Goal: Task Accomplishment & Management: Manage account settings

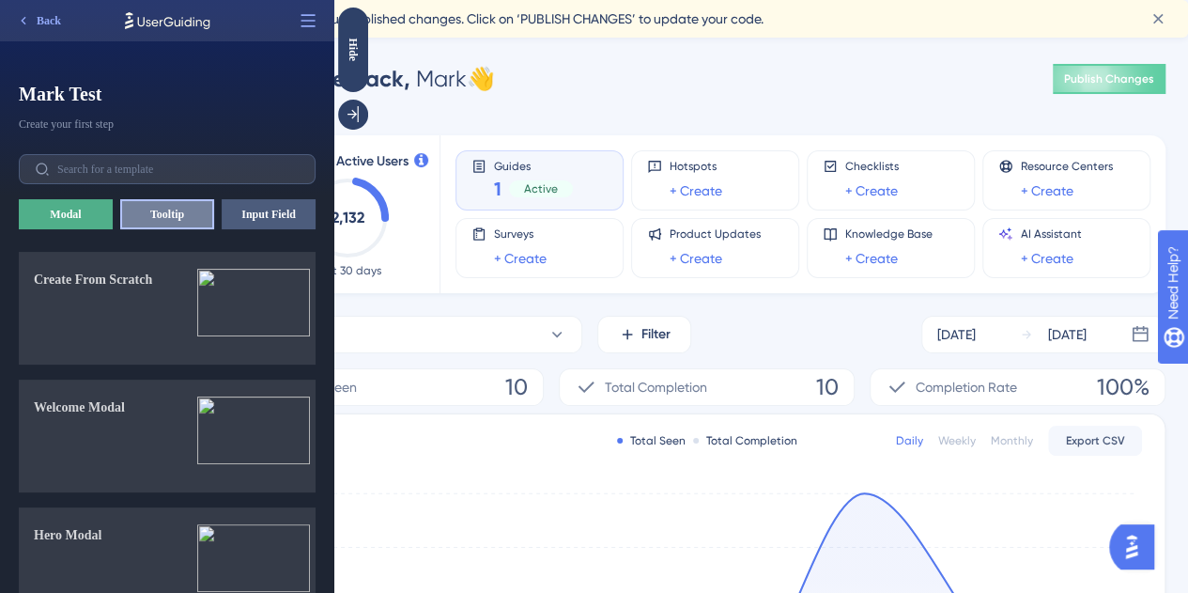
click at [167, 217] on button "Tooltip" at bounding box center [167, 214] width 94 height 30
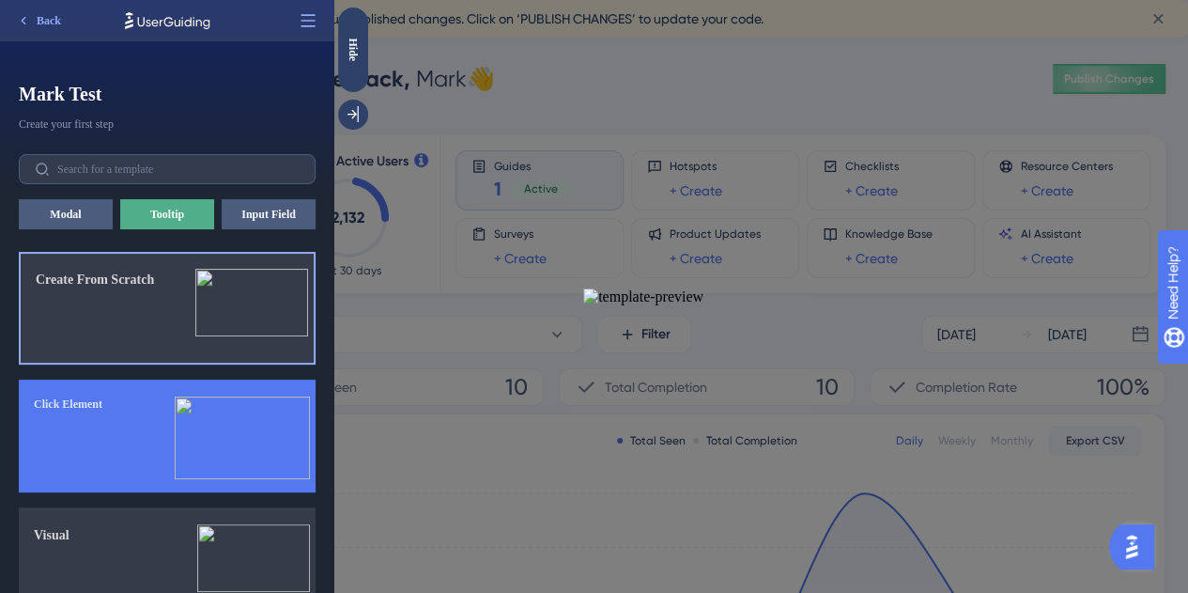
drag, startPoint x: 89, startPoint y: 335, endPoint x: 85, endPoint y: 411, distance: 76.2
click at [85, 411] on div "Create From Scratch Click Element Visual Single Tip" at bounding box center [175, 422] width 312 height 341
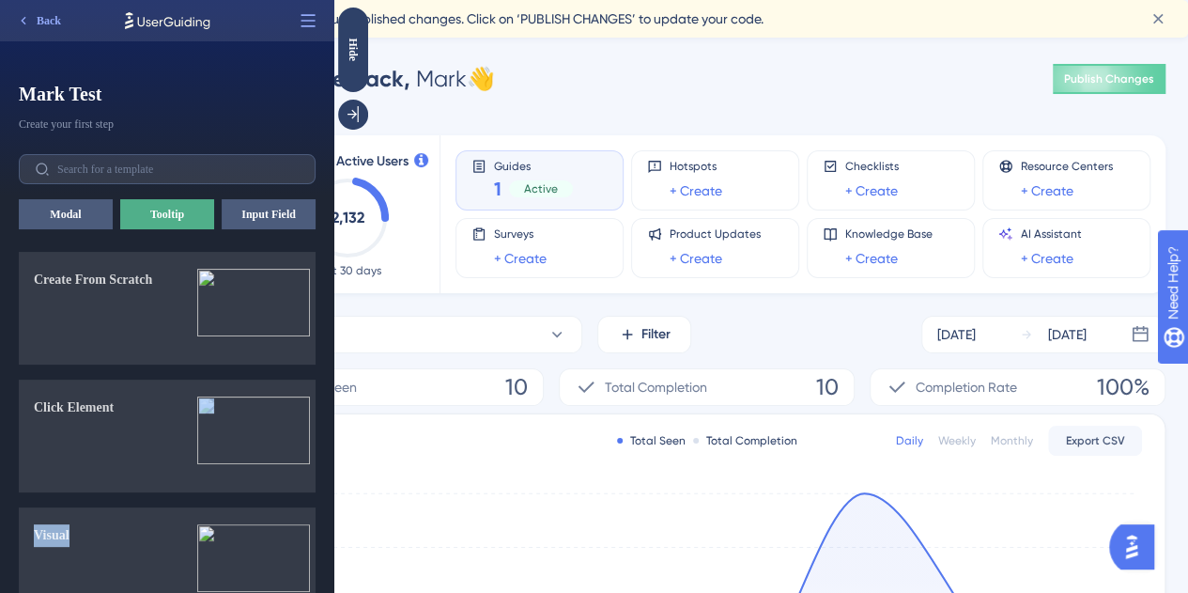
drag, startPoint x: 331, startPoint y: 452, endPoint x: 333, endPoint y: 536, distance: 84.6
click at [333, 536] on div "Mark Test Mark Test Create your first step Create your first step Modal Tooltip…" at bounding box center [167, 336] width 334 height 514
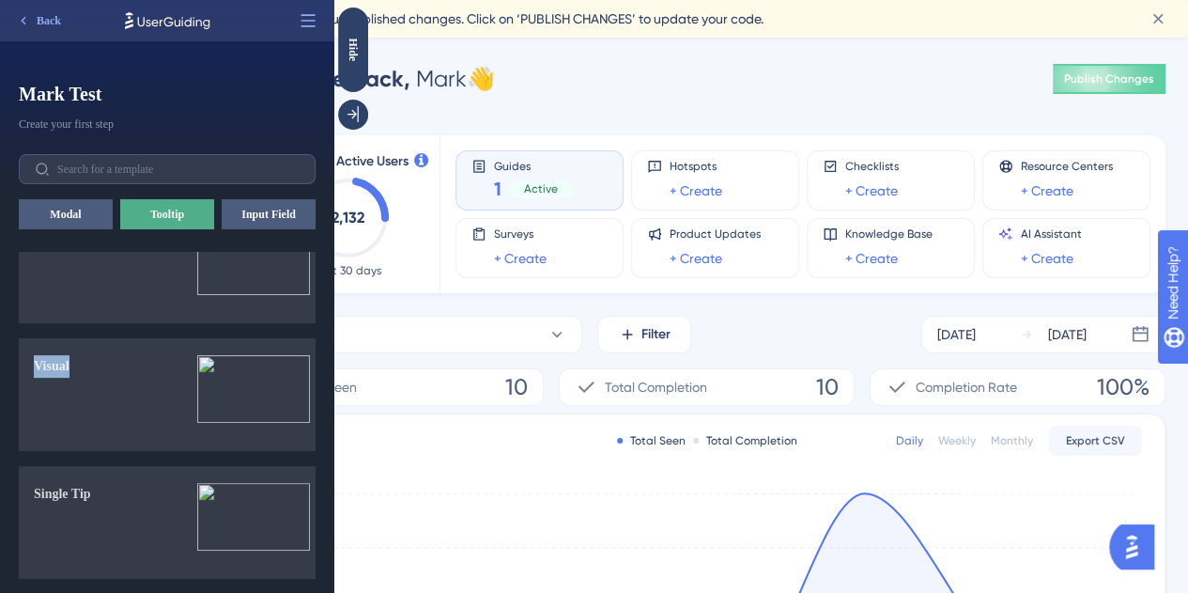
click at [331, 409] on div "Mark Test Mark Test Create your first step Create your first step Modal Tooltip…" at bounding box center [167, 336] width 334 height 514
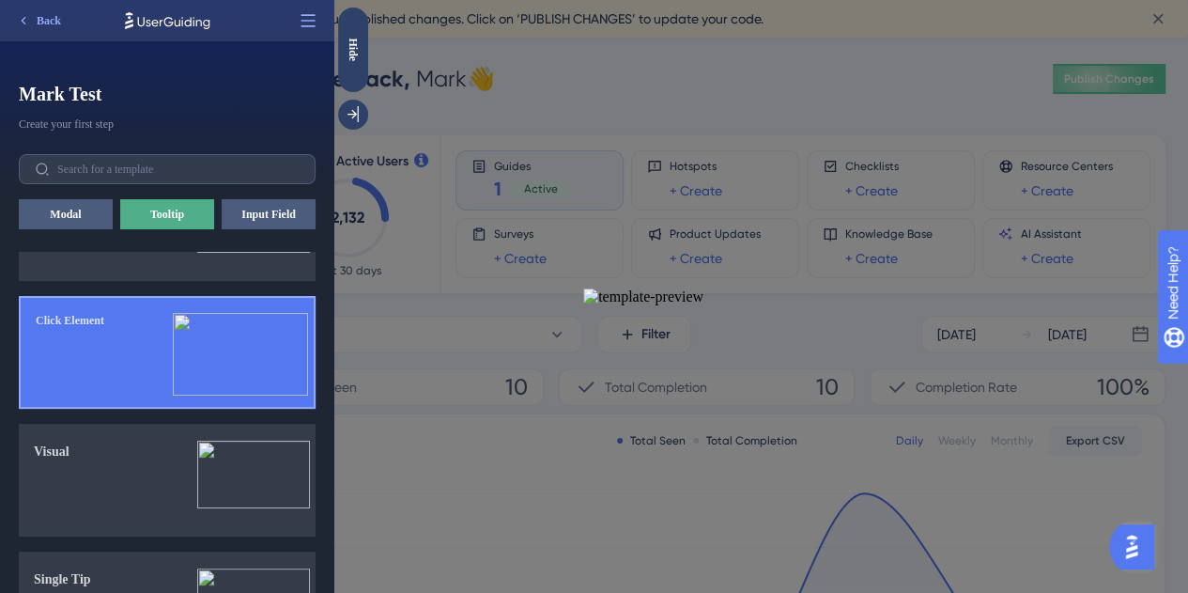
click at [256, 351] on img at bounding box center [240, 354] width 135 height 83
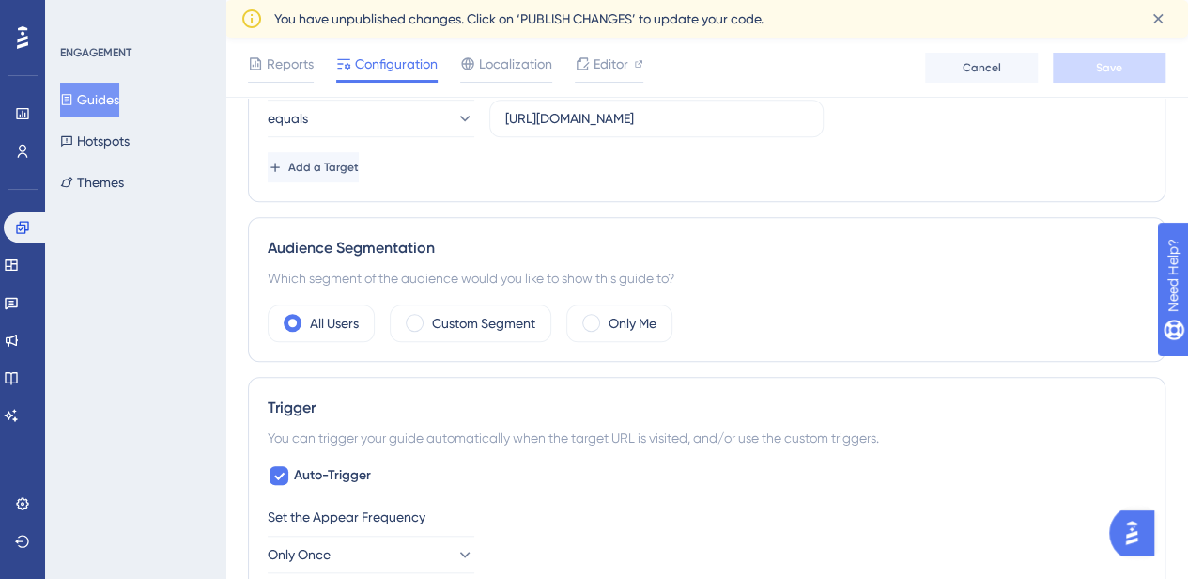
scroll to position [557, 0]
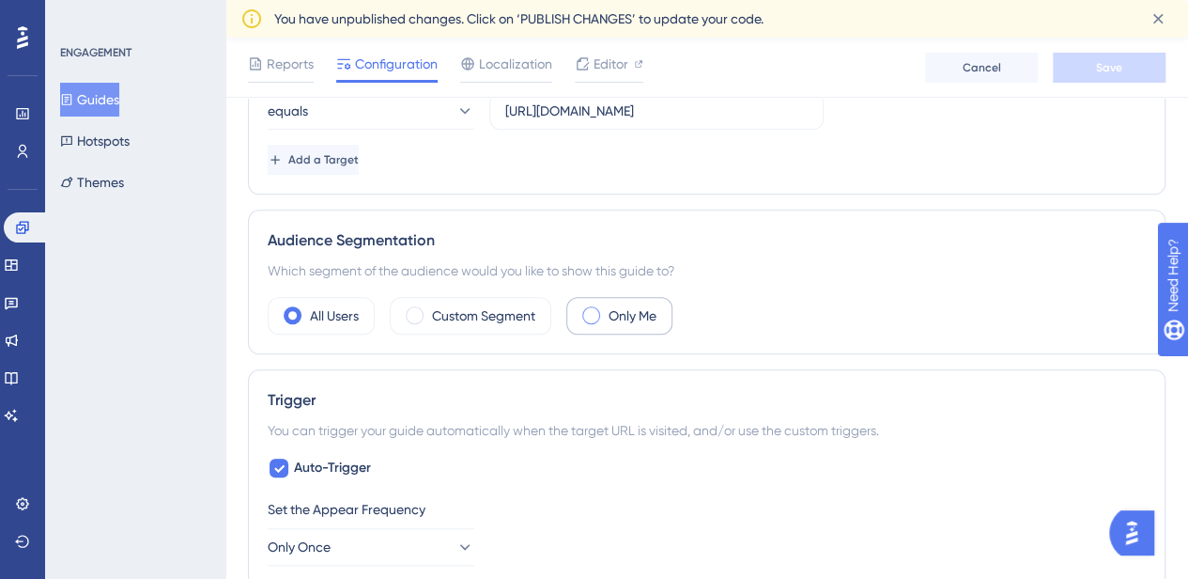
click at [603, 318] on div "Only Me" at bounding box center [619, 316] width 106 height 38
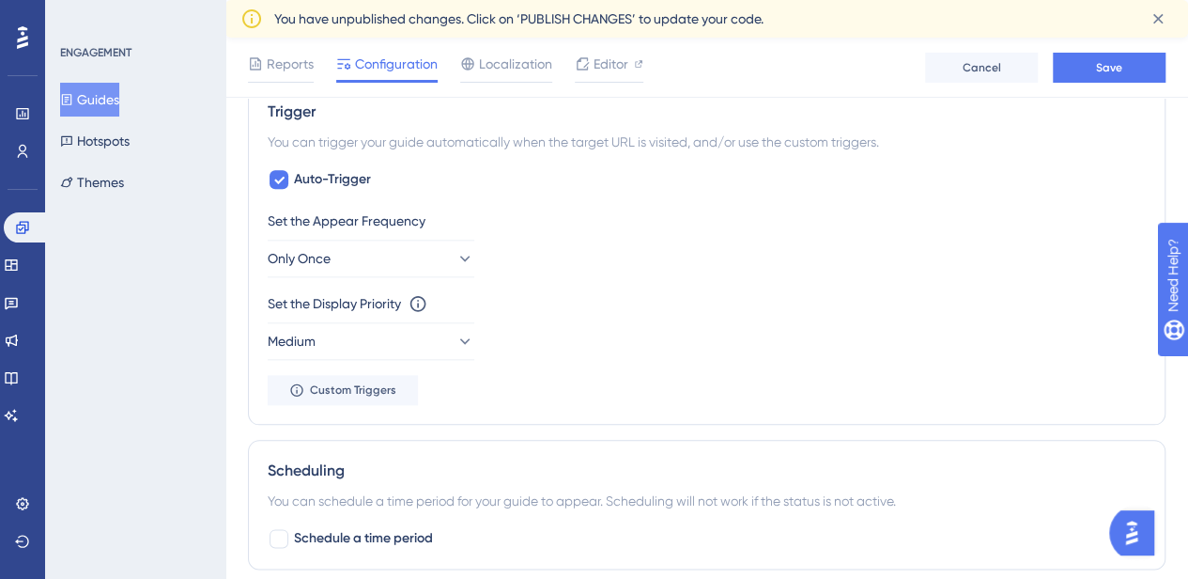
scroll to position [902, 0]
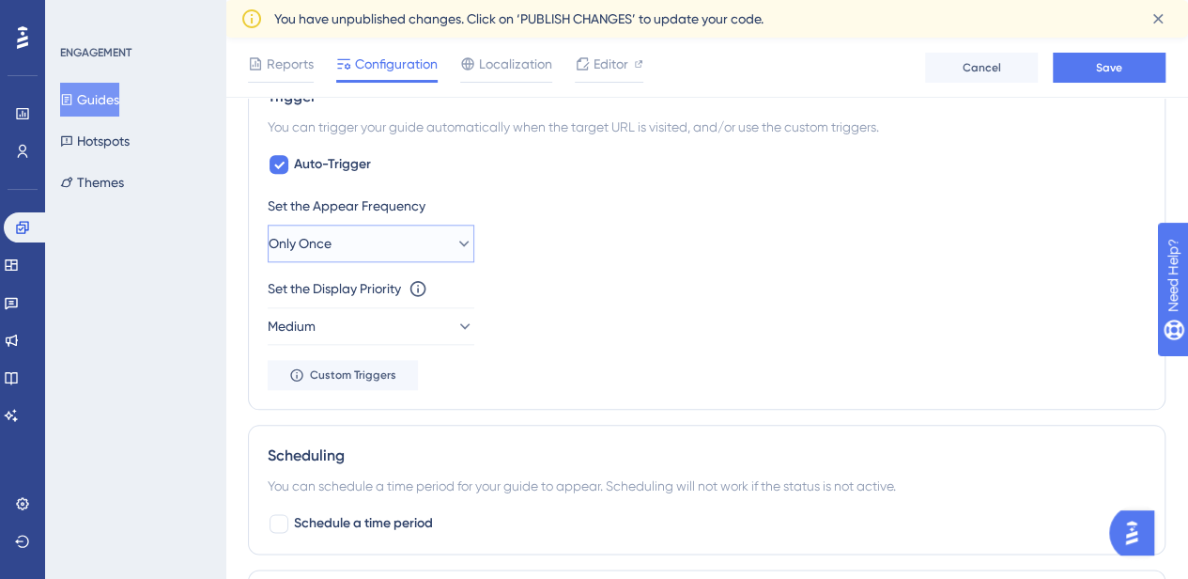
click at [327, 244] on span "Only Once" at bounding box center [300, 243] width 63 height 23
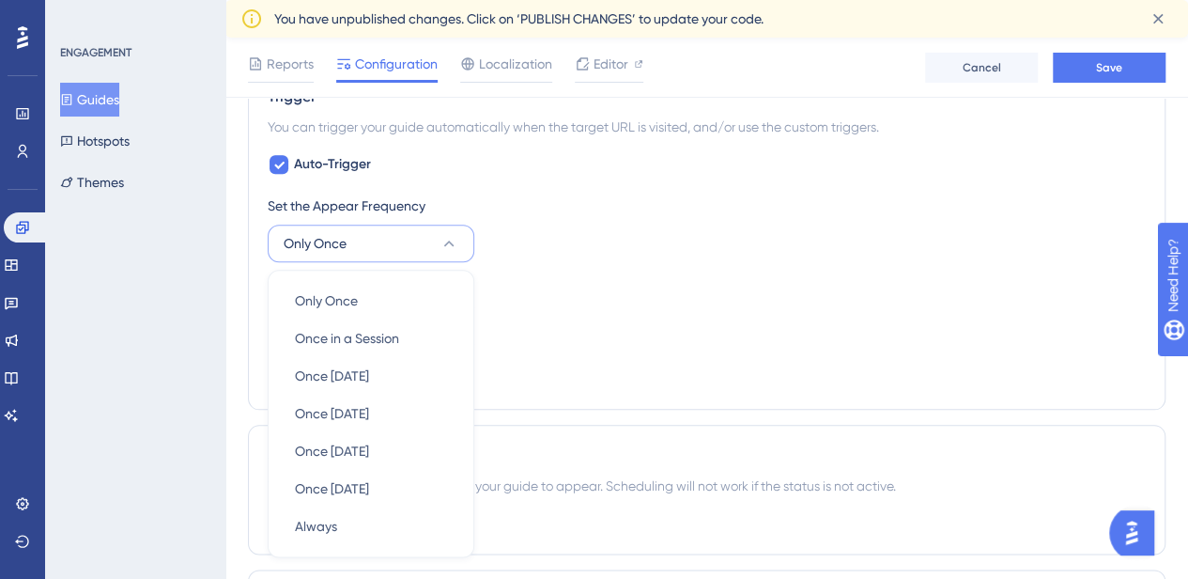
scroll to position [1021, 0]
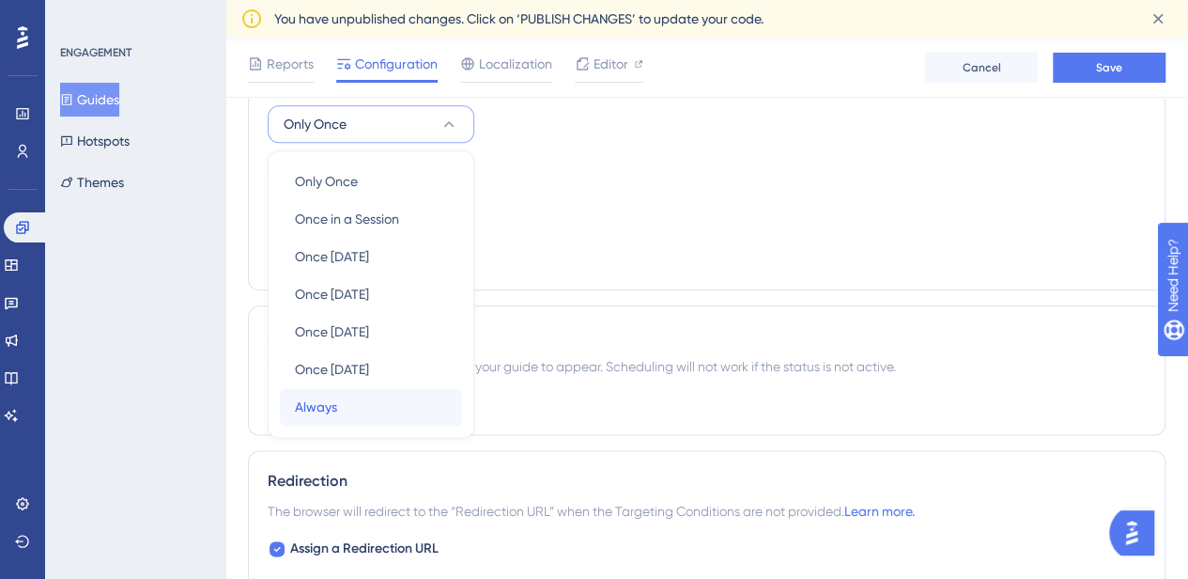
click at [330, 401] on span "Always" at bounding box center [316, 406] width 42 height 23
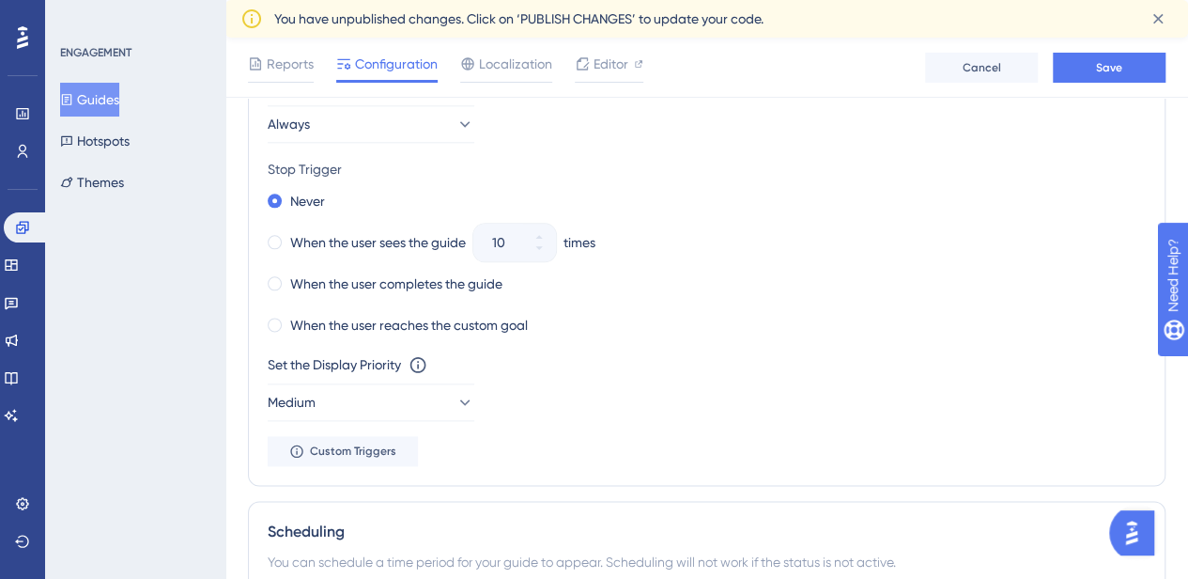
click at [780, 243] on div "When the user sees the guide 10 times" at bounding box center [707, 242] width 878 height 26
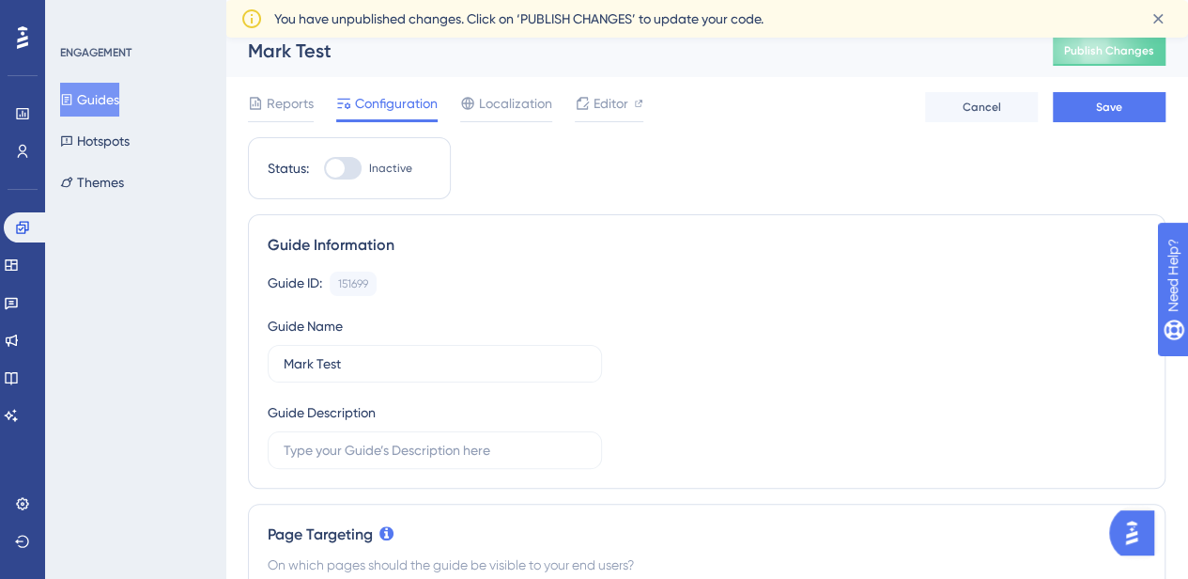
scroll to position [0, 0]
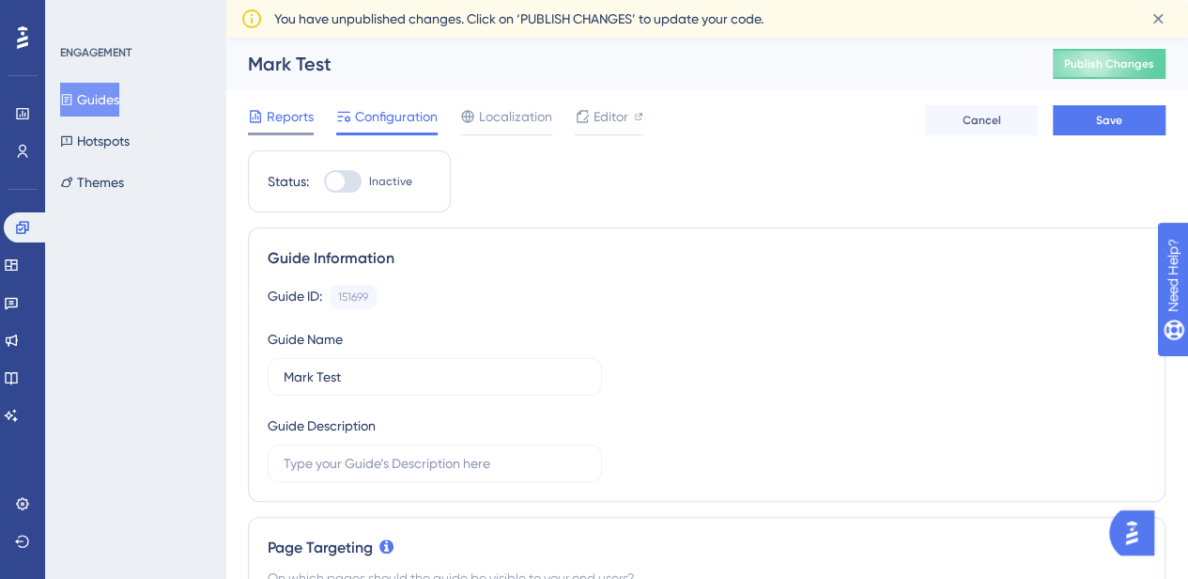
click at [289, 119] on span "Reports" at bounding box center [290, 116] width 47 height 23
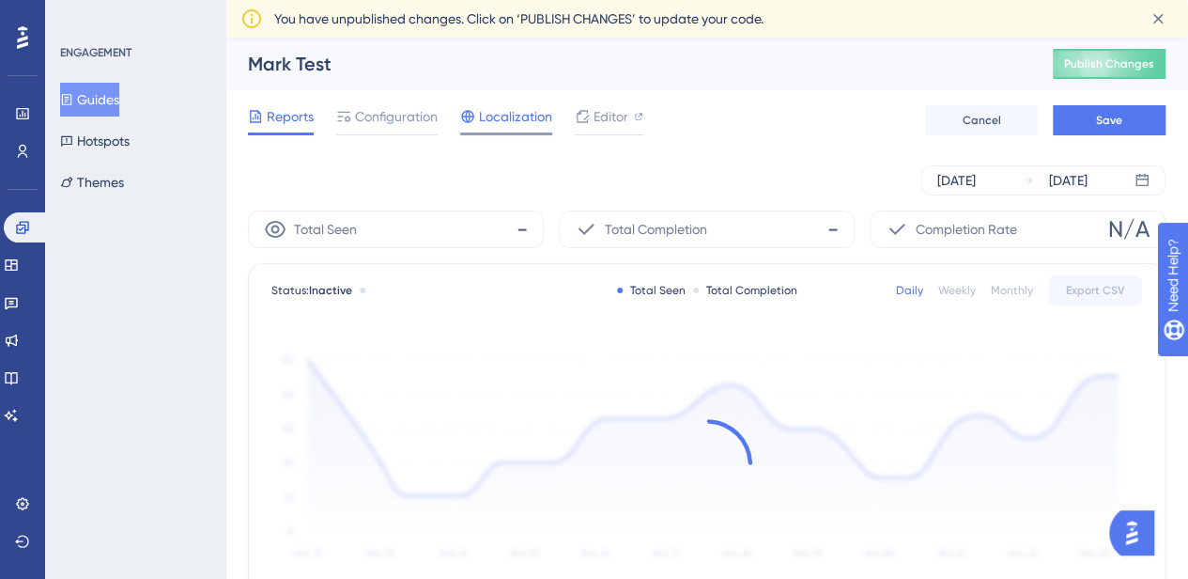
click at [520, 110] on span "Localization" at bounding box center [515, 116] width 73 height 23
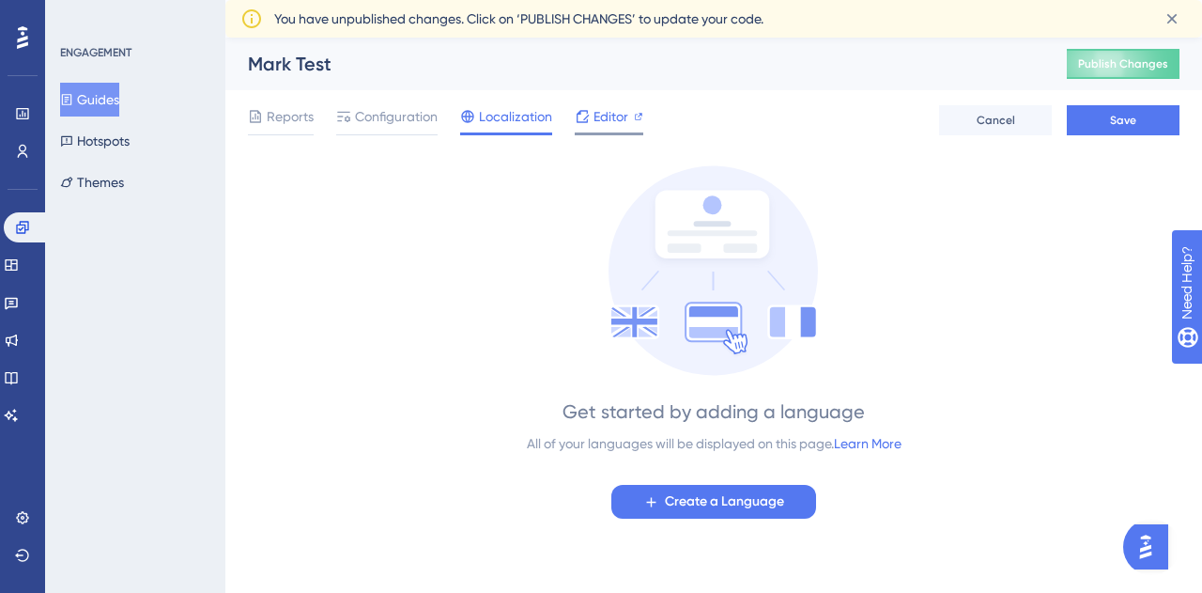
click at [582, 117] on icon at bounding box center [582, 116] width 15 height 15
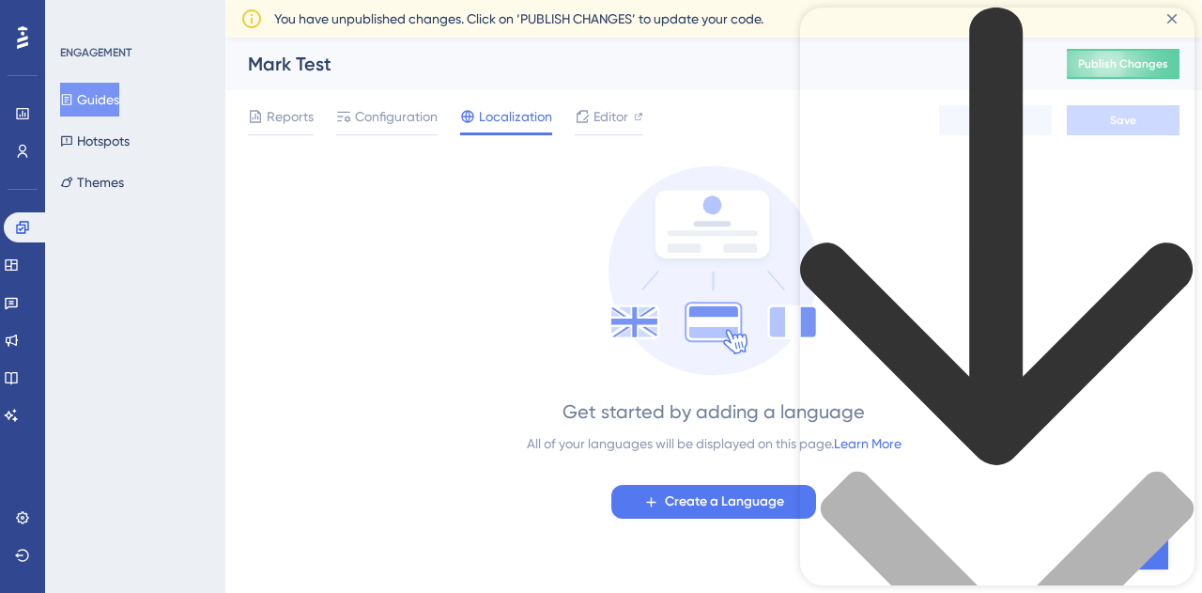
click at [899, 110] on div "Resource Center Header" at bounding box center [997, 459] width 395 height 902
type input "how do I remove the number of steps"
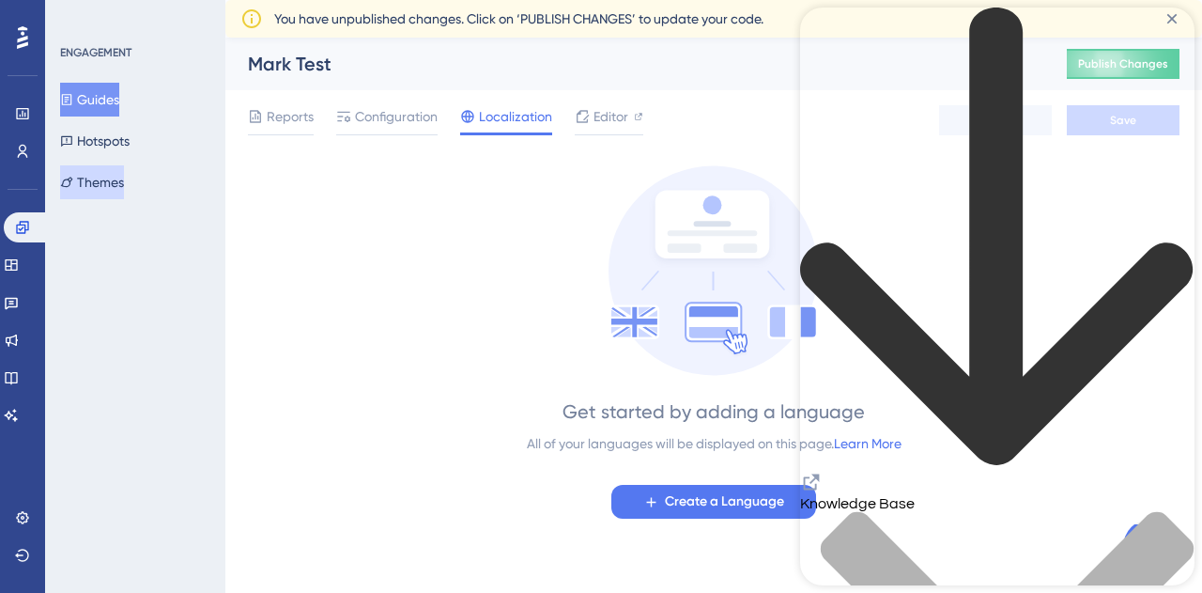
click at [119, 177] on button "Themes" at bounding box center [92, 182] width 64 height 34
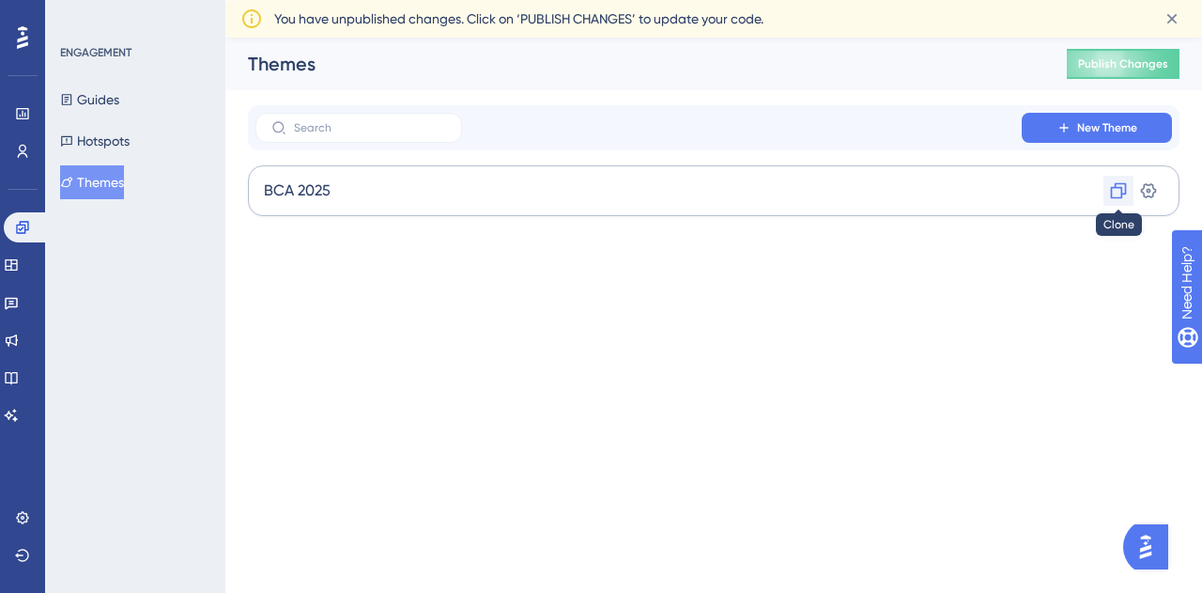
click at [1131, 190] on button at bounding box center [1119, 191] width 30 height 30
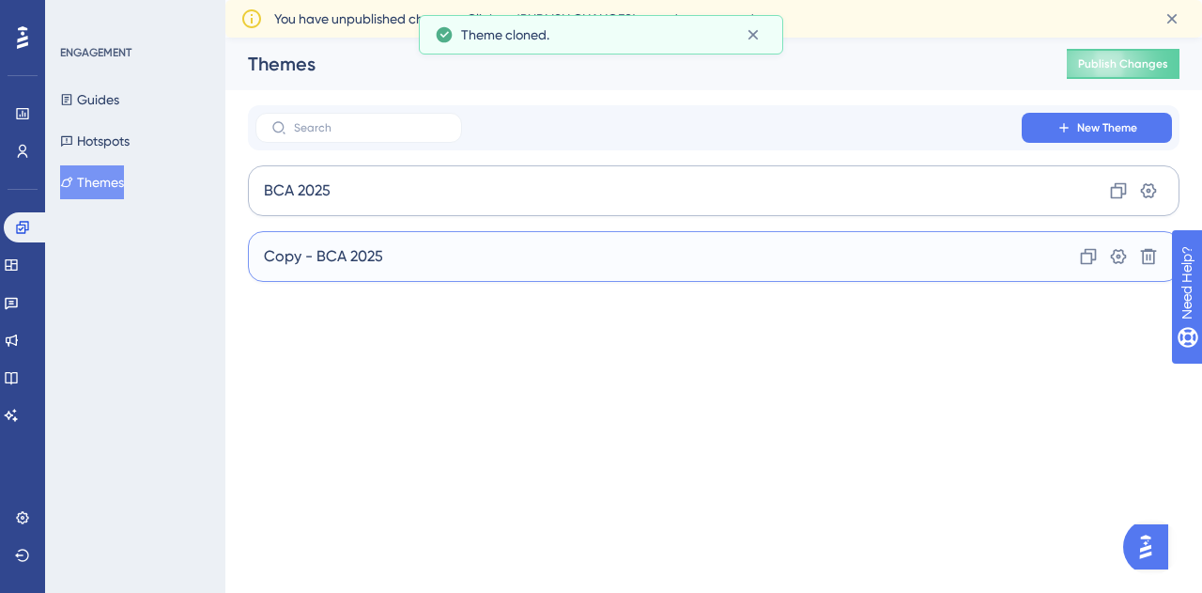
click at [322, 249] on span "Copy - BCA 2025" at bounding box center [323, 256] width 119 height 23
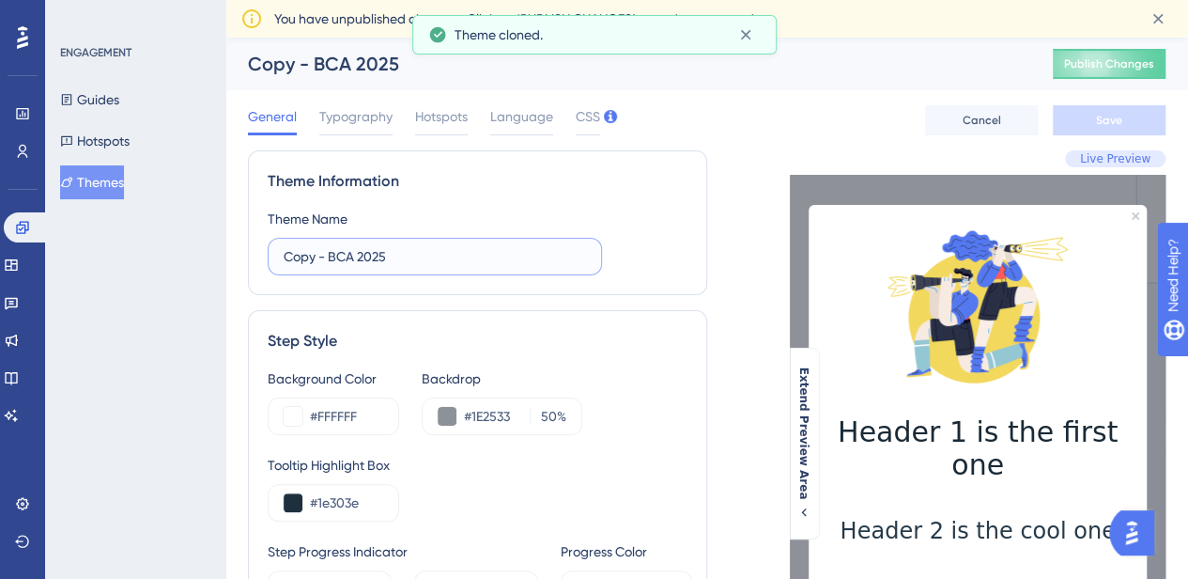
click at [302, 262] on input "Copy - BCA 2025" at bounding box center [435, 256] width 302 height 21
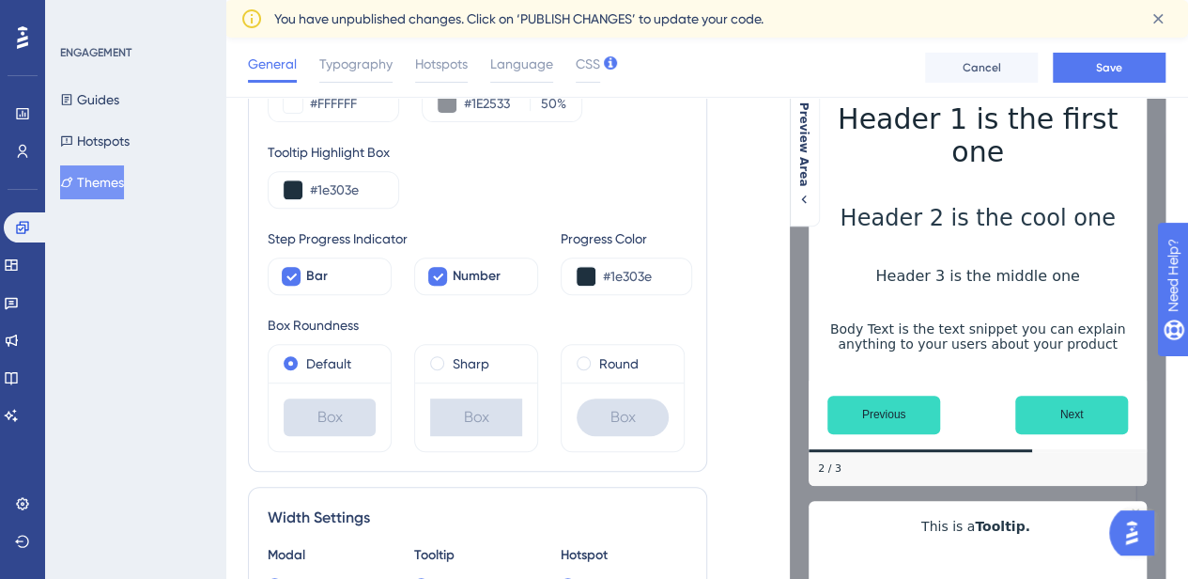
scroll to position [312, 0]
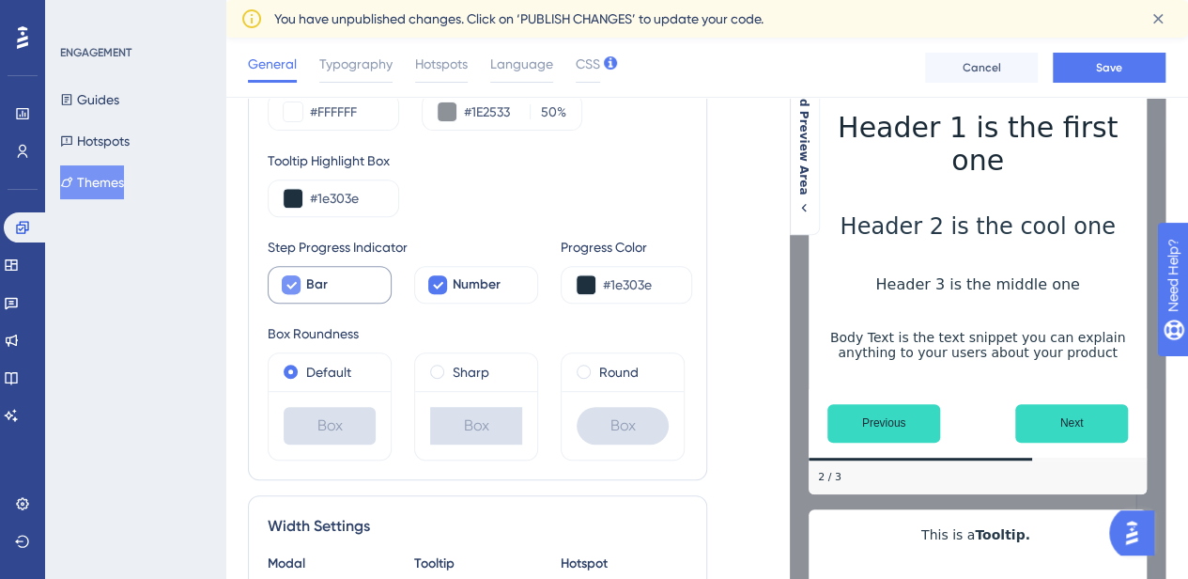
type input "BCA 2025 (Mark)"
click at [287, 281] on icon at bounding box center [291, 284] width 11 height 15
checkbox input "false"
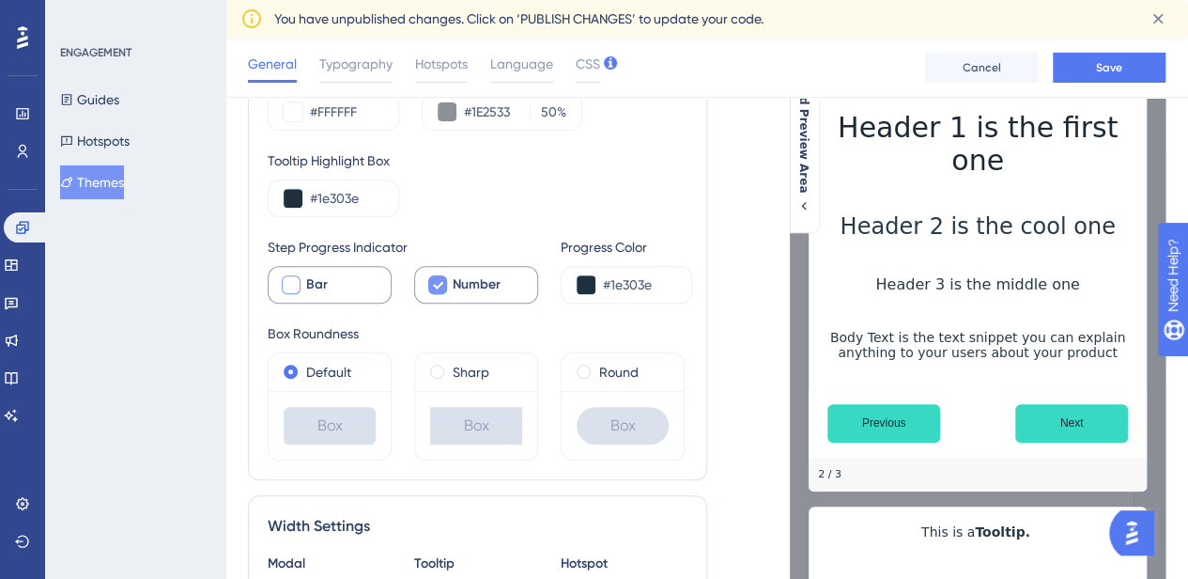
click at [447, 282] on div at bounding box center [437, 284] width 23 height 23
checkbox input "false"
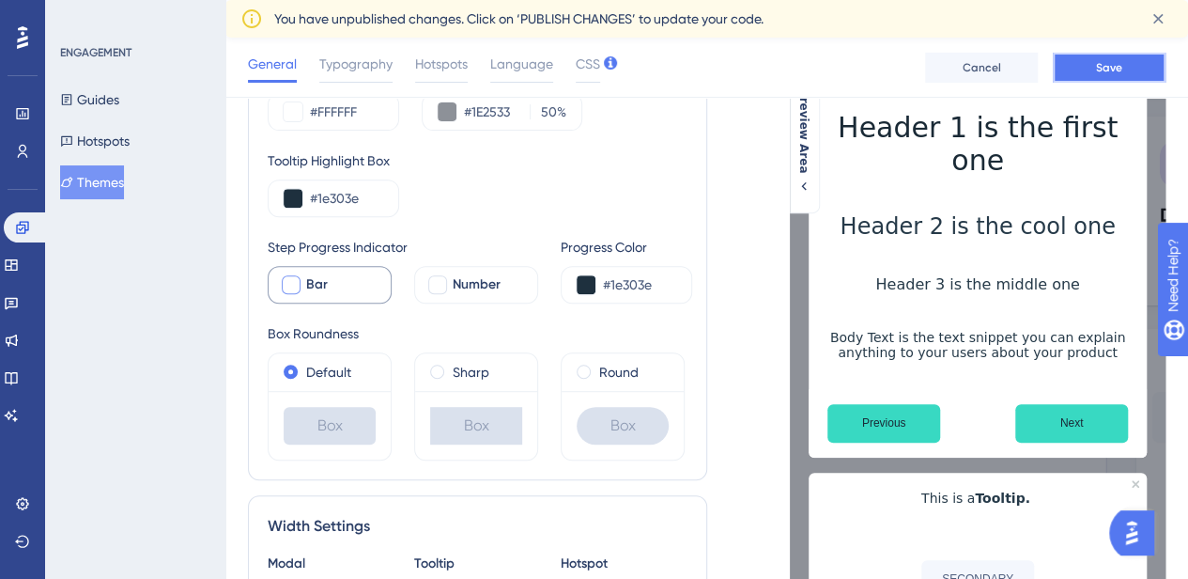
drag, startPoint x: 1126, startPoint y: 69, endPoint x: 1202, endPoint y: 109, distance: 85.3
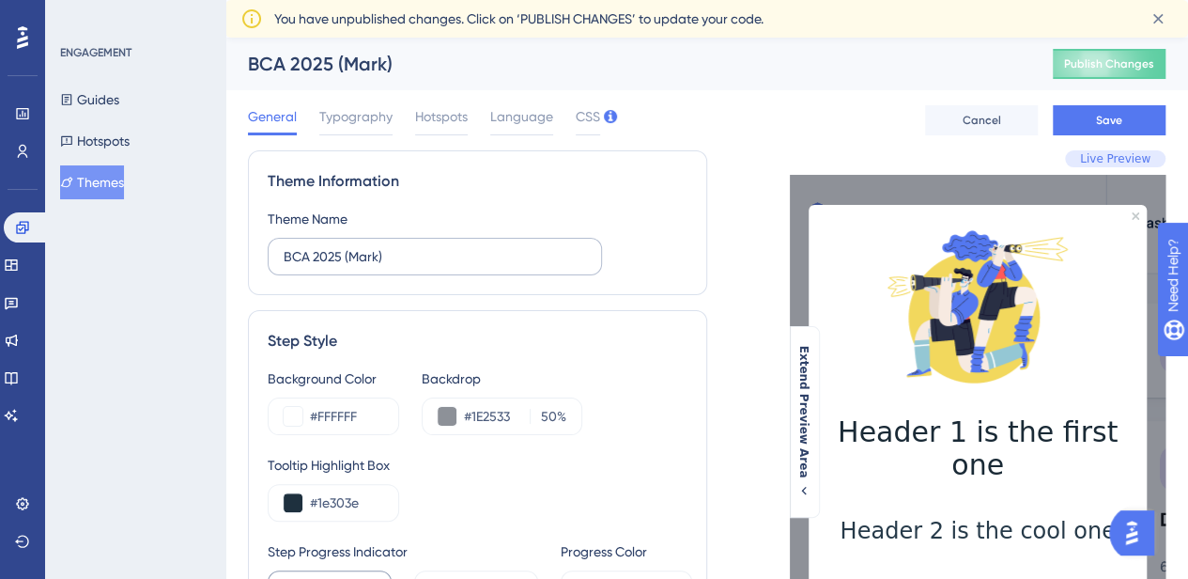
click at [419, 270] on label "BCA 2025 (Mark)" at bounding box center [435, 257] width 334 height 38
click at [419, 267] on input "BCA 2025 (Mark)" at bounding box center [435, 256] width 302 height 21
type input "BCA 2025 (Mark Single Tooltips)"
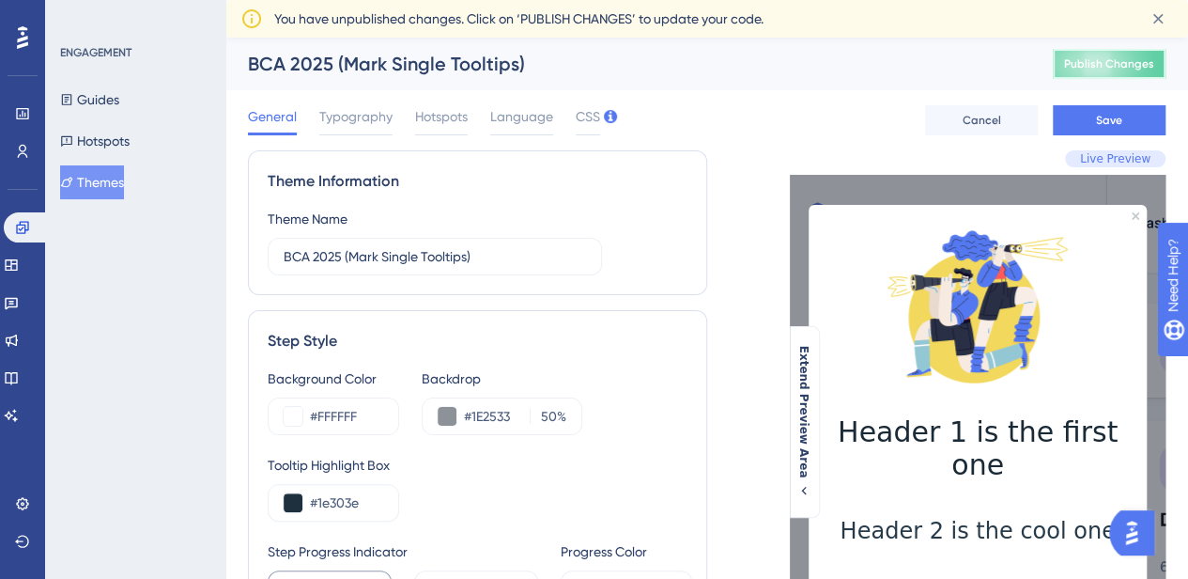
click at [1113, 57] on span "Publish Changes" at bounding box center [1109, 63] width 90 height 15
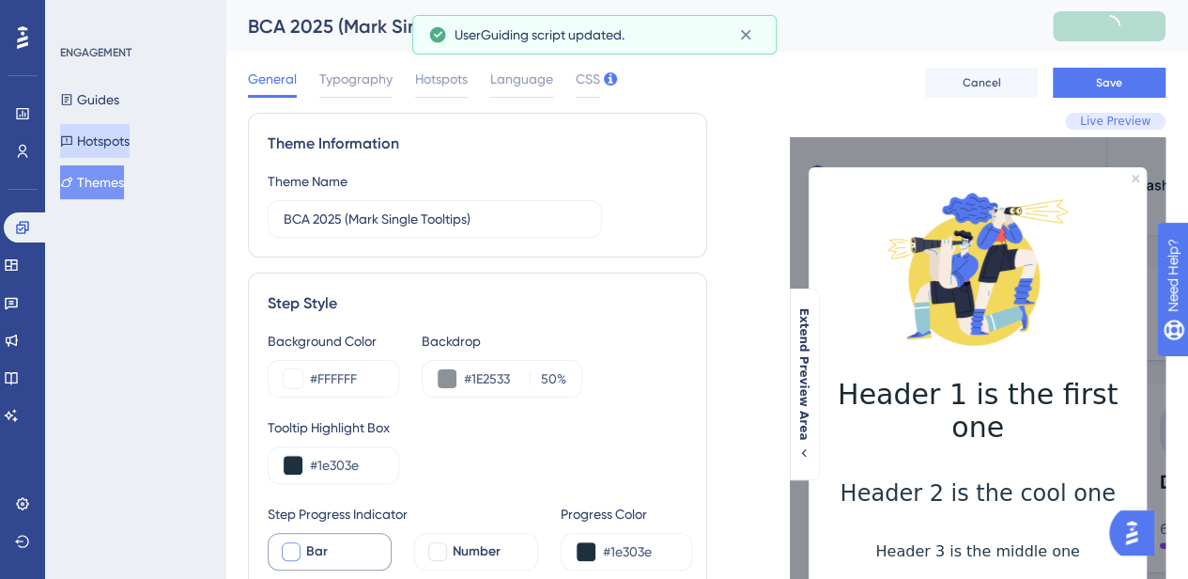
click at [88, 134] on button "Hotspots" at bounding box center [95, 141] width 70 height 34
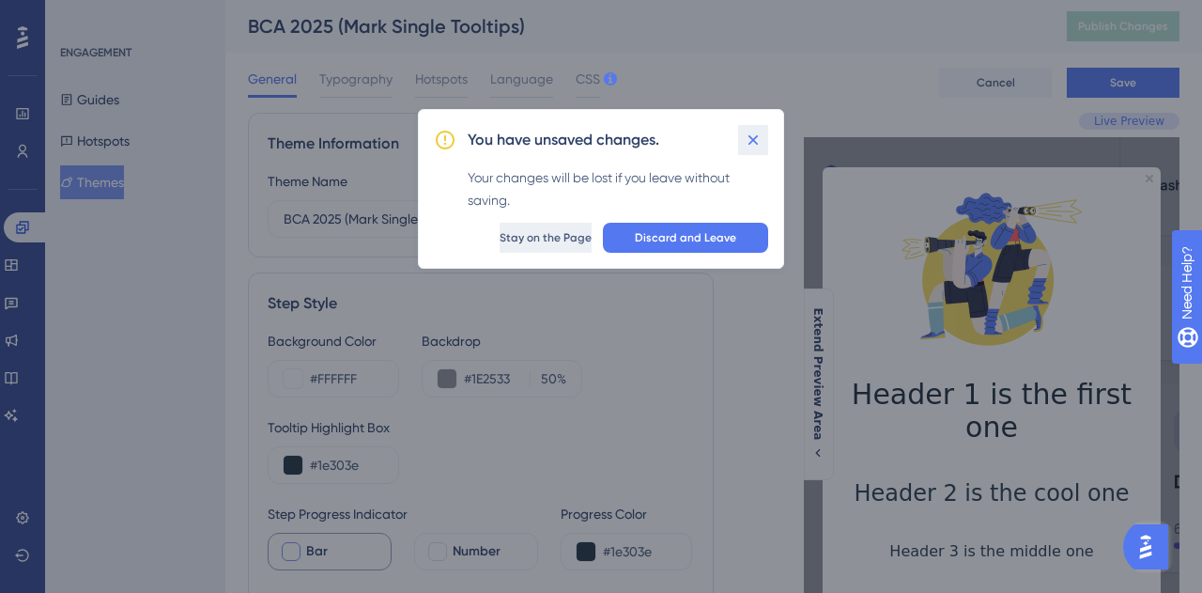
drag, startPoint x: 764, startPoint y: 135, endPoint x: 488, endPoint y: 239, distance: 294.0
click at [488, 239] on div "You have unsaved changes. Your changes will be lost if you leave without saving…" at bounding box center [601, 189] width 366 height 160
click at [498, 239] on span "Stay on the Page" at bounding box center [544, 237] width 92 height 15
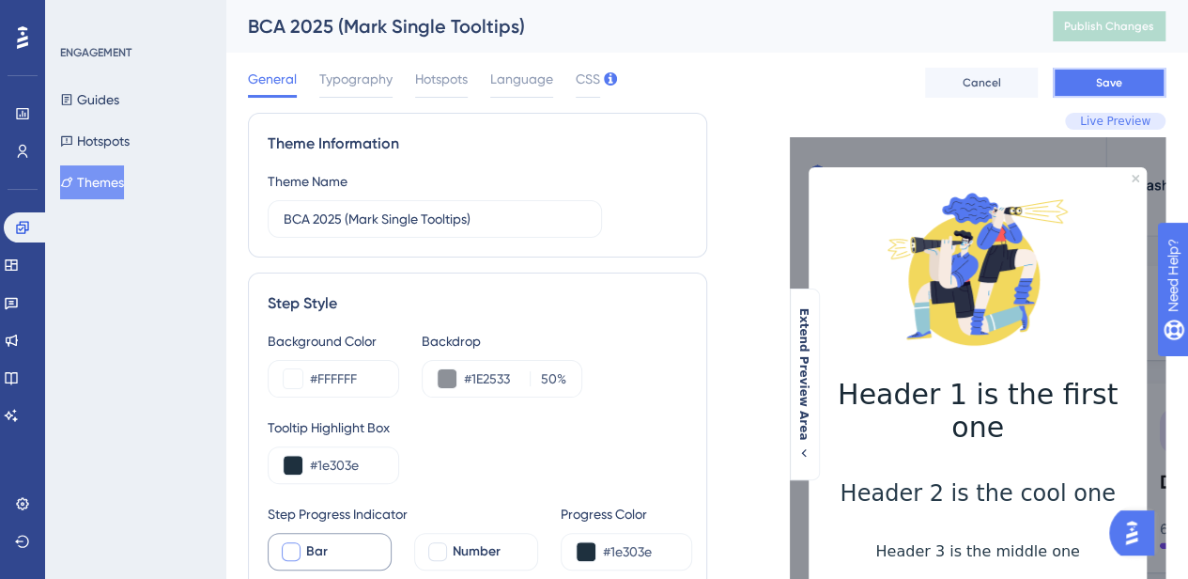
click at [1108, 82] on span "Save" at bounding box center [1109, 82] width 26 height 15
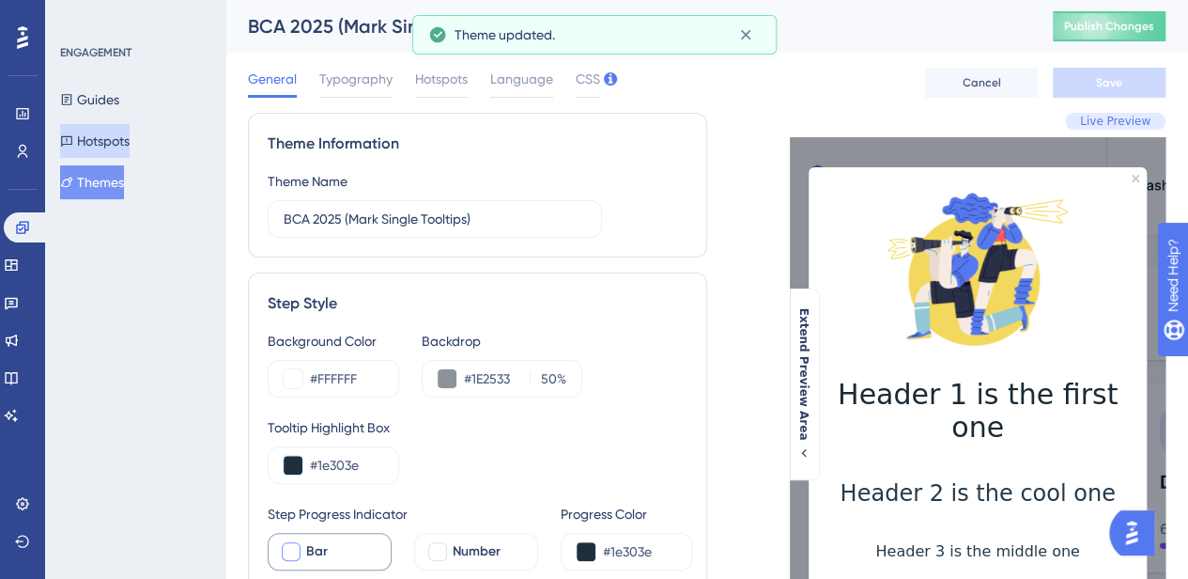
click at [111, 141] on button "Hotspots" at bounding box center [95, 141] width 70 height 34
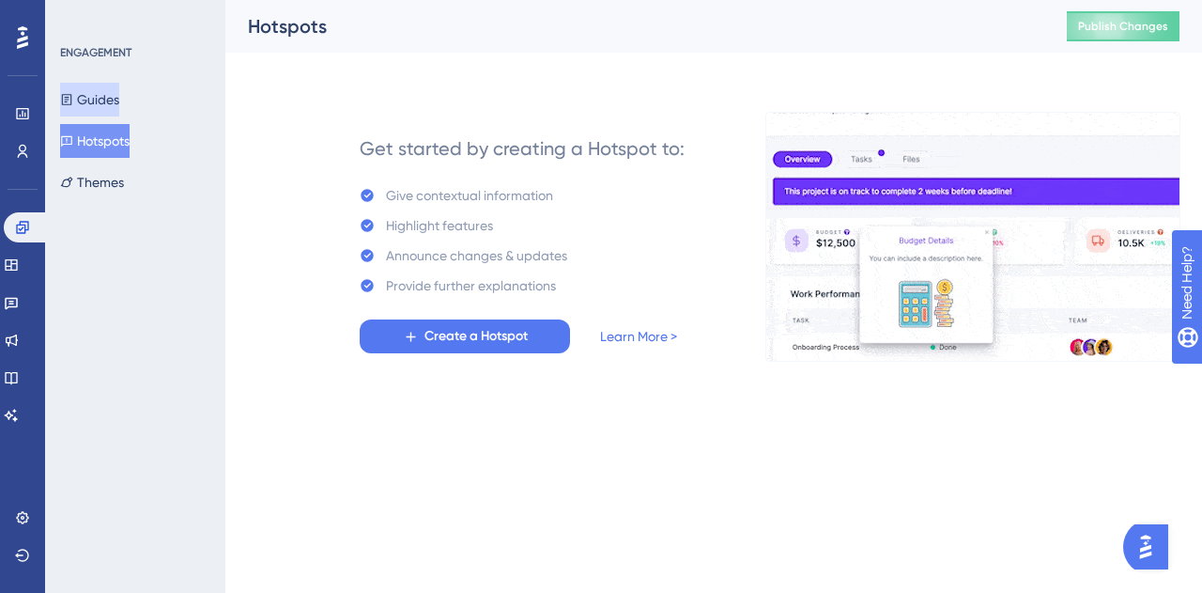
click at [111, 97] on button "Guides" at bounding box center [89, 100] width 59 height 34
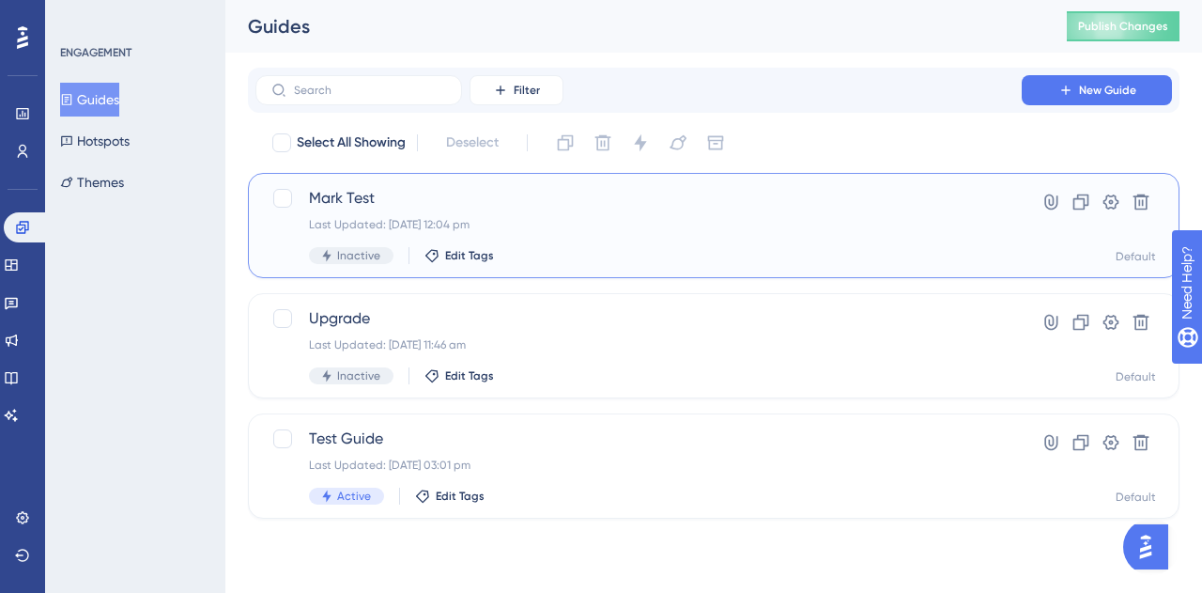
click at [333, 193] on span "Mark Test" at bounding box center [638, 198] width 659 height 23
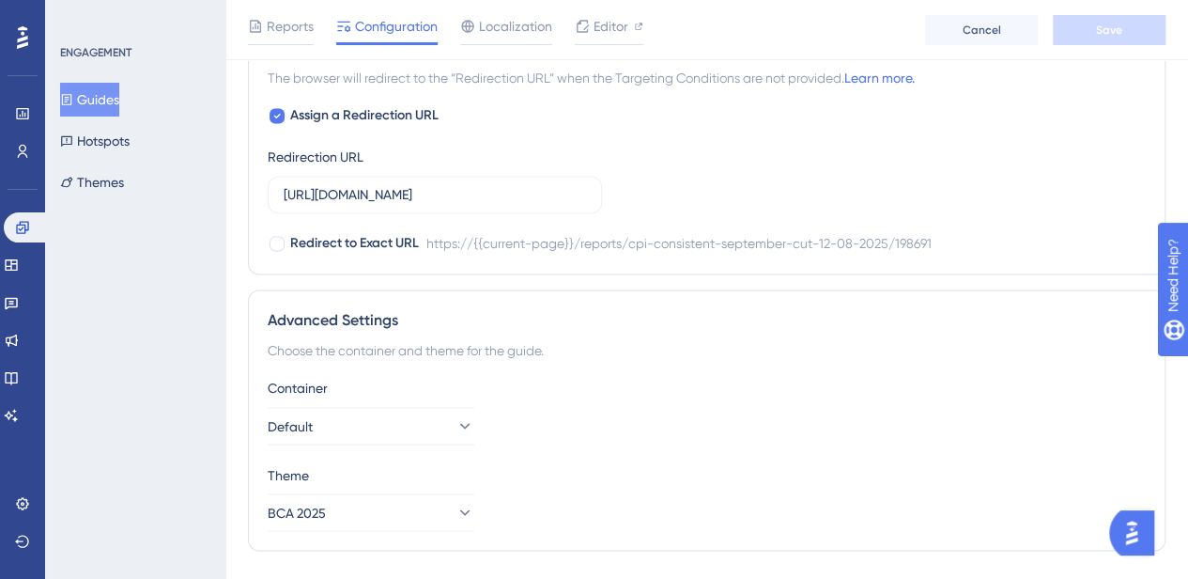
scroll to position [1416, 0]
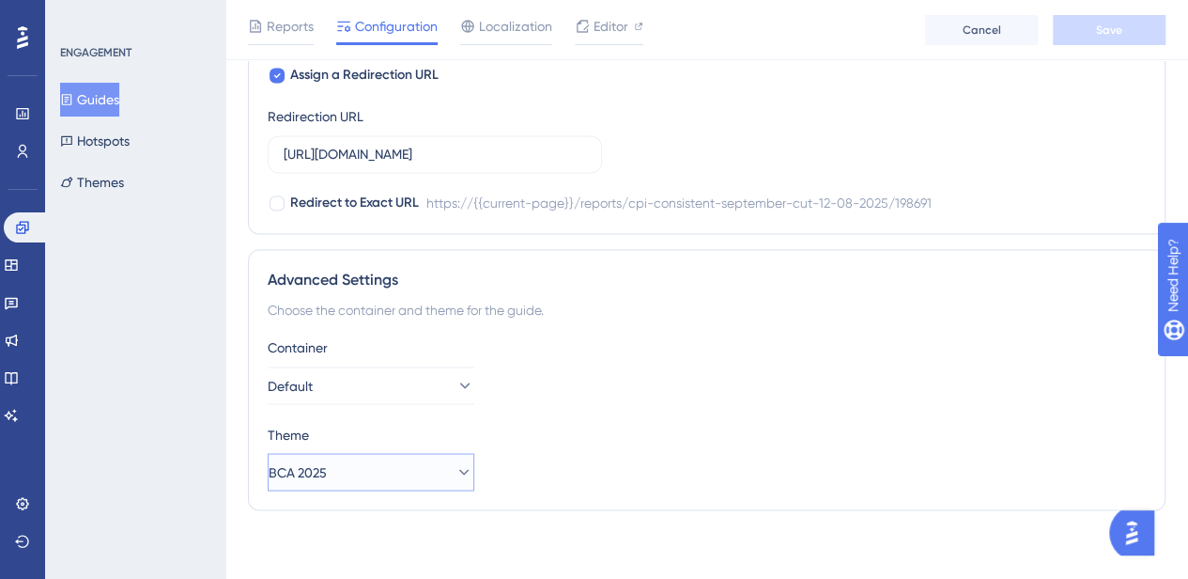
click at [400, 469] on button "BCA 2025" at bounding box center [371, 472] width 207 height 38
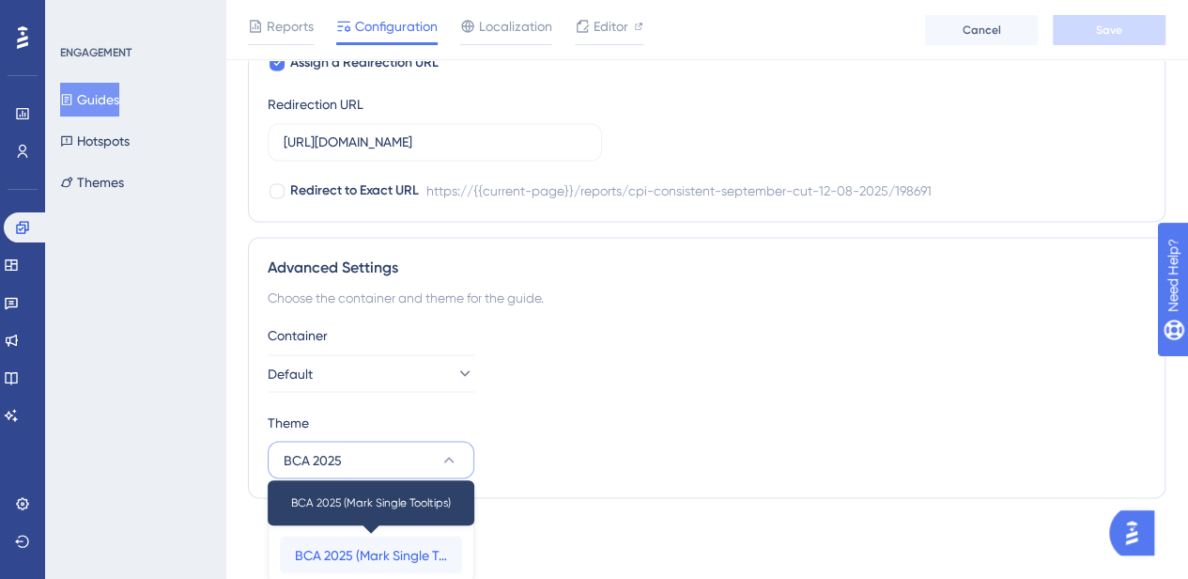
click at [380, 543] on span "BCA 2025 (Mark Single Tooltips)" at bounding box center [371, 554] width 152 height 23
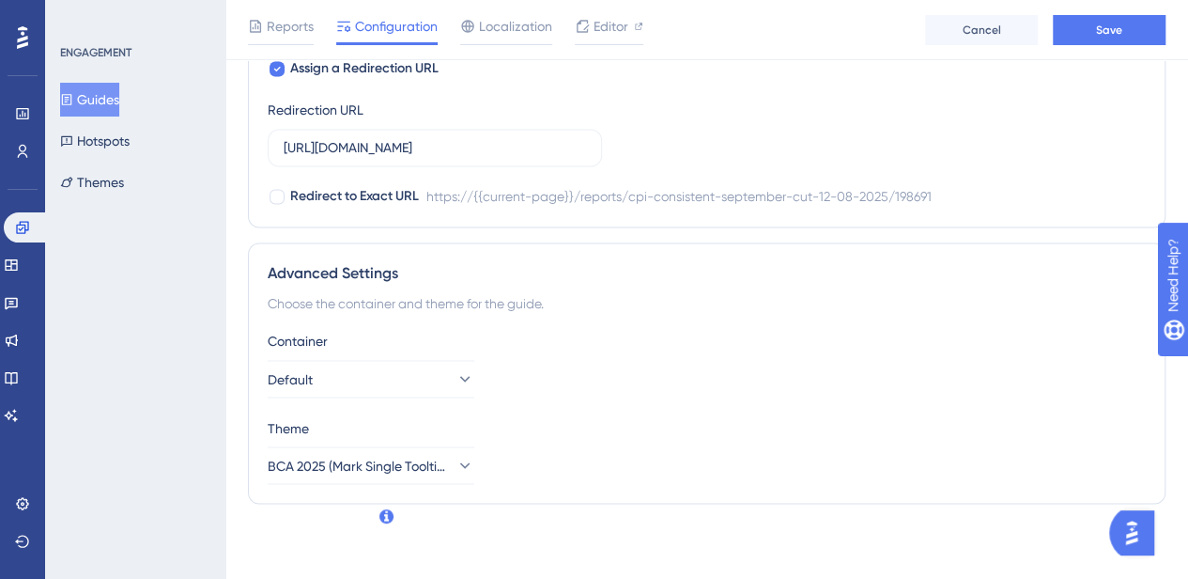
scroll to position [1416, 0]
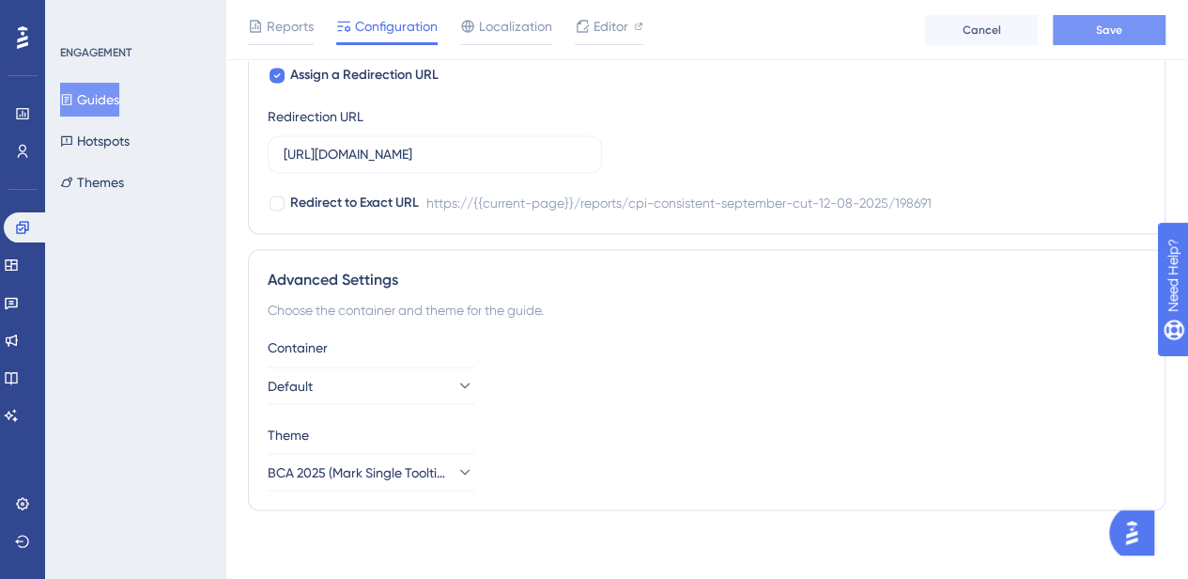
click at [1096, 31] on span "Save" at bounding box center [1109, 30] width 26 height 15
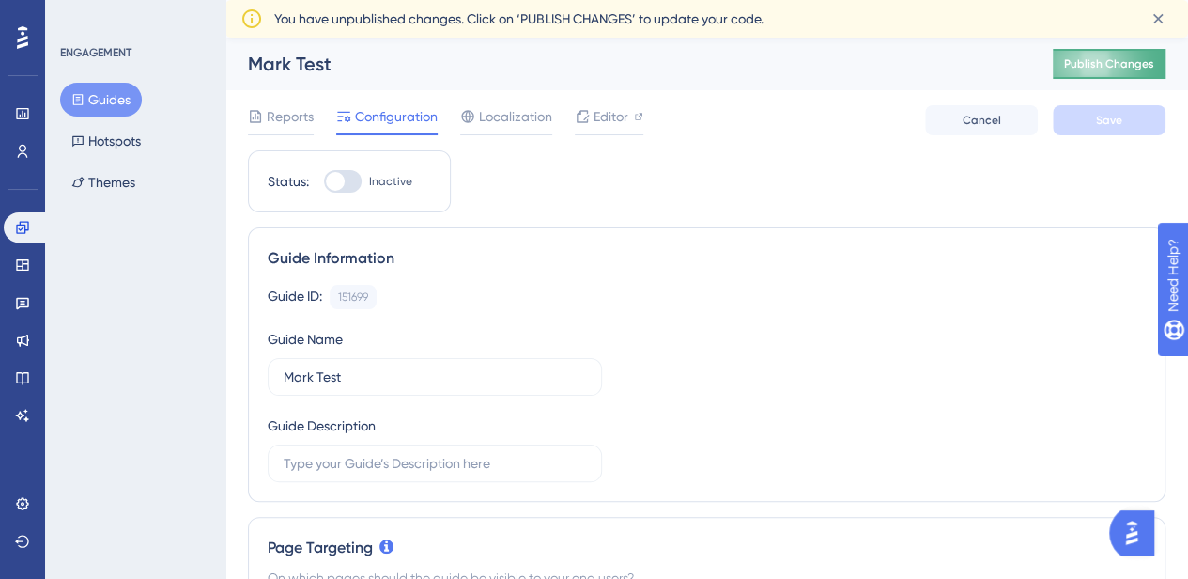
click at [1130, 58] on span "Publish Changes" at bounding box center [1109, 63] width 90 height 15
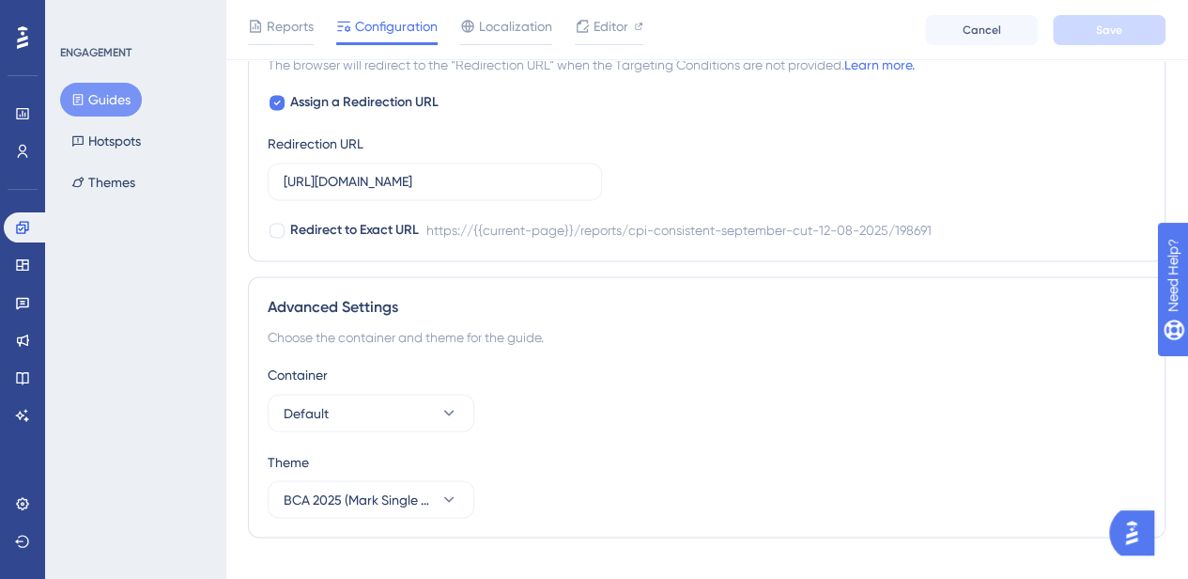
scroll to position [642, 0]
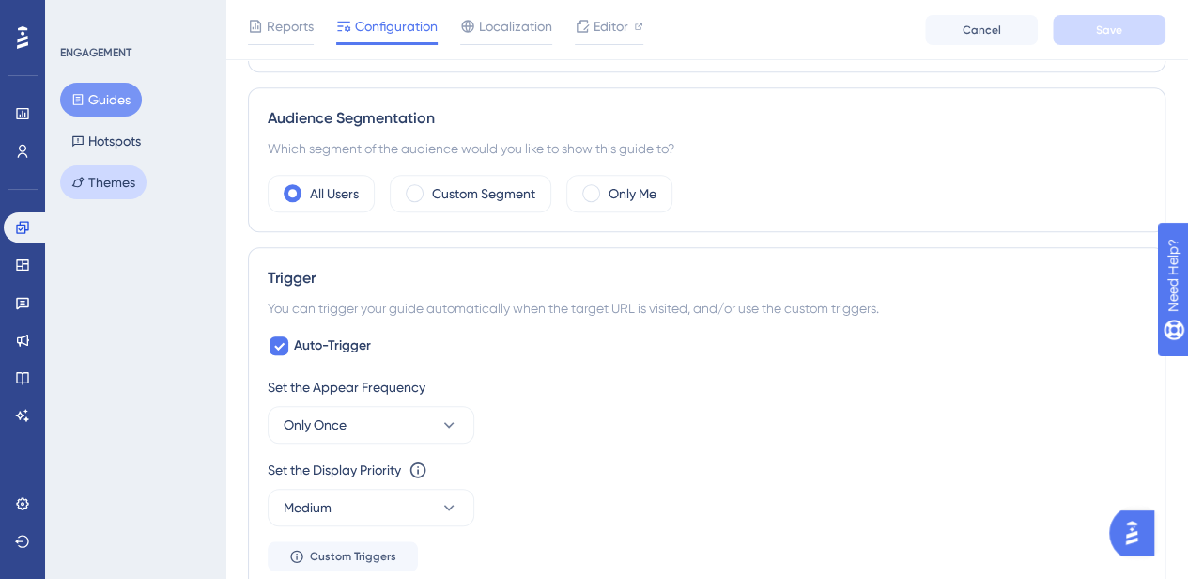
click at [101, 179] on button "Themes" at bounding box center [103, 182] width 86 height 34
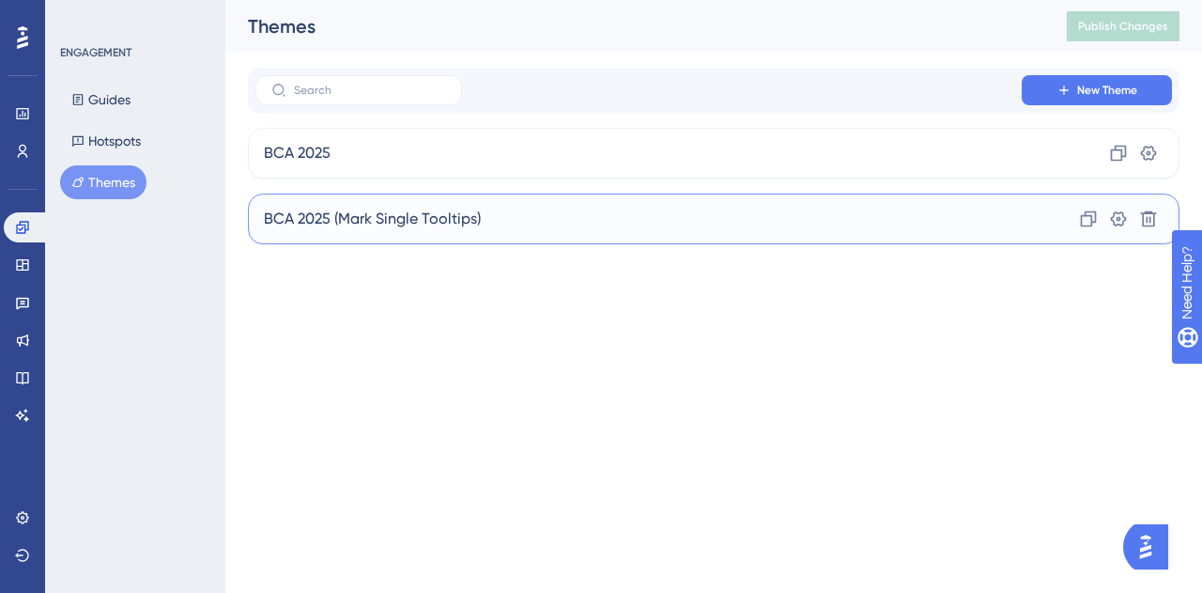
click at [505, 221] on div "BCA 2025 (Mark Single Tooltips) Clone Settings Delete" at bounding box center [714, 219] width 932 height 51
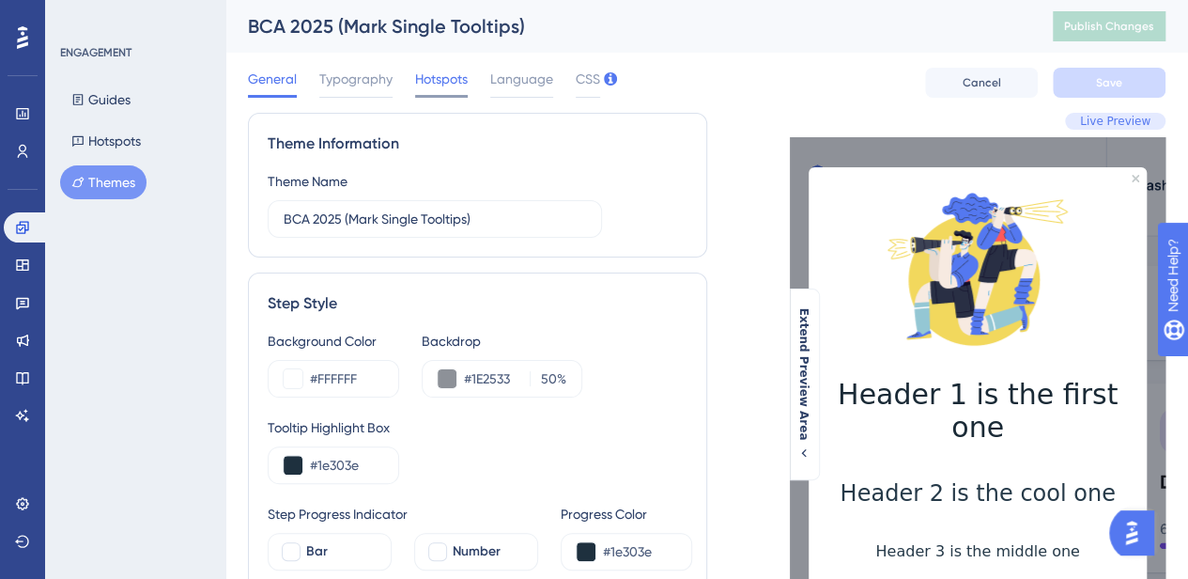
click at [438, 85] on span "Hotspots" at bounding box center [441, 79] width 53 height 23
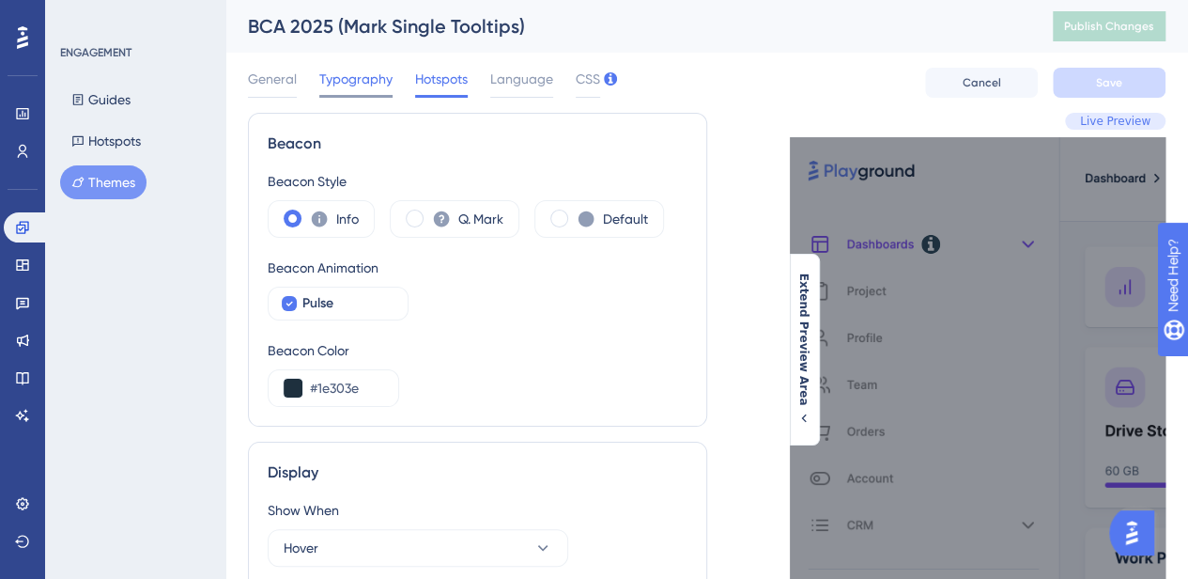
click at [333, 97] on div at bounding box center [355, 96] width 73 height 3
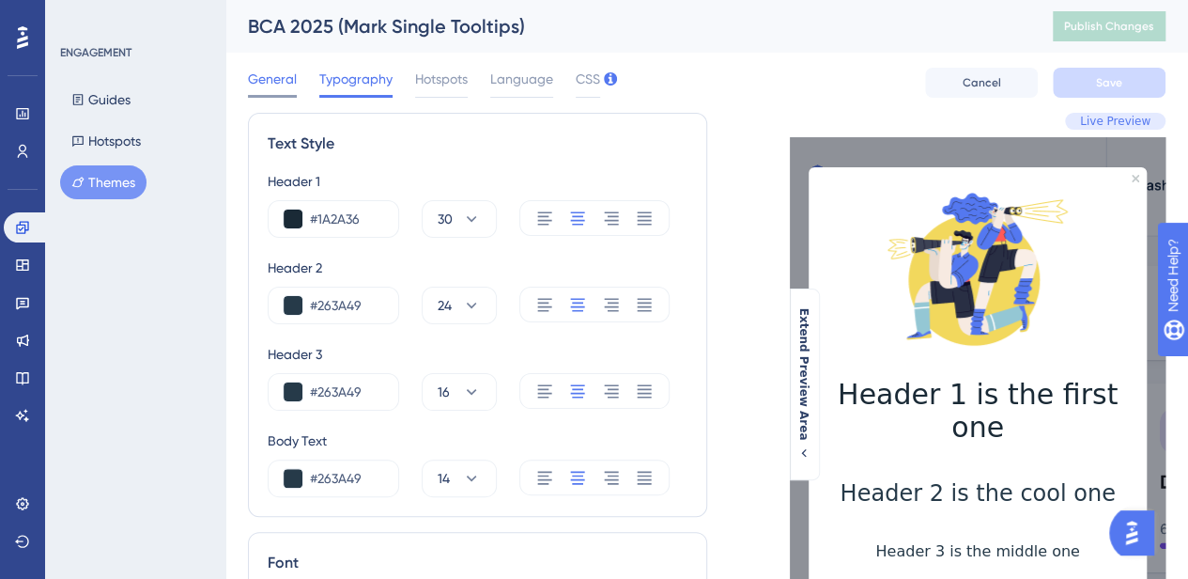
click at [275, 76] on span "General" at bounding box center [272, 79] width 49 height 23
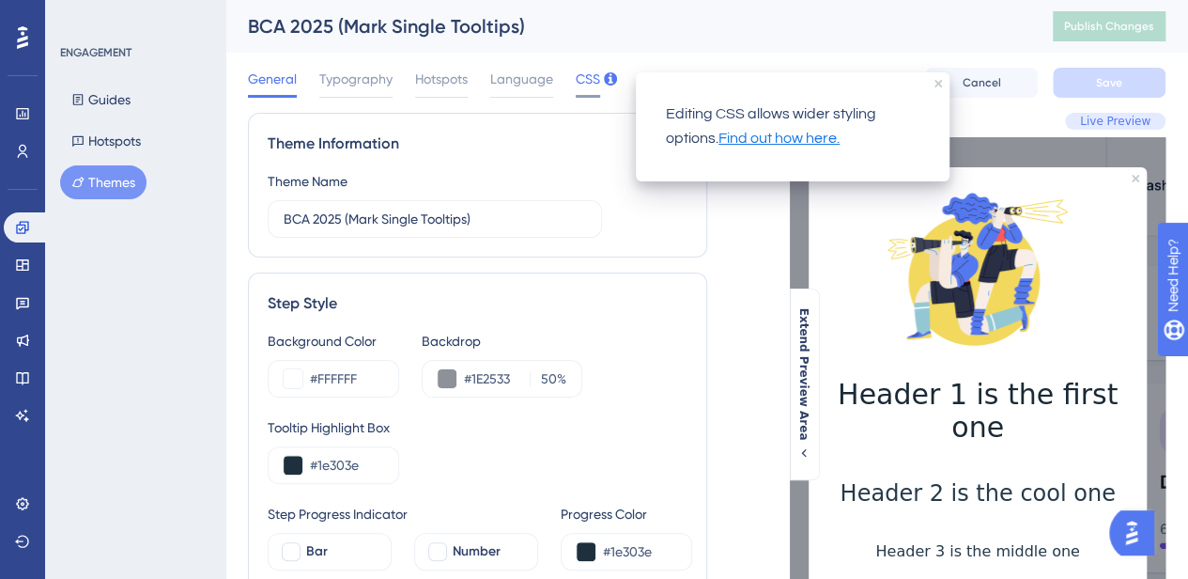
click at [581, 78] on span "CSS" at bounding box center [588, 79] width 24 height 23
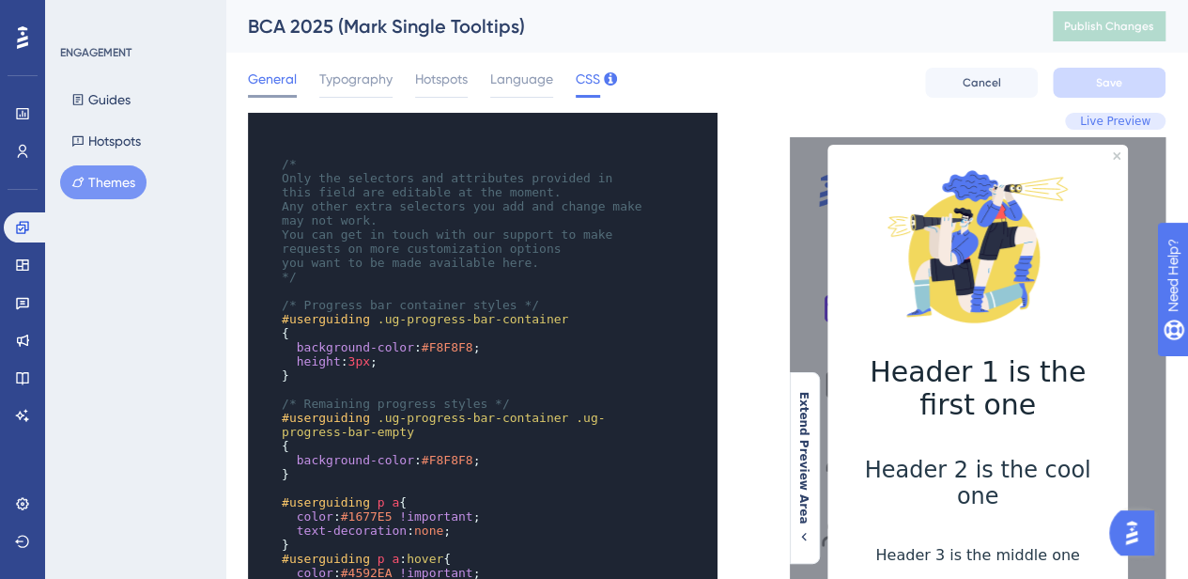
click at [258, 77] on span "General" at bounding box center [272, 79] width 49 height 23
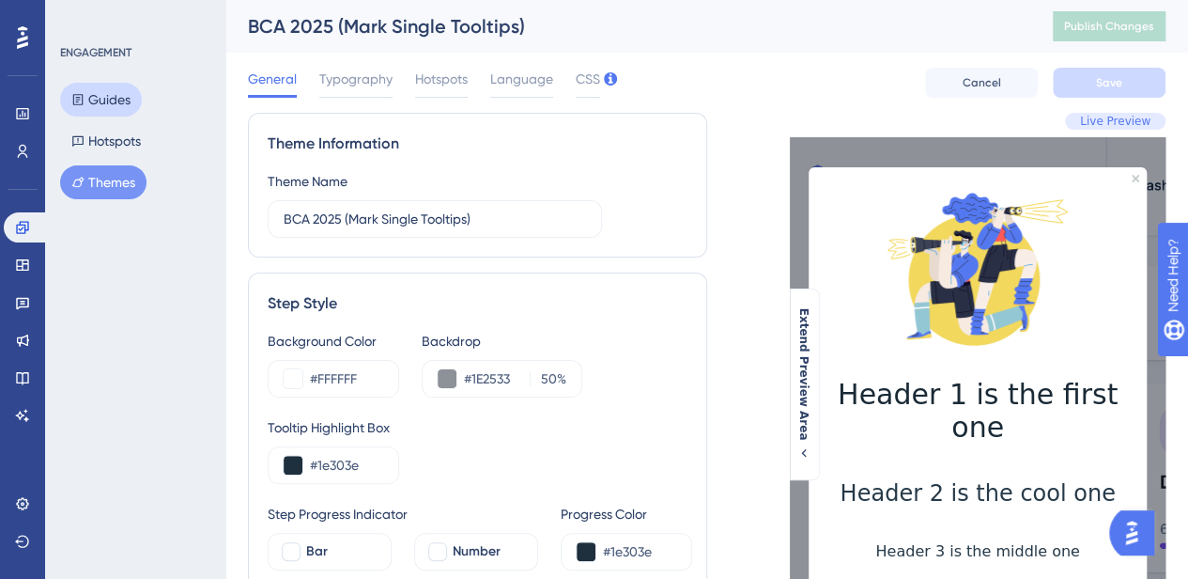
click at [93, 106] on button "Guides" at bounding box center [101, 100] width 82 height 34
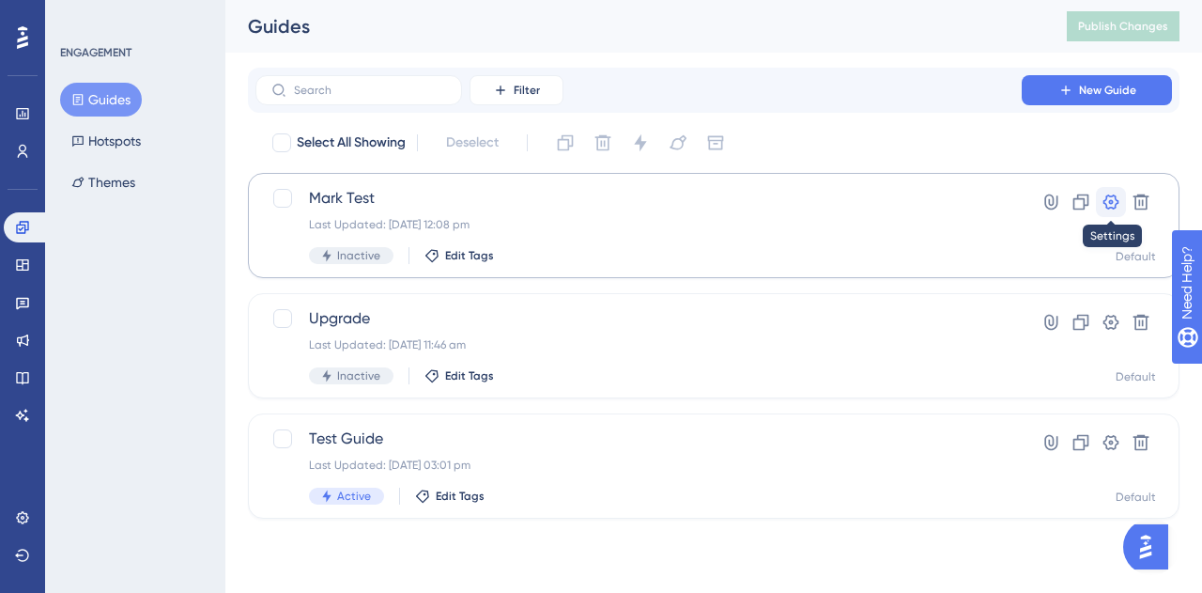
click at [1115, 198] on icon at bounding box center [1112, 201] width 16 height 15
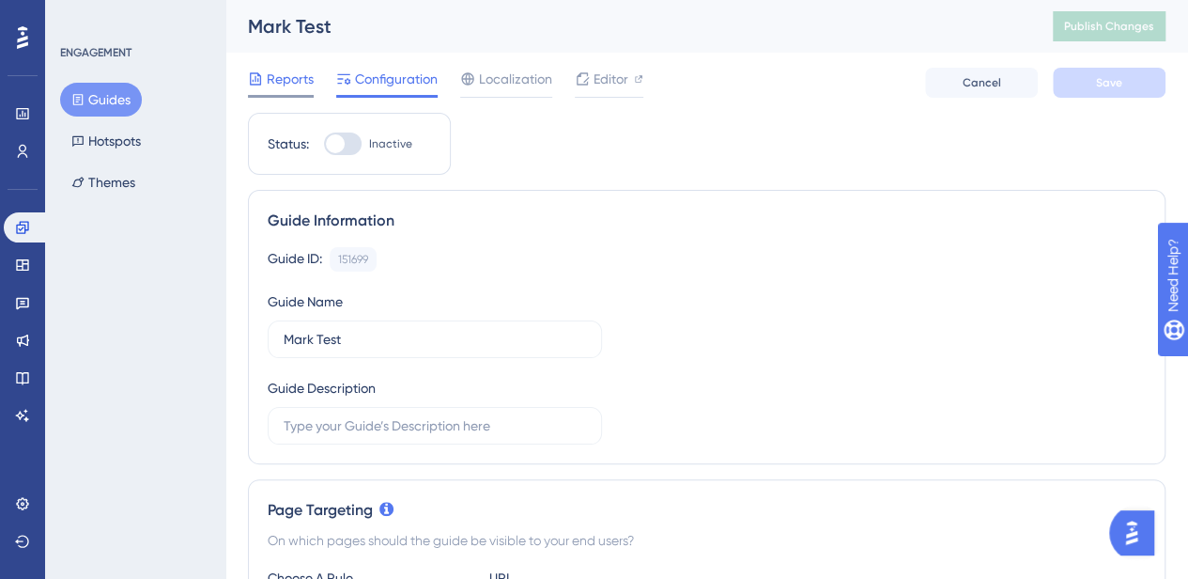
click at [271, 76] on span "Reports" at bounding box center [290, 79] width 47 height 23
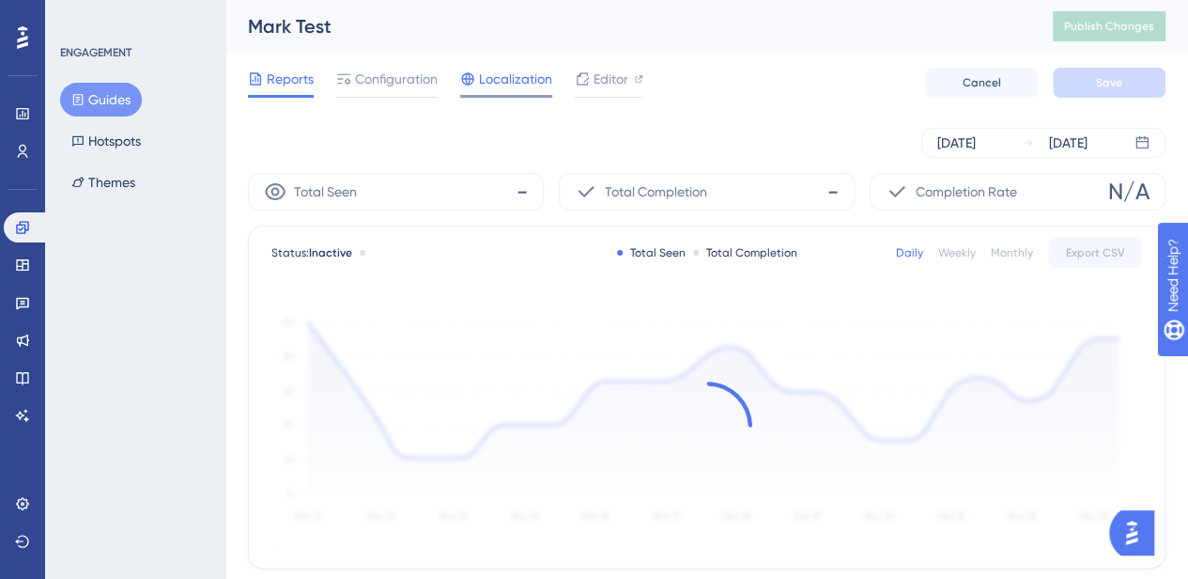
click at [496, 82] on span "Localization" at bounding box center [515, 79] width 73 height 23
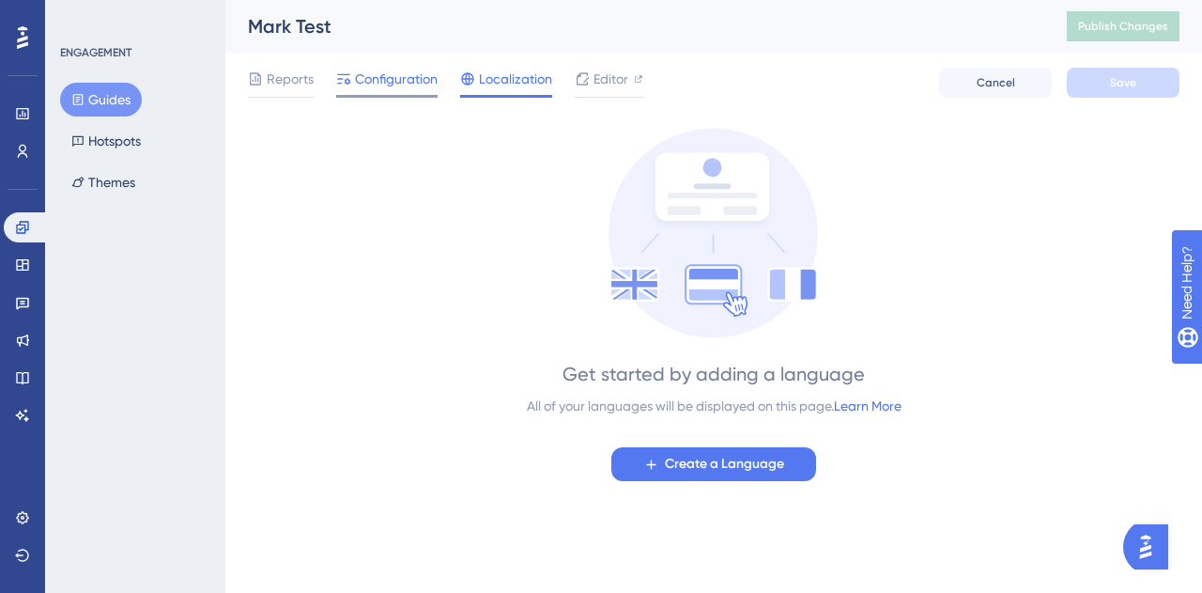
click at [406, 70] on span "Configuration" at bounding box center [396, 79] width 83 height 23
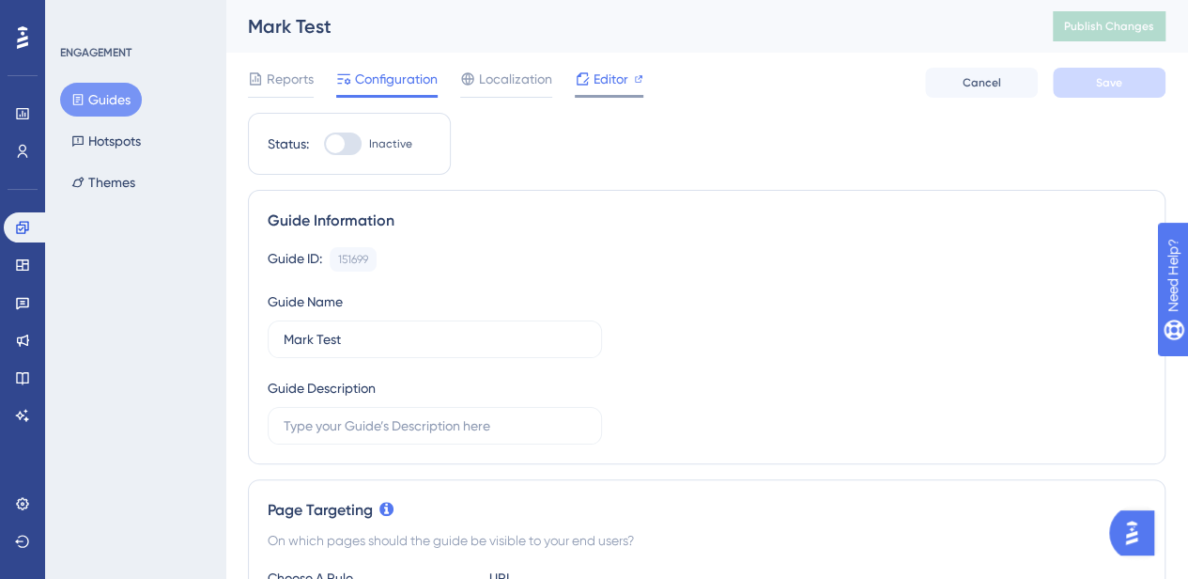
click at [592, 72] on div "Editor" at bounding box center [609, 79] width 69 height 23
click at [340, 149] on div at bounding box center [335, 143] width 19 height 19
click at [324, 145] on input "Inactive" at bounding box center [323, 144] width 1 height 1
checkbox input "true"
click at [1094, 80] on button "Save" at bounding box center [1109, 83] width 113 height 30
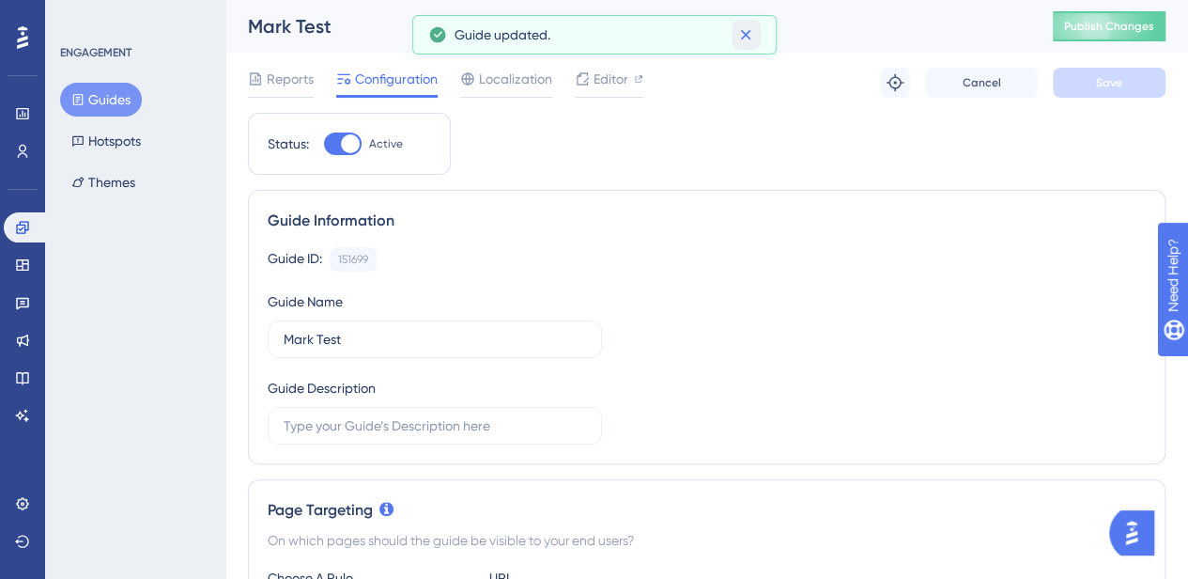
click at [742, 35] on icon at bounding box center [745, 34] width 19 height 19
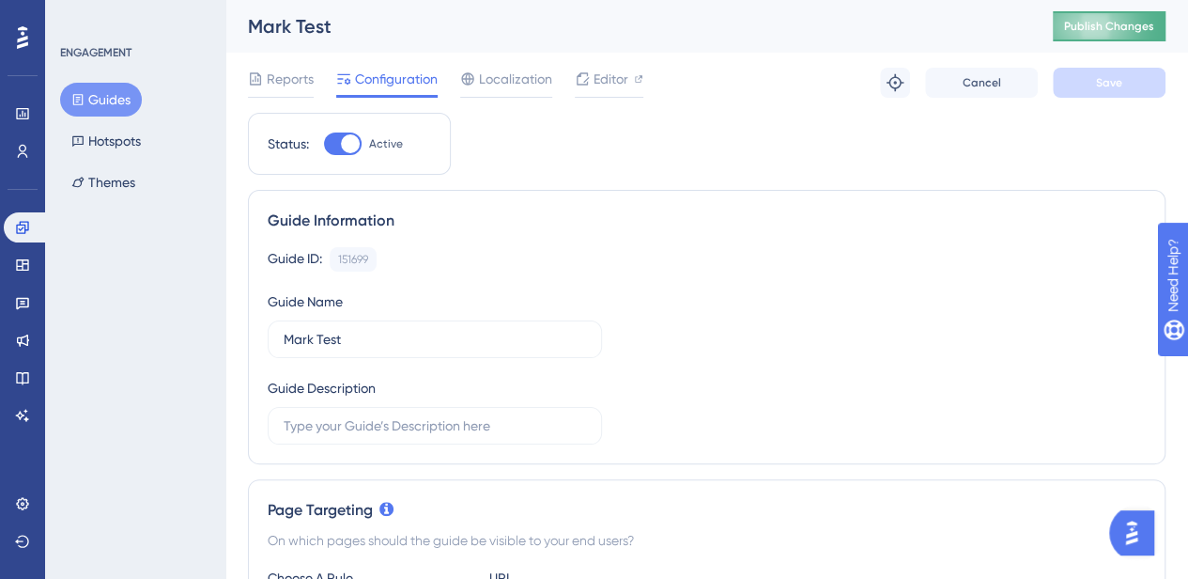
click at [1118, 22] on span "Publish Changes" at bounding box center [1109, 26] width 90 height 15
click at [610, 79] on span "Editor" at bounding box center [611, 79] width 35 height 23
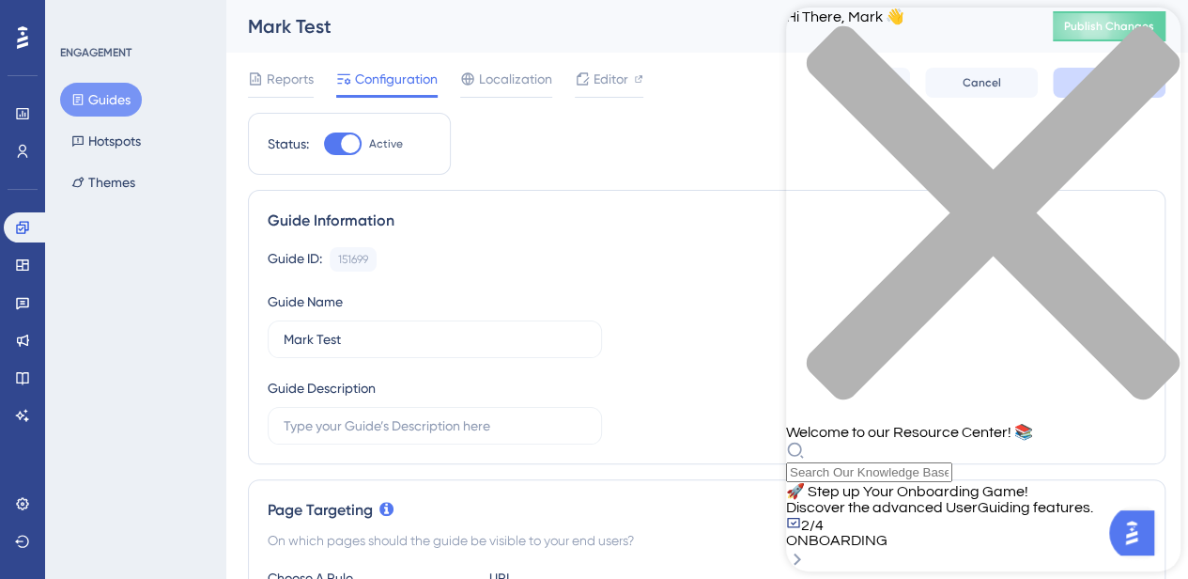
click at [848, 110] on div "Hi There, [PERSON_NAME] 👋 Welcome to our Resource Center! 📚" at bounding box center [983, 245] width 395 height 474
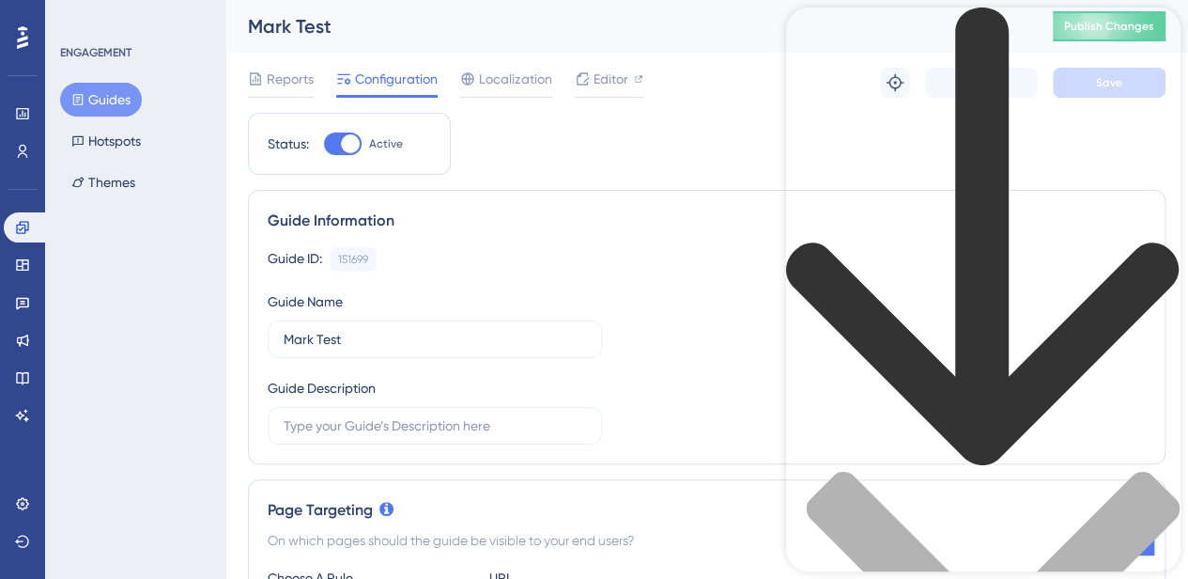
type input "open by default hotspot"
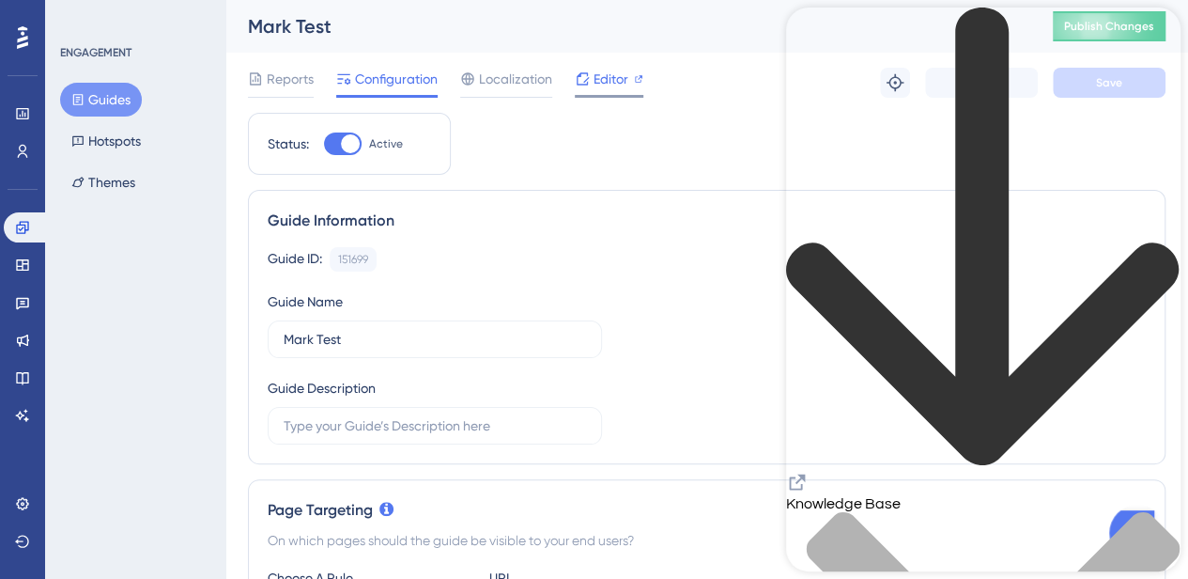
click at [602, 83] on span "Editor" at bounding box center [611, 79] width 35 height 23
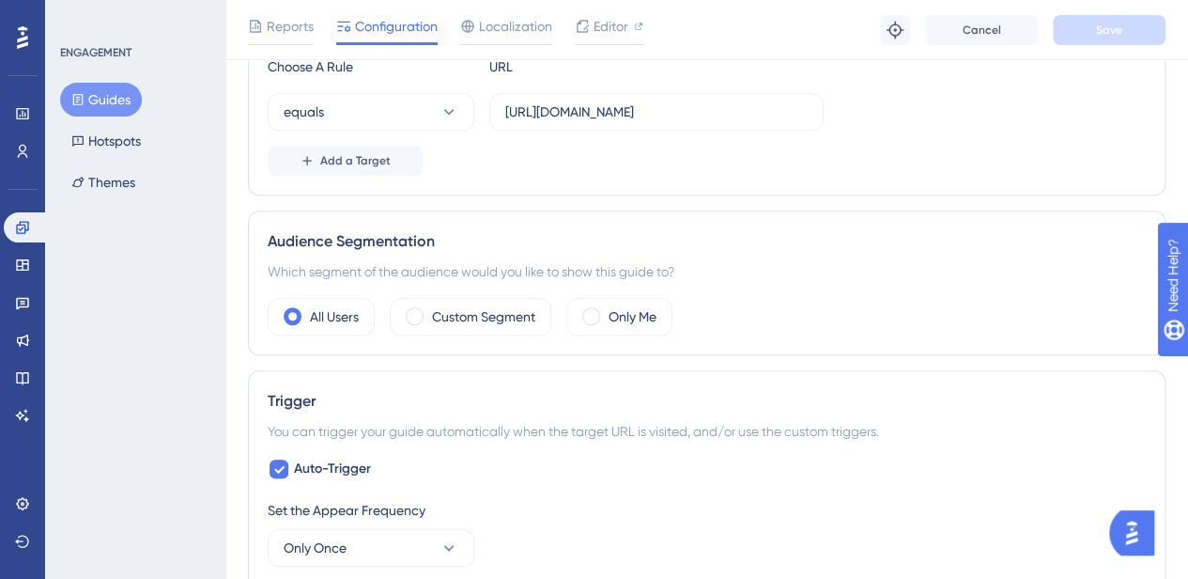
scroll to position [419, 0]
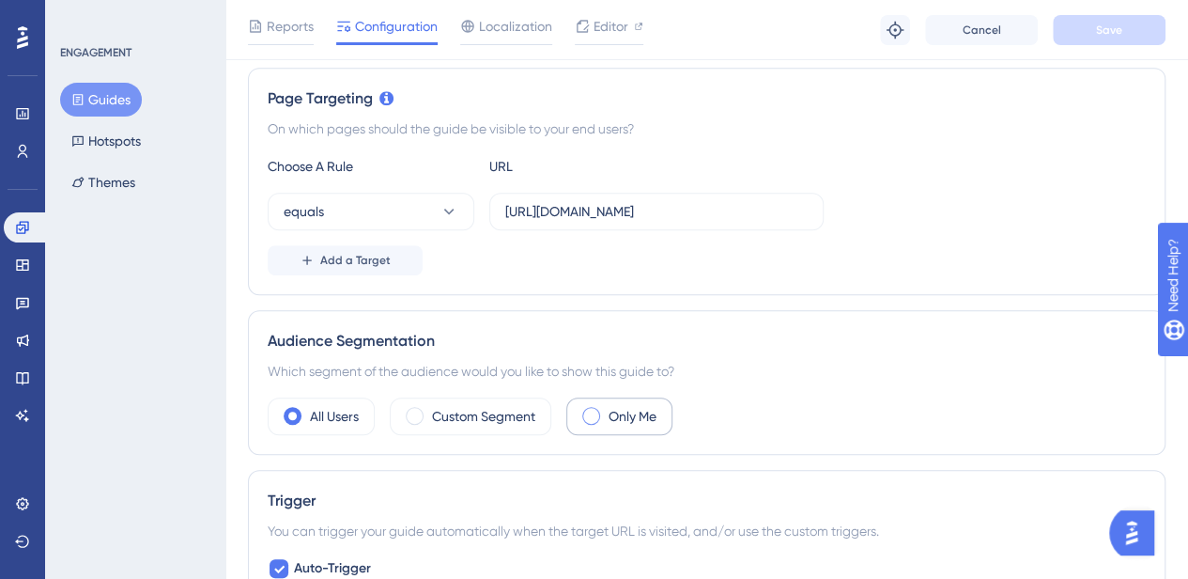
click at [577, 425] on div "Only Me" at bounding box center [619, 416] width 106 height 38
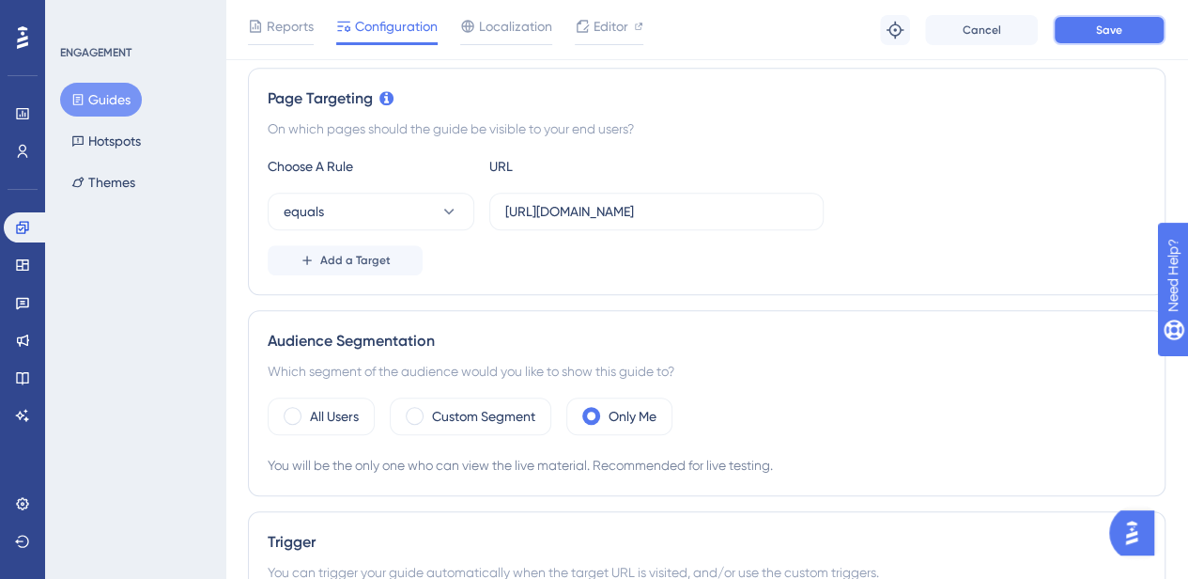
click at [1112, 31] on span "Save" at bounding box center [1109, 30] width 26 height 15
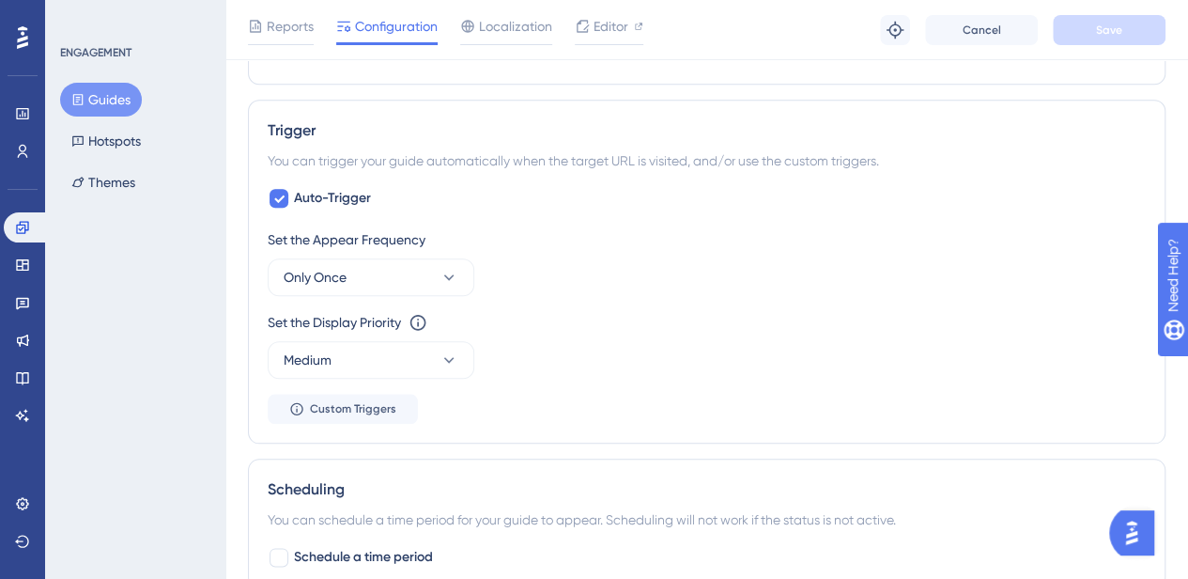
scroll to position [812, 0]
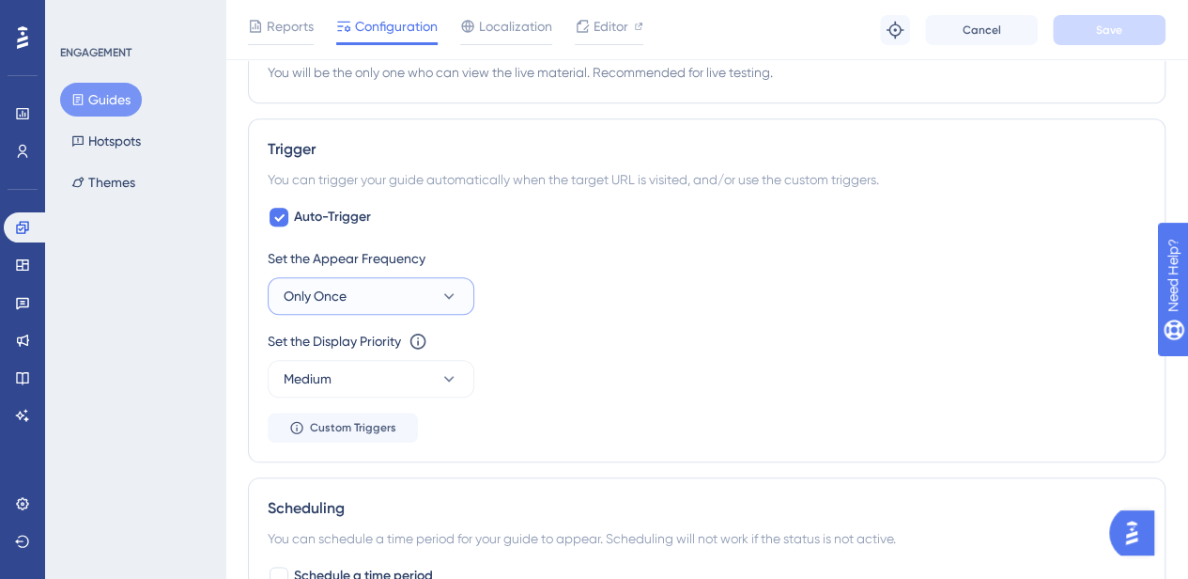
click at [432, 287] on button "Only Once" at bounding box center [371, 296] width 207 height 38
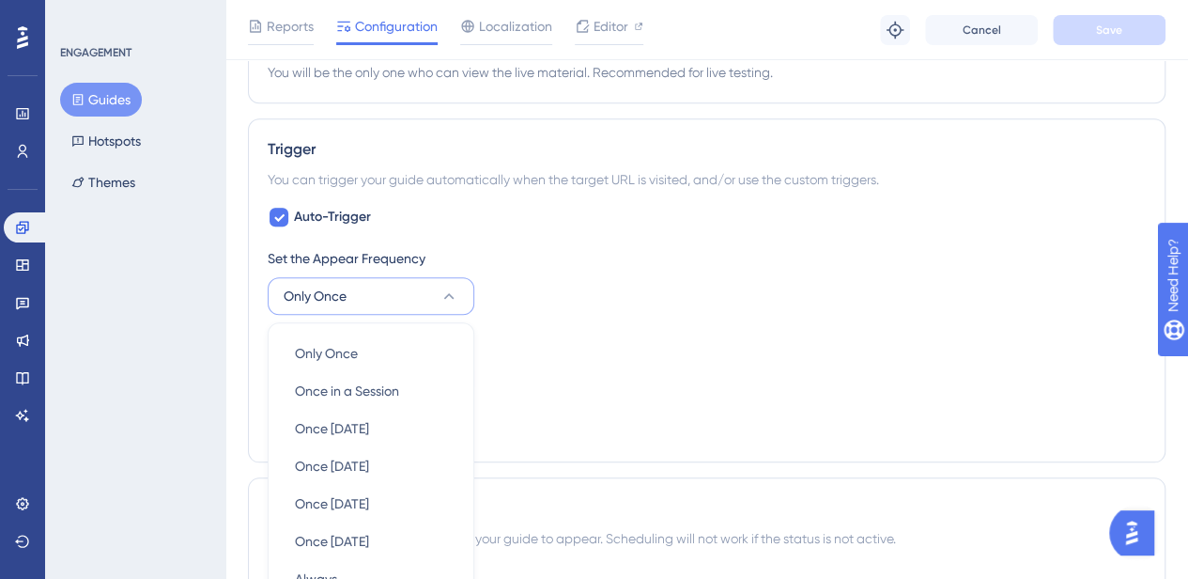
scroll to position [984, 0]
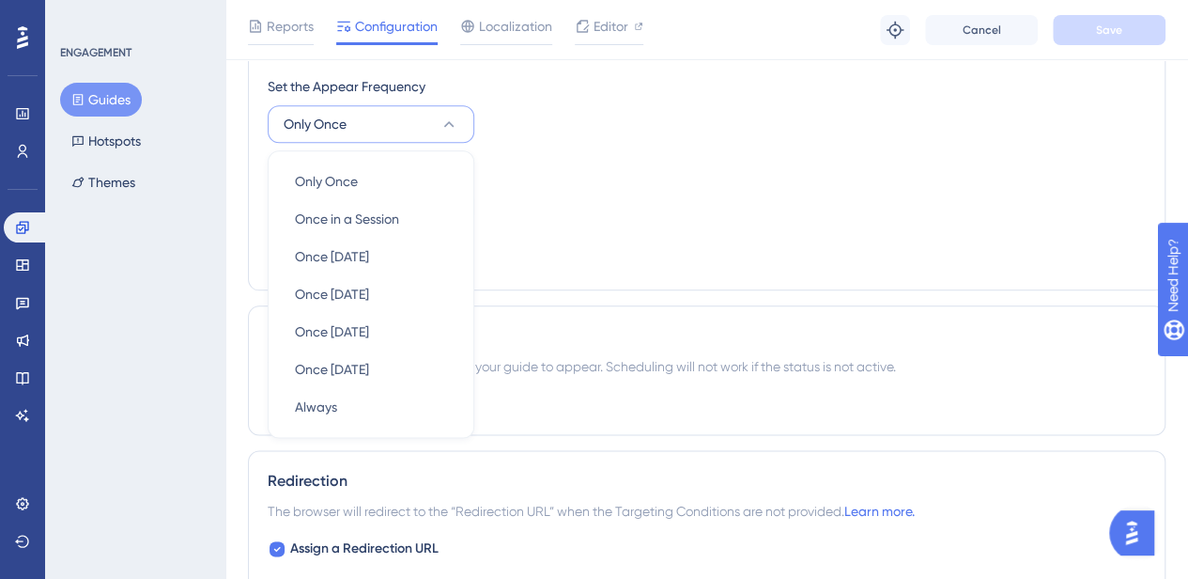
click at [604, 224] on div "Set the Appear Frequency Only Once Only Once Only Once Once in a Session Once i…" at bounding box center [707, 172] width 878 height 195
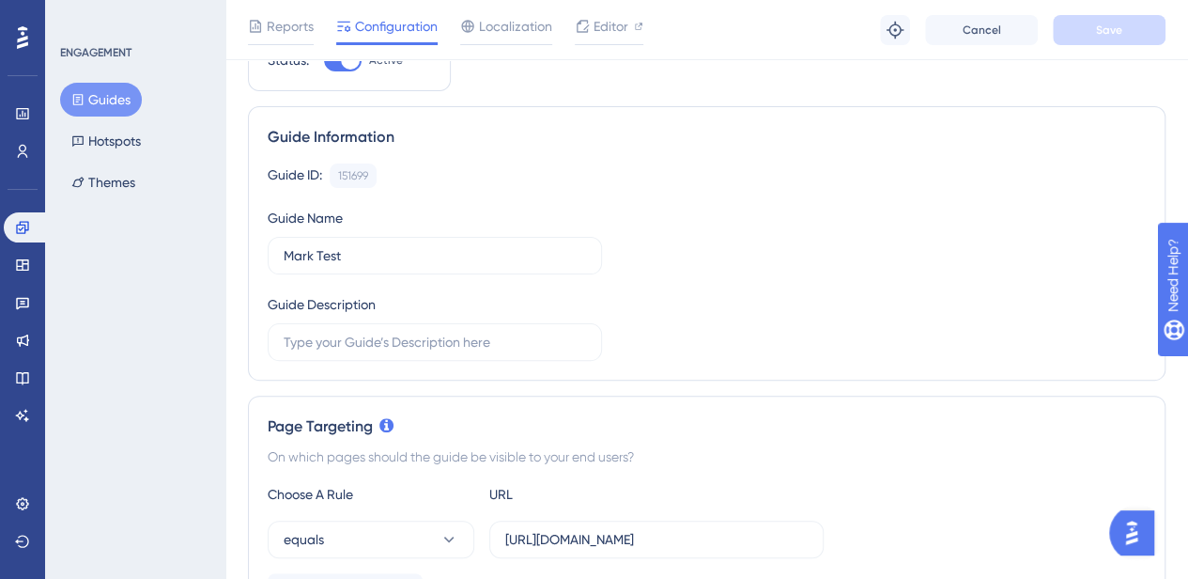
scroll to position [0, 0]
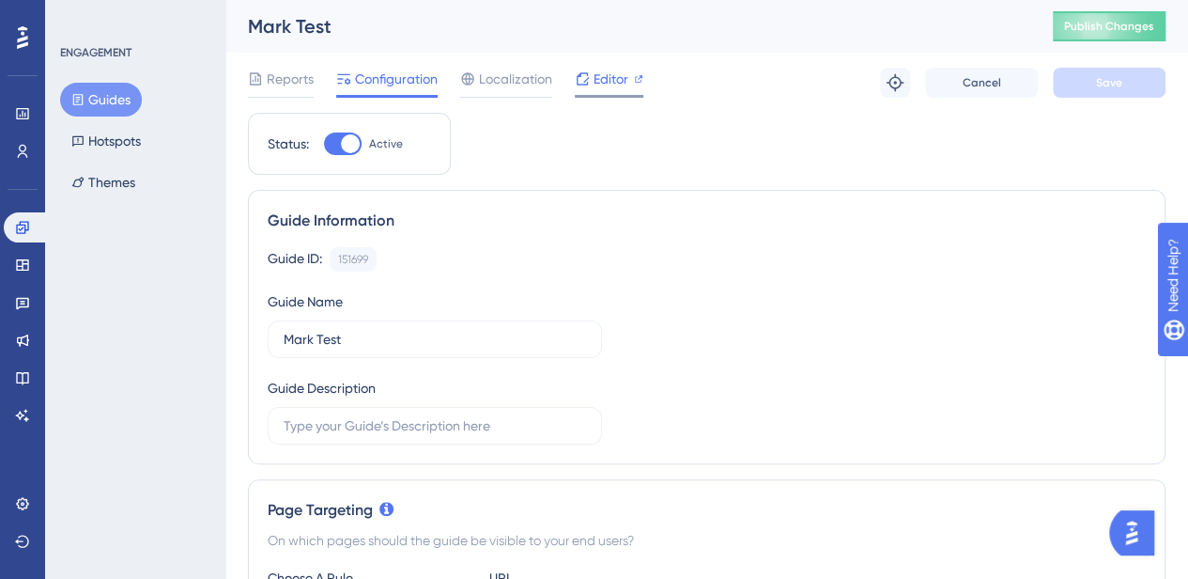
click at [597, 82] on span "Editor" at bounding box center [611, 79] width 35 height 23
click at [612, 78] on span "Editor" at bounding box center [611, 79] width 35 height 23
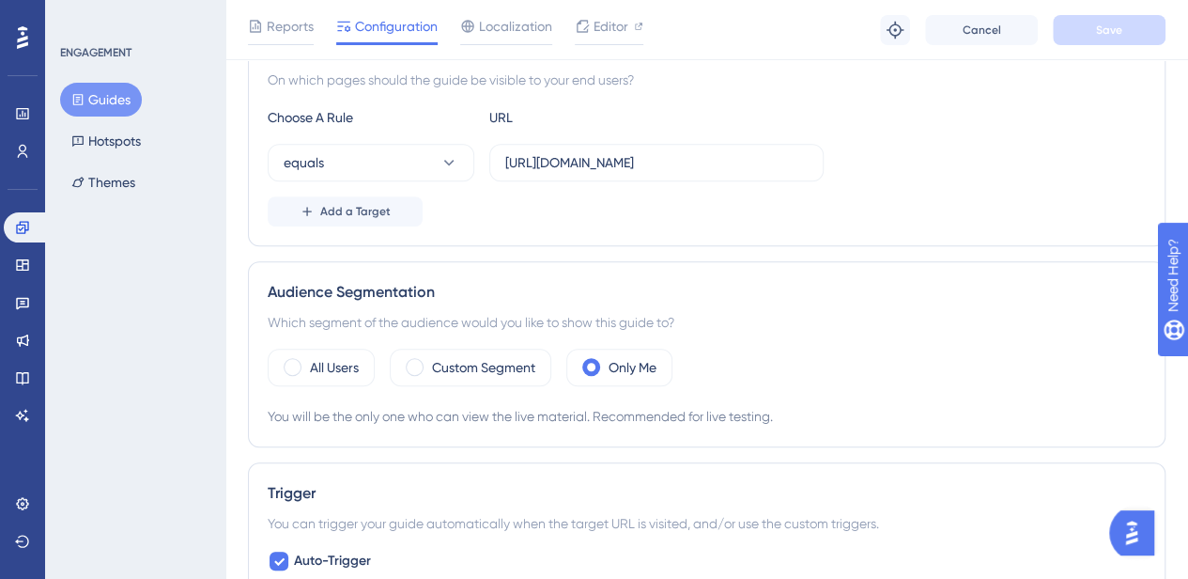
scroll to position [508, 0]
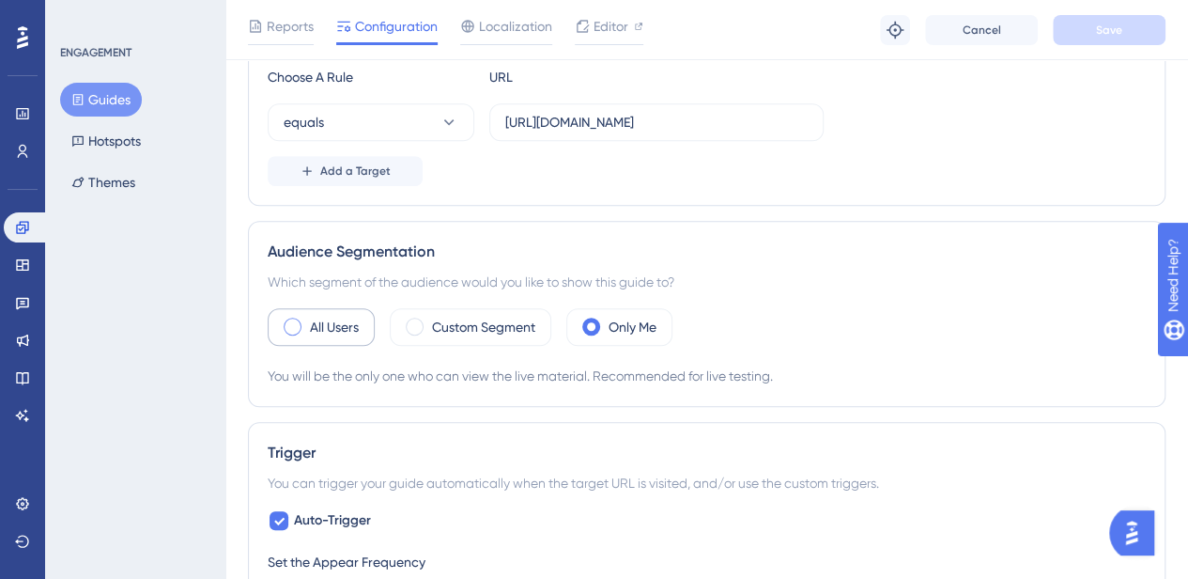
click at [311, 318] on label "All Users" at bounding box center [334, 327] width 49 height 23
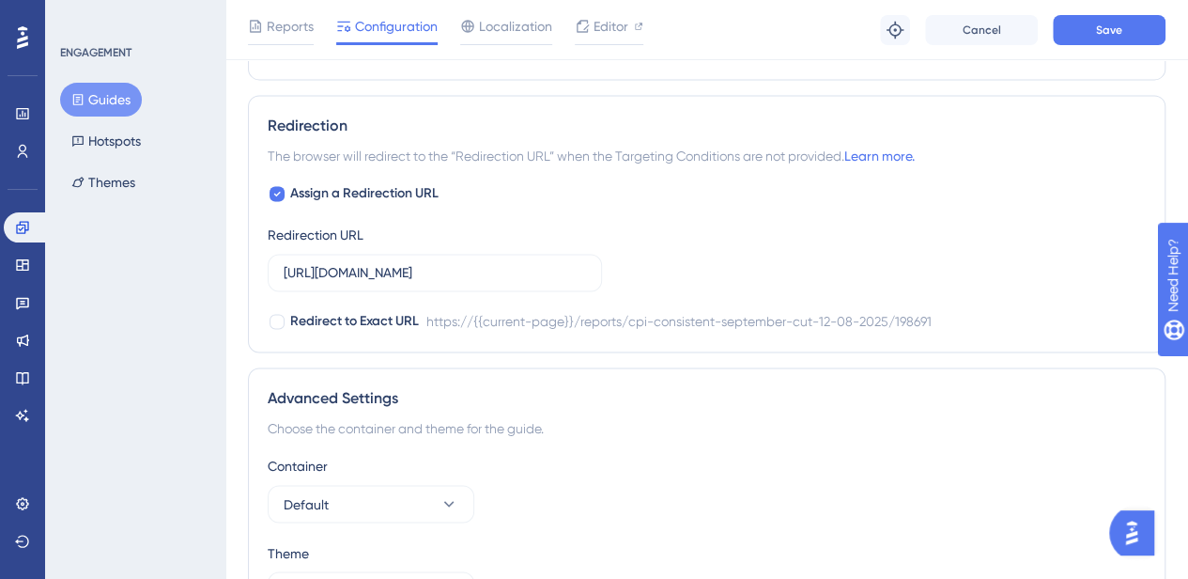
scroll to position [1416, 0]
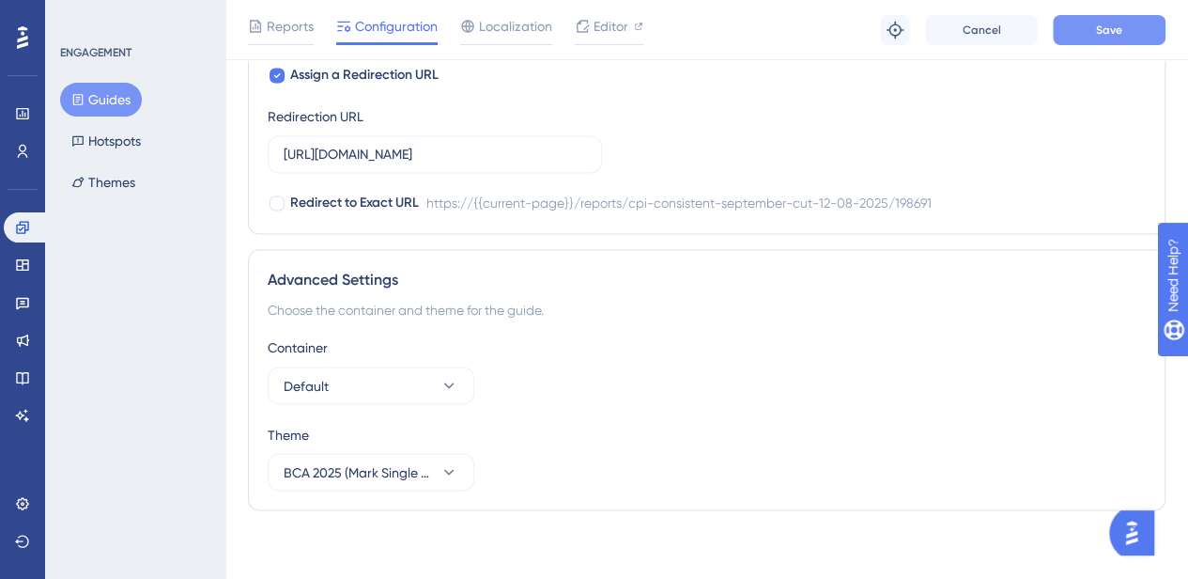
click at [1096, 16] on button "Save" at bounding box center [1109, 30] width 113 height 30
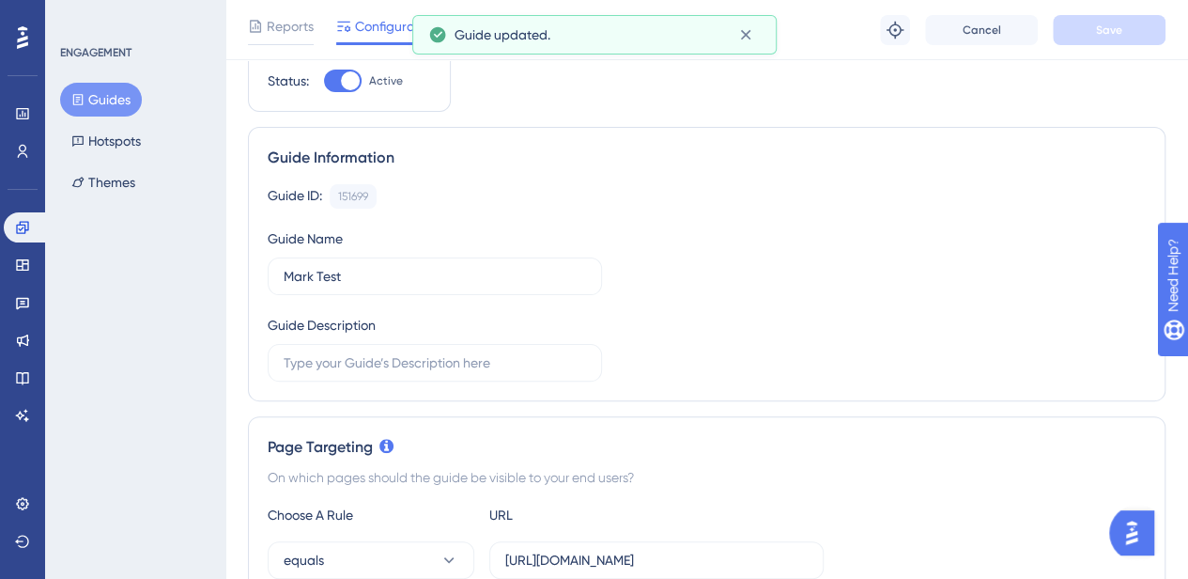
scroll to position [0, 0]
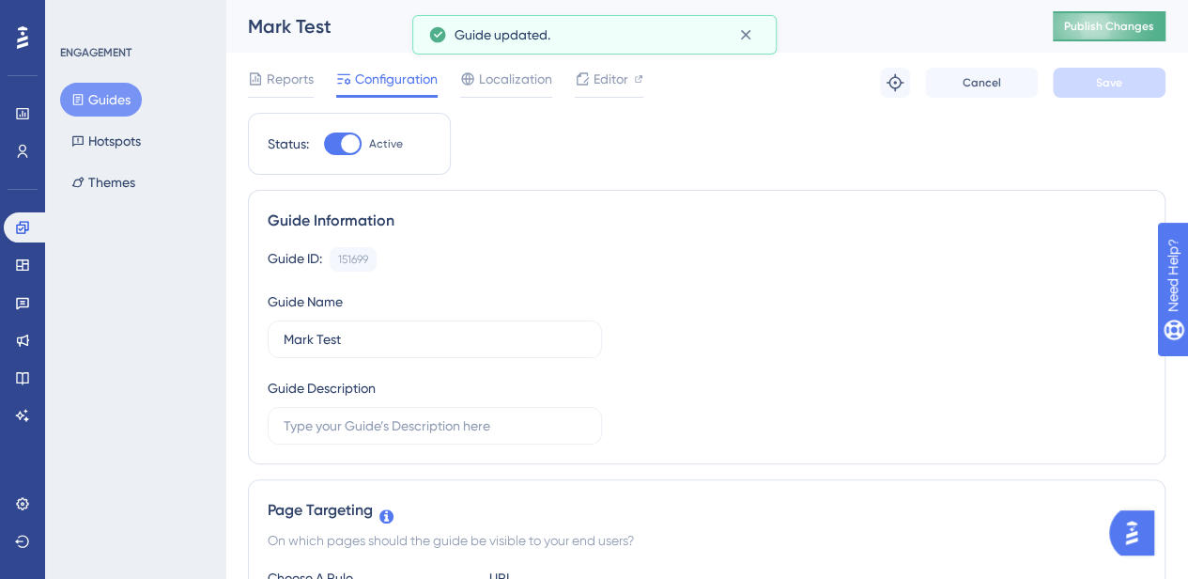
click at [1129, 27] on span "Publish Changes" at bounding box center [1109, 26] width 90 height 15
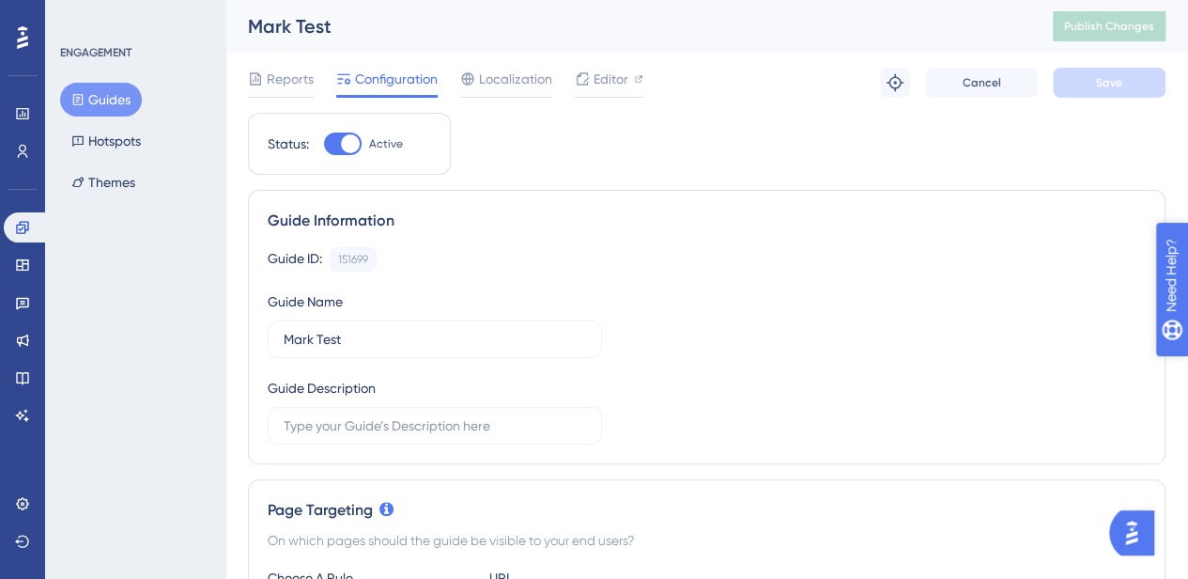
click at [1185, 371] on icon "open resource center" at bounding box center [1182, 372] width 21 height 21
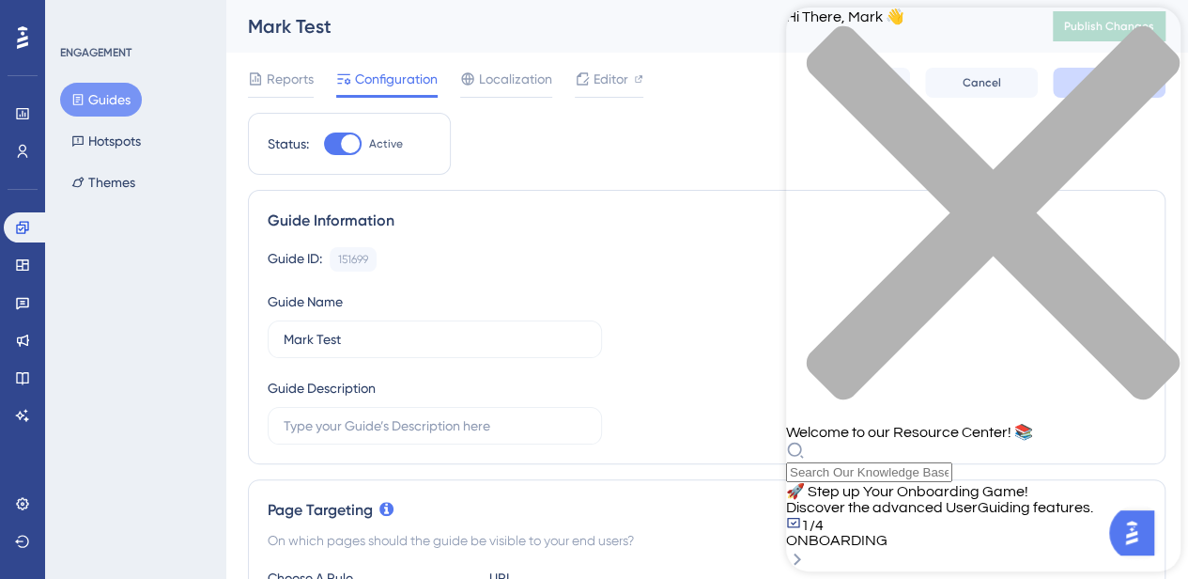
click at [897, 112] on div "Hi There, [PERSON_NAME] 👋 Welcome to our Resource Center! 📚" at bounding box center [983, 245] width 395 height 474
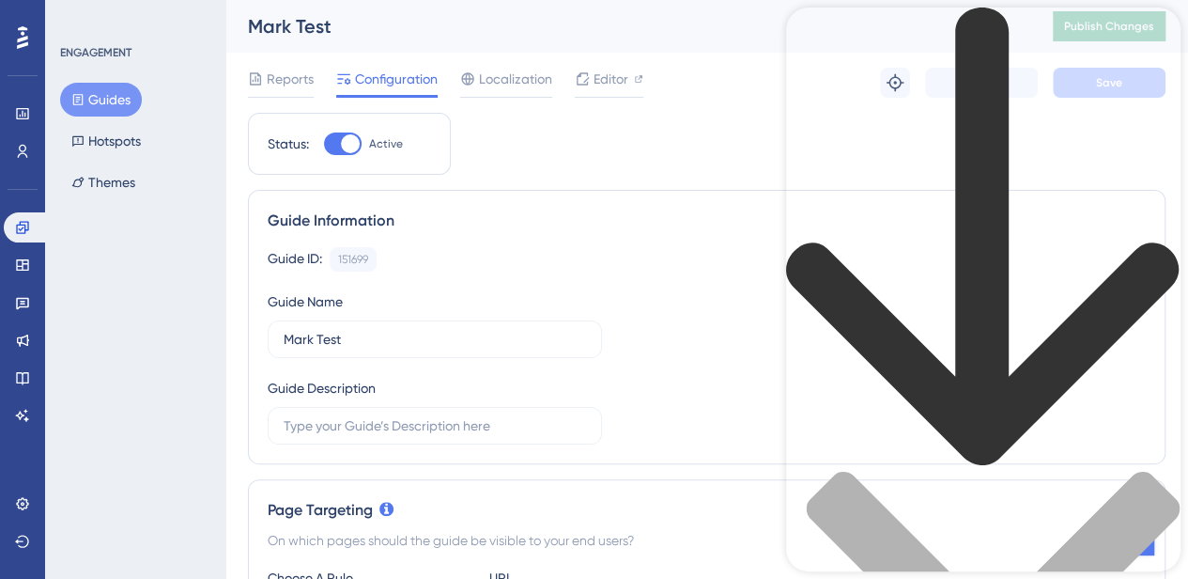
type input "how to show a message on page without overlay"
drag, startPoint x: 1179, startPoint y: 228, endPoint x: 1023, endPoint y: 39, distance: 244.9
click at [1023, 39] on div "Resource Center Header" at bounding box center [983, 438] width 395 height 861
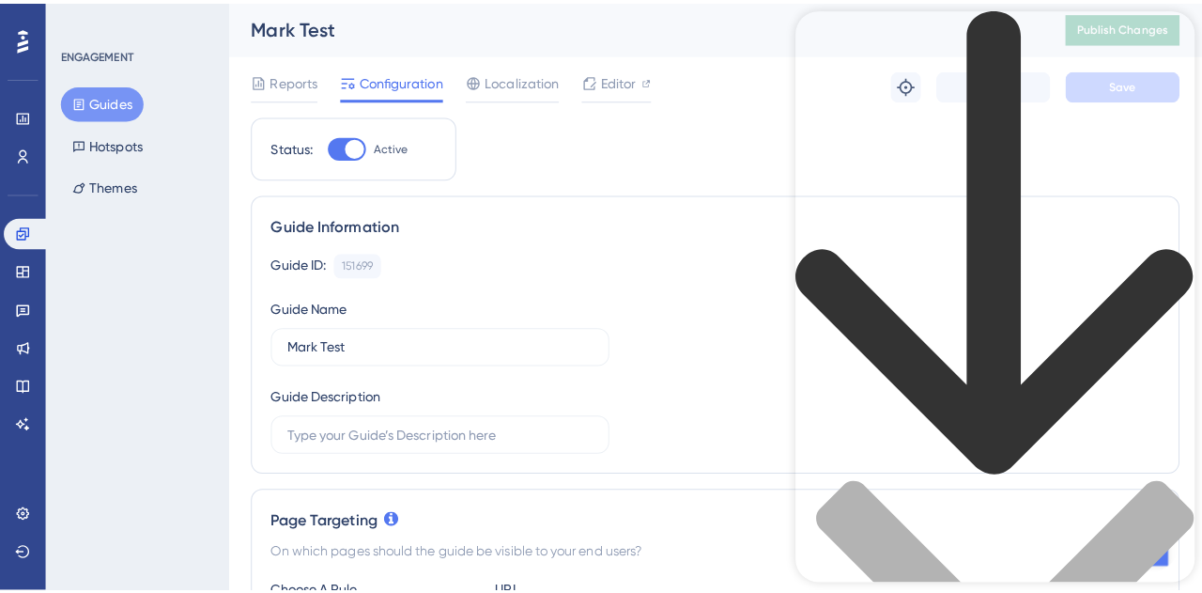
scroll to position [269, 0]
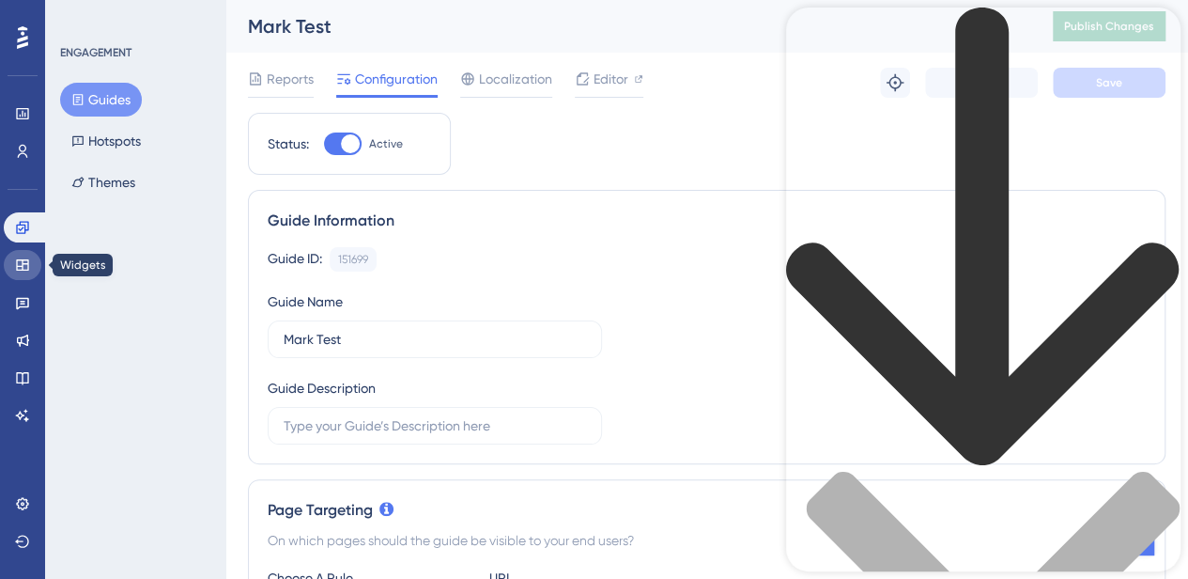
click at [15, 257] on icon at bounding box center [22, 264] width 15 height 15
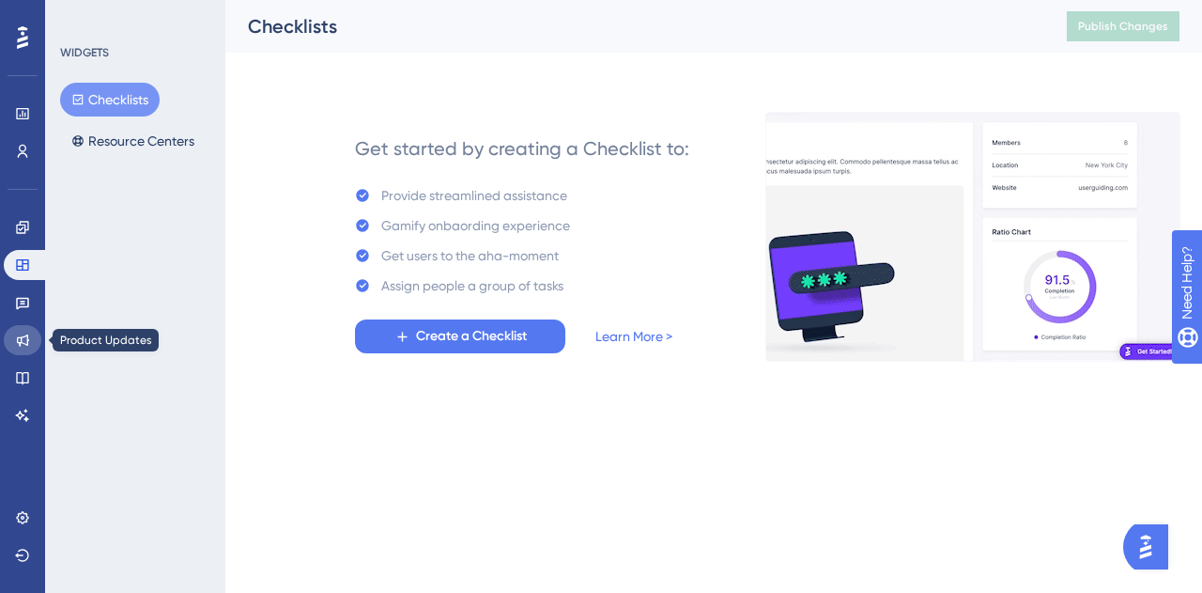
click at [23, 334] on icon at bounding box center [22, 340] width 15 height 15
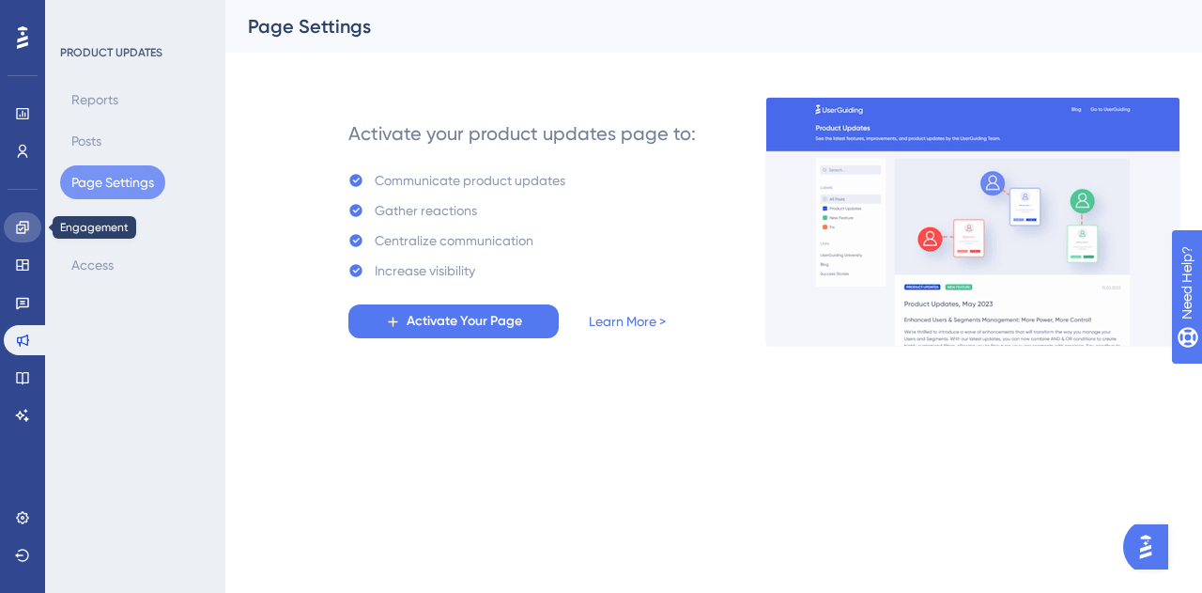
click at [20, 218] on link at bounding box center [23, 227] width 38 height 30
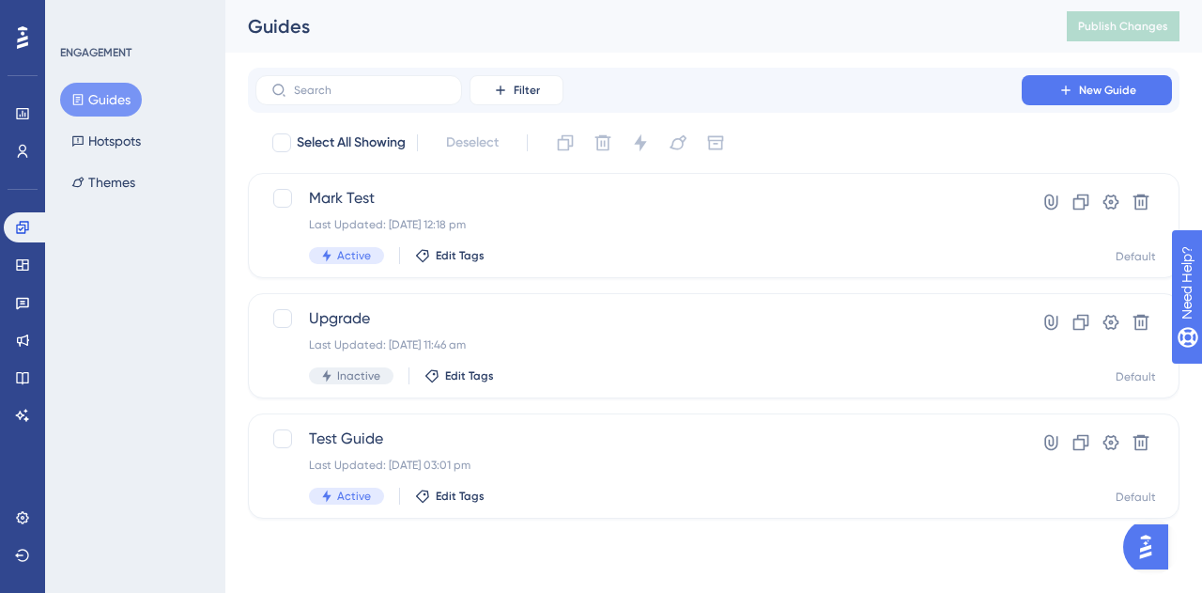
click at [111, 105] on button "Guides" at bounding box center [101, 100] width 82 height 34
click at [125, 138] on button "Hotspots" at bounding box center [106, 141] width 92 height 34
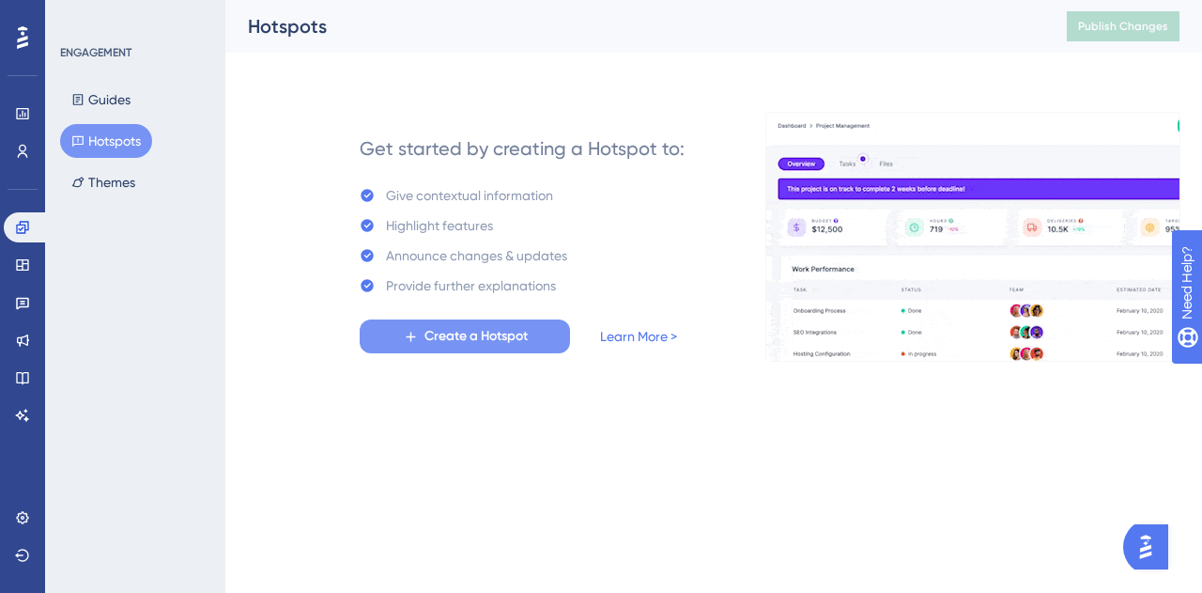
click at [488, 330] on span "Create a Hotspot" at bounding box center [476, 336] width 103 height 23
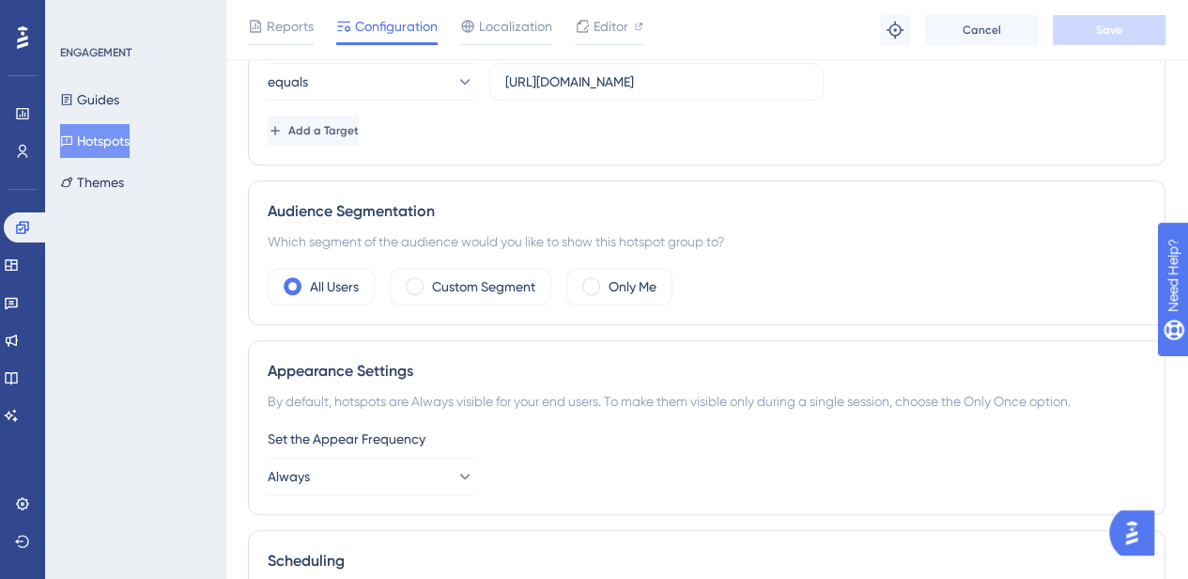
scroll to position [473, 0]
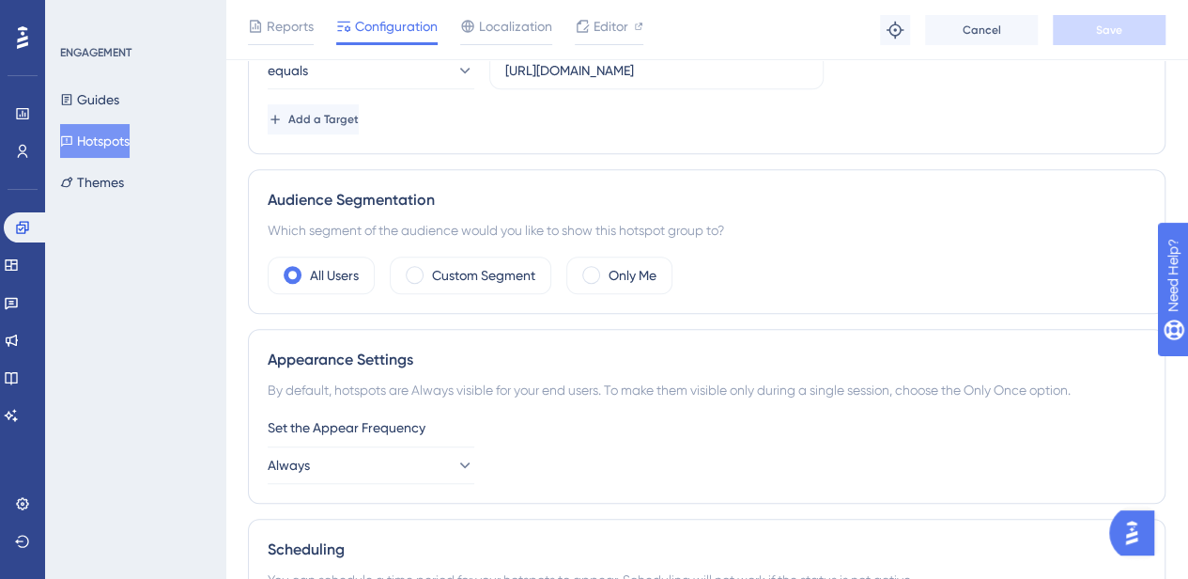
drag, startPoint x: 1202, startPoint y: 140, endPoint x: 18, endPoint y: 8, distance: 1190.9
click at [398, 471] on button "Always" at bounding box center [371, 465] width 207 height 38
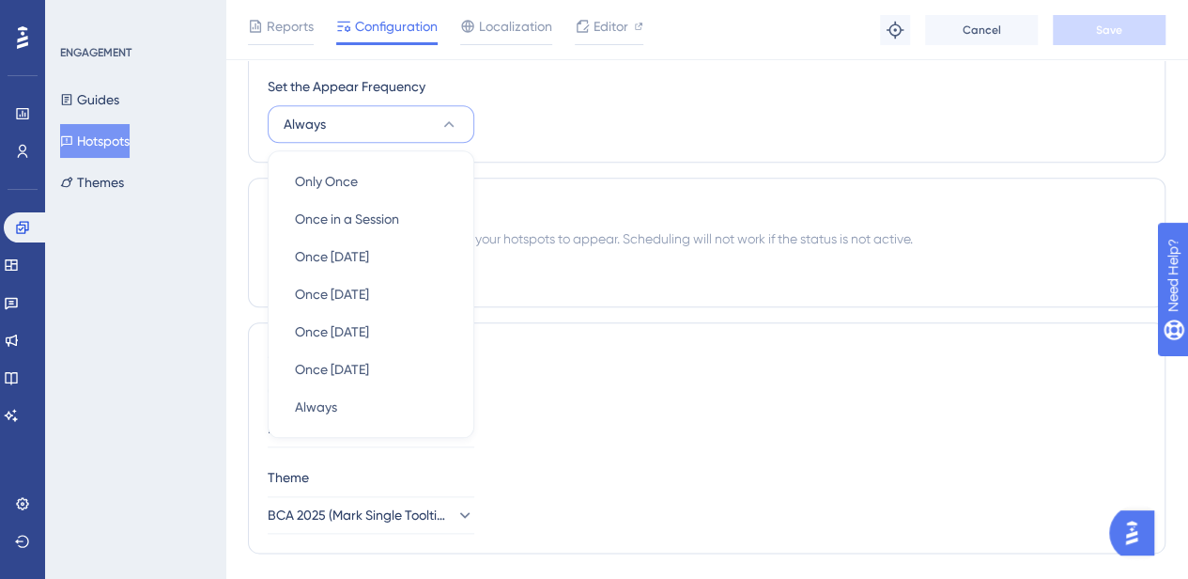
click at [618, 128] on div "Set the Appear Frequency Always Only Once Only Once Once in a Session Once in a…" at bounding box center [707, 109] width 878 height 68
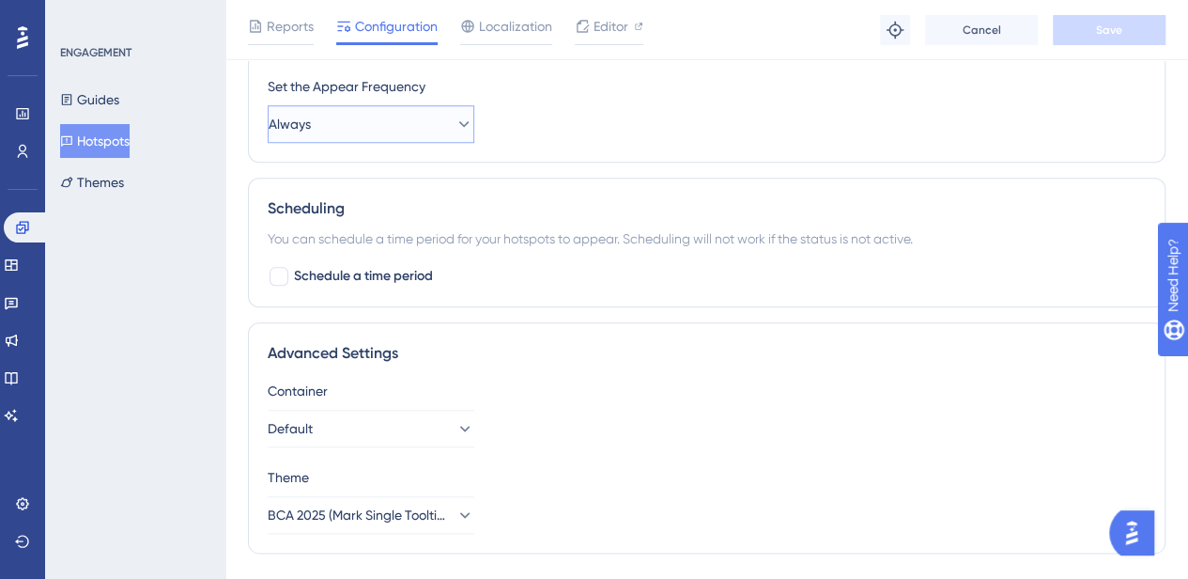
click at [380, 123] on button "Always" at bounding box center [371, 124] width 207 height 38
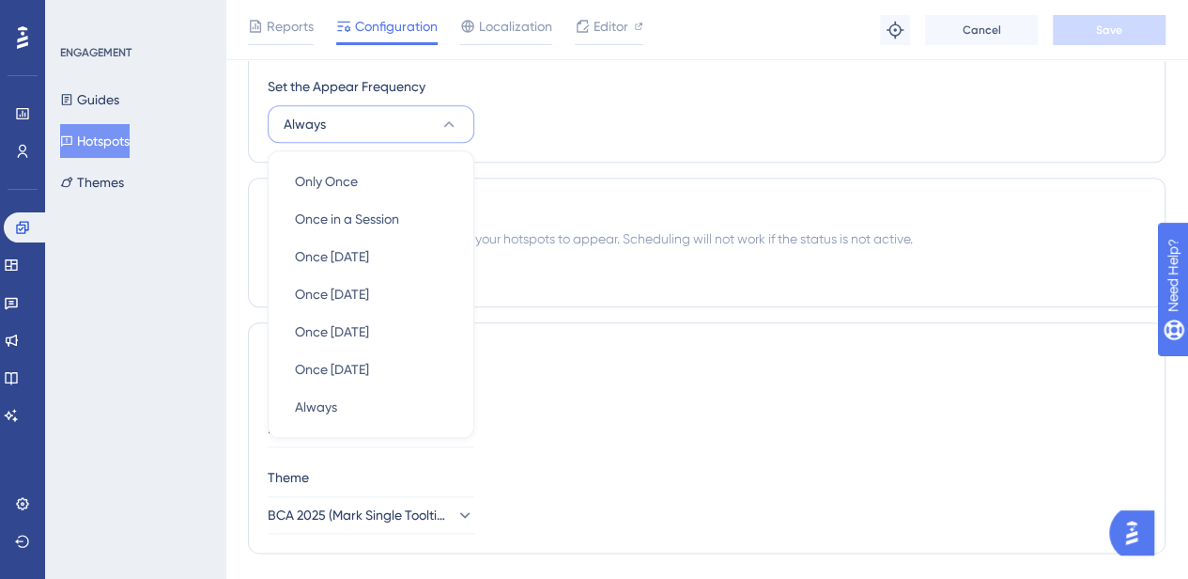
click at [617, 136] on div "Set the Appear Frequency Always Only Once Only Once Once in a Session Once in a…" at bounding box center [707, 109] width 878 height 68
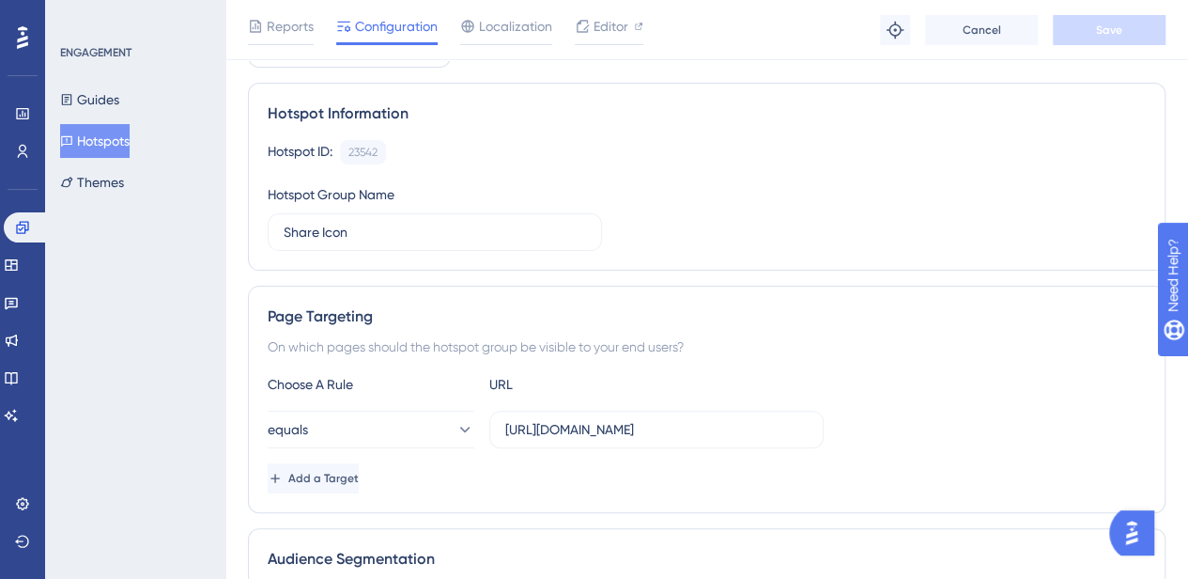
scroll to position [0, 0]
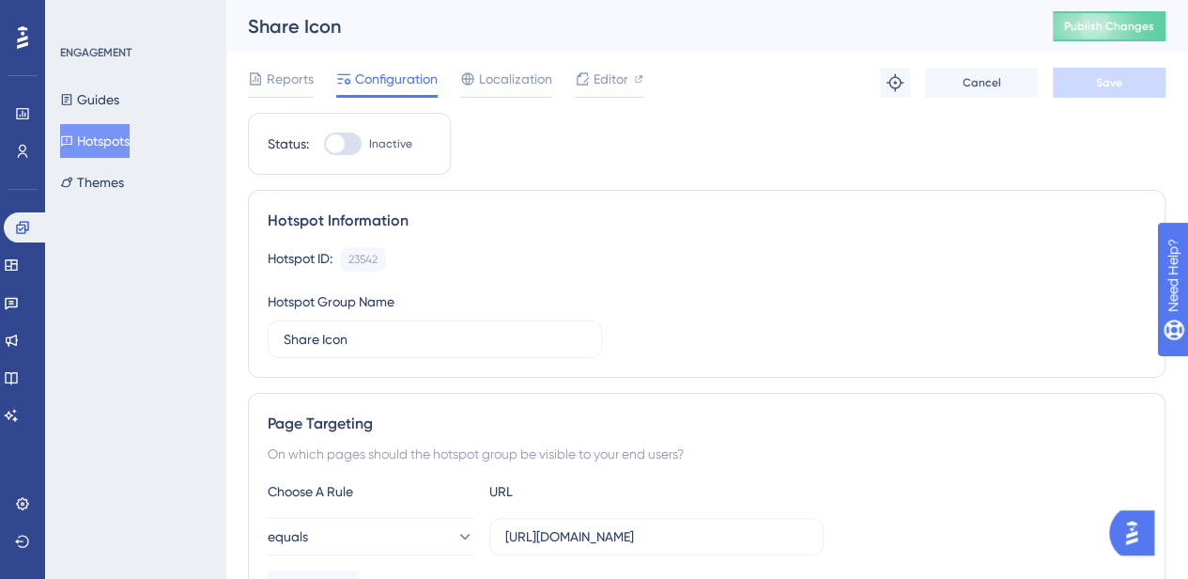
click at [373, 140] on span "Inactive" at bounding box center [390, 143] width 43 height 15
click at [324, 144] on input "Inactive" at bounding box center [323, 144] width 1 height 1
checkbox input "true"
click at [1103, 82] on span "Save" at bounding box center [1109, 82] width 26 height 15
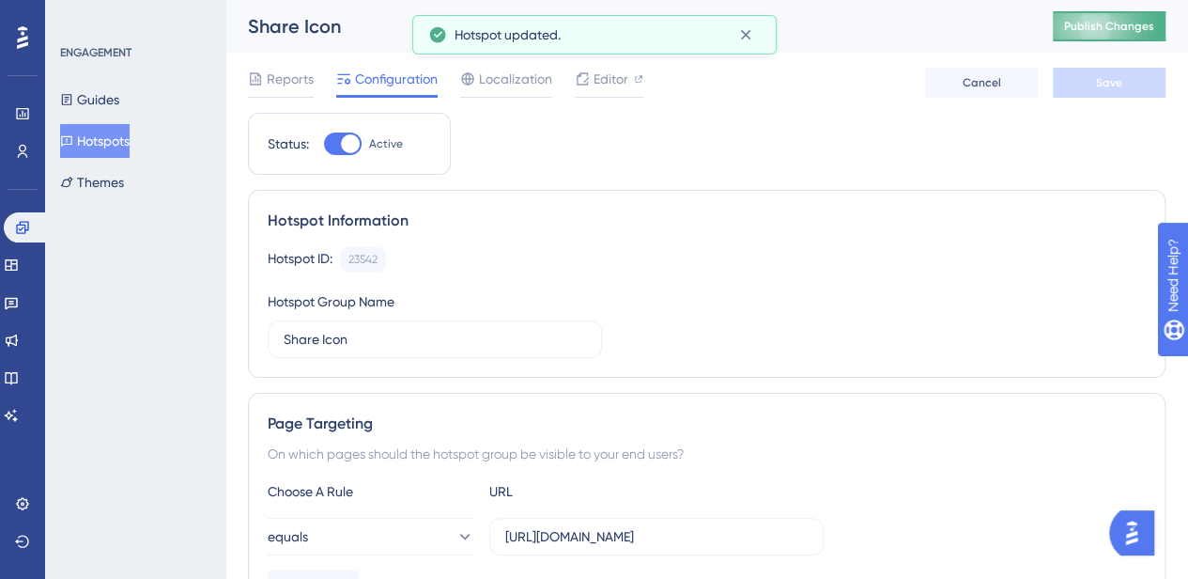
click at [1115, 35] on button "Publish Changes" at bounding box center [1109, 26] width 113 height 30
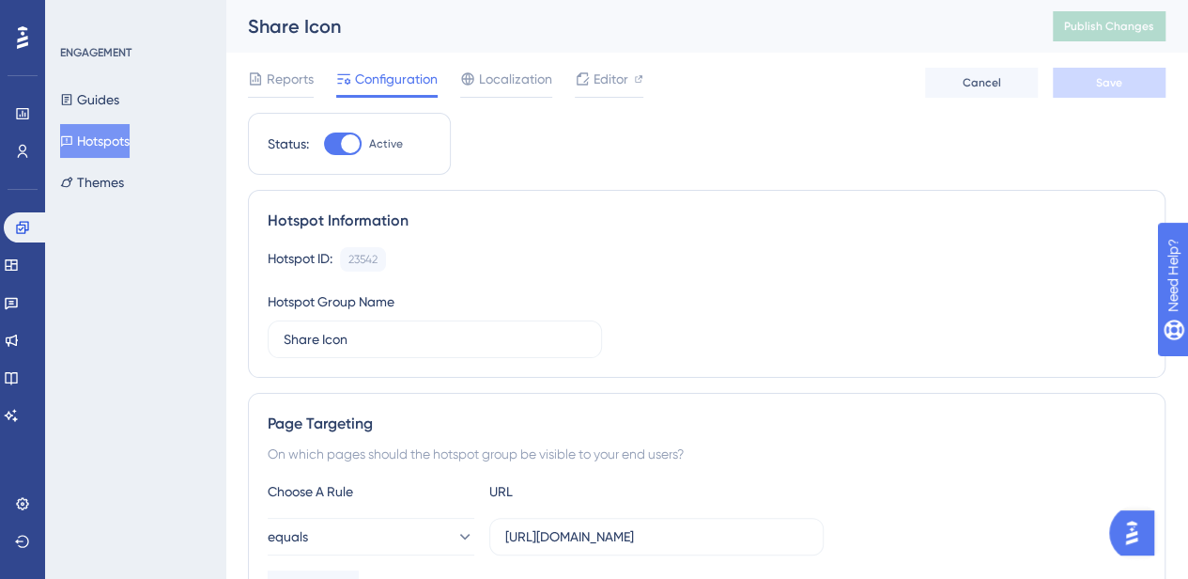
click at [117, 145] on button "Hotspots" at bounding box center [95, 141] width 70 height 34
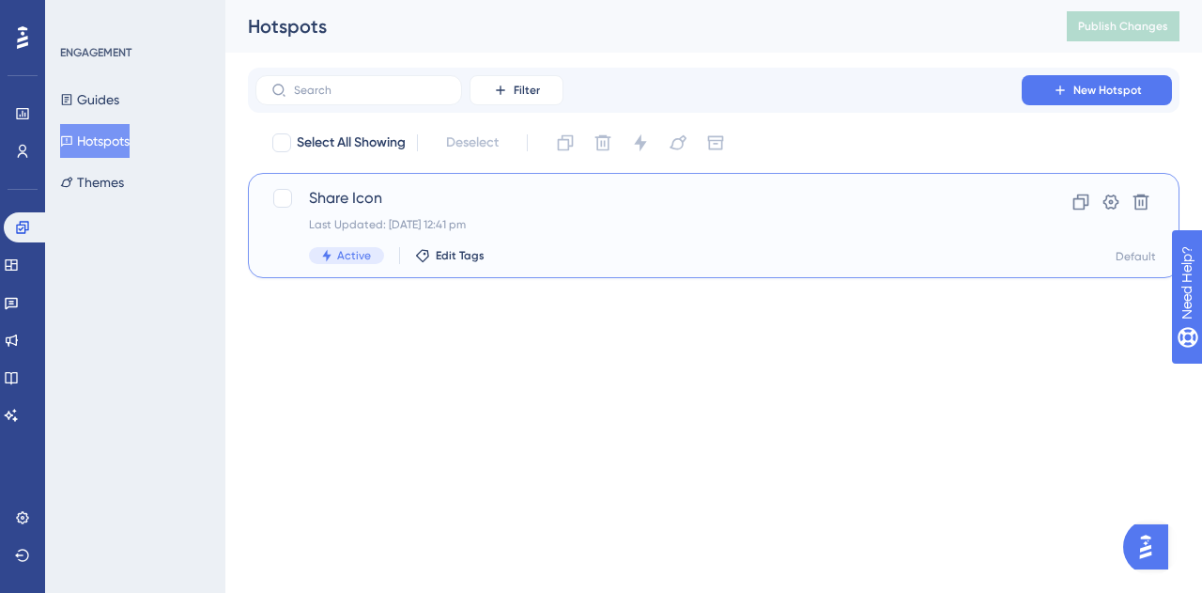
click at [340, 198] on span "Share Icon" at bounding box center [638, 198] width 659 height 23
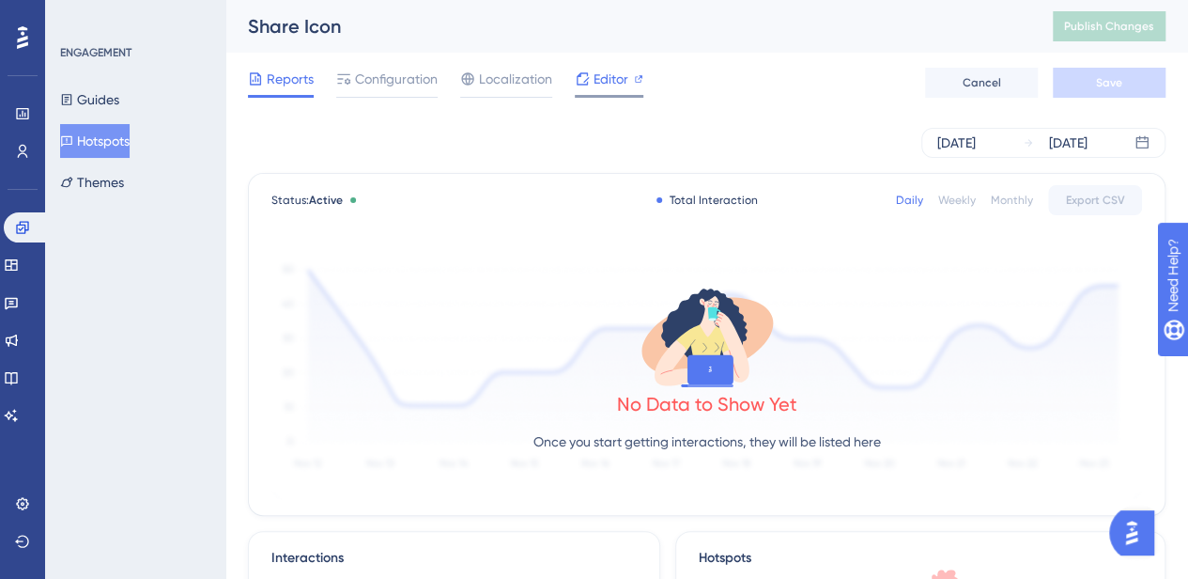
click at [607, 77] on span "Editor" at bounding box center [611, 79] width 35 height 23
click at [612, 69] on span "Editor" at bounding box center [611, 79] width 35 height 23
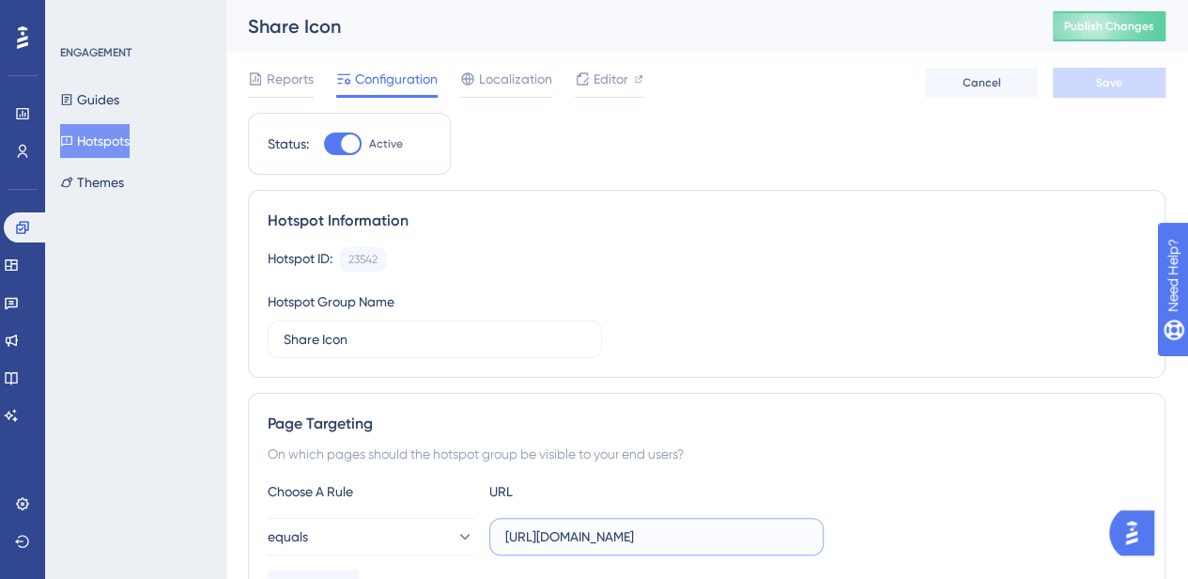
click at [760, 534] on input "[URL][DOMAIN_NAME]" at bounding box center [656, 536] width 302 height 21
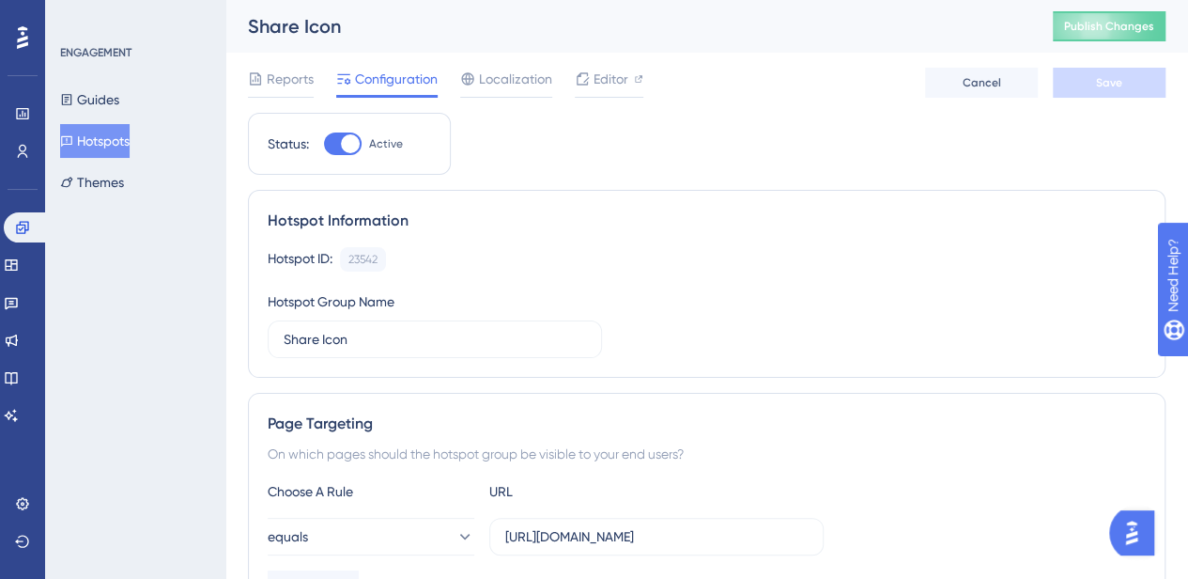
click at [106, 144] on button "Hotspots" at bounding box center [95, 141] width 70 height 34
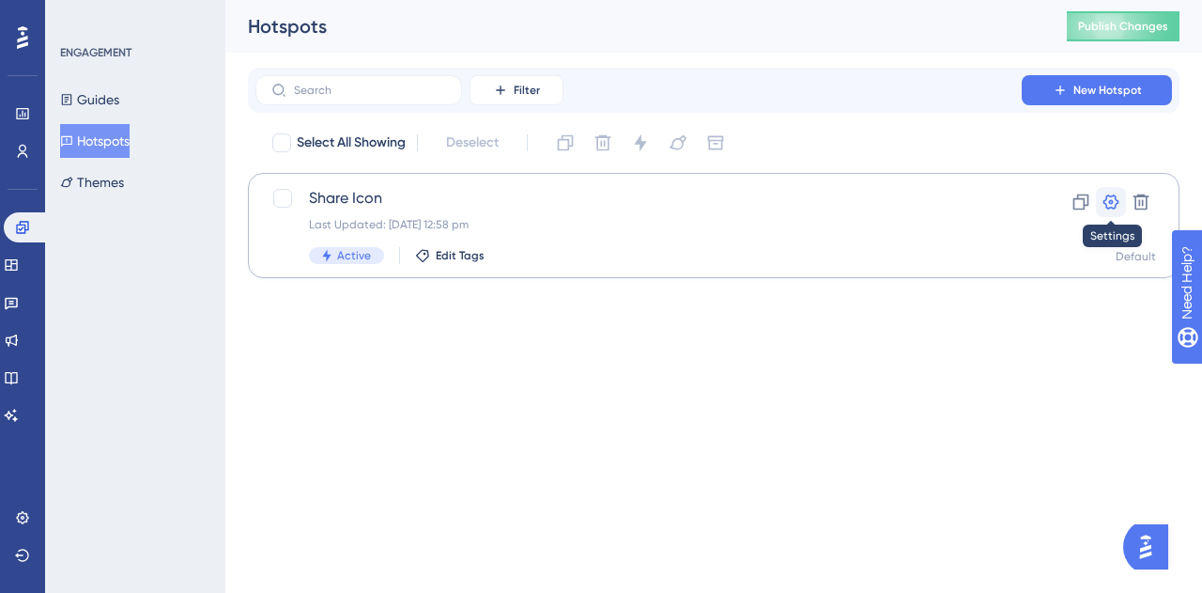
click at [1119, 206] on icon at bounding box center [1111, 202] width 19 height 19
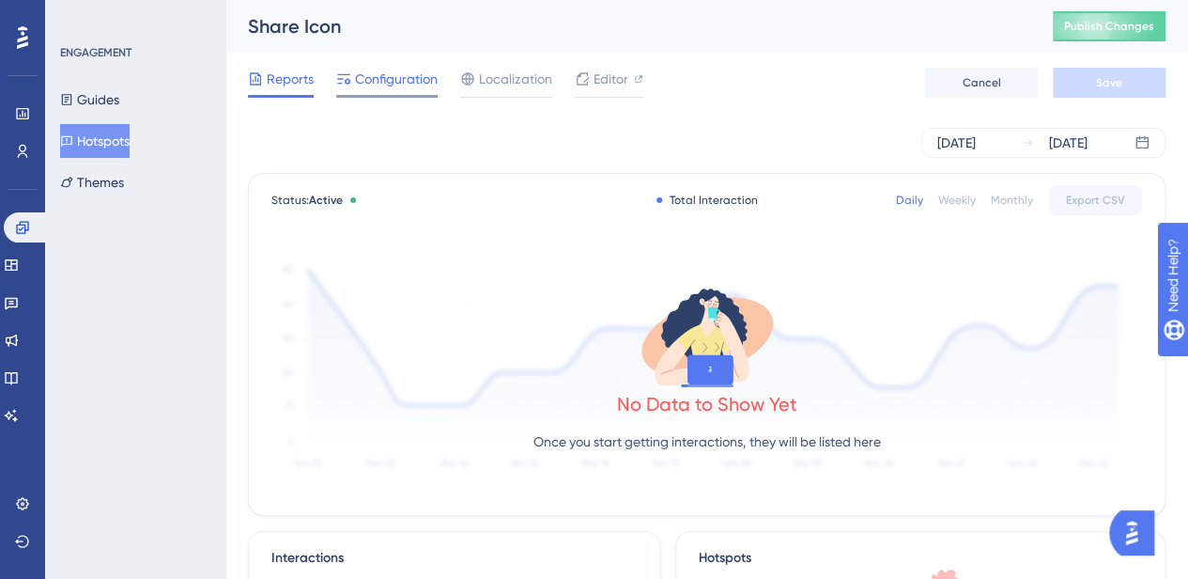
click at [395, 77] on span "Configuration" at bounding box center [396, 79] width 83 height 23
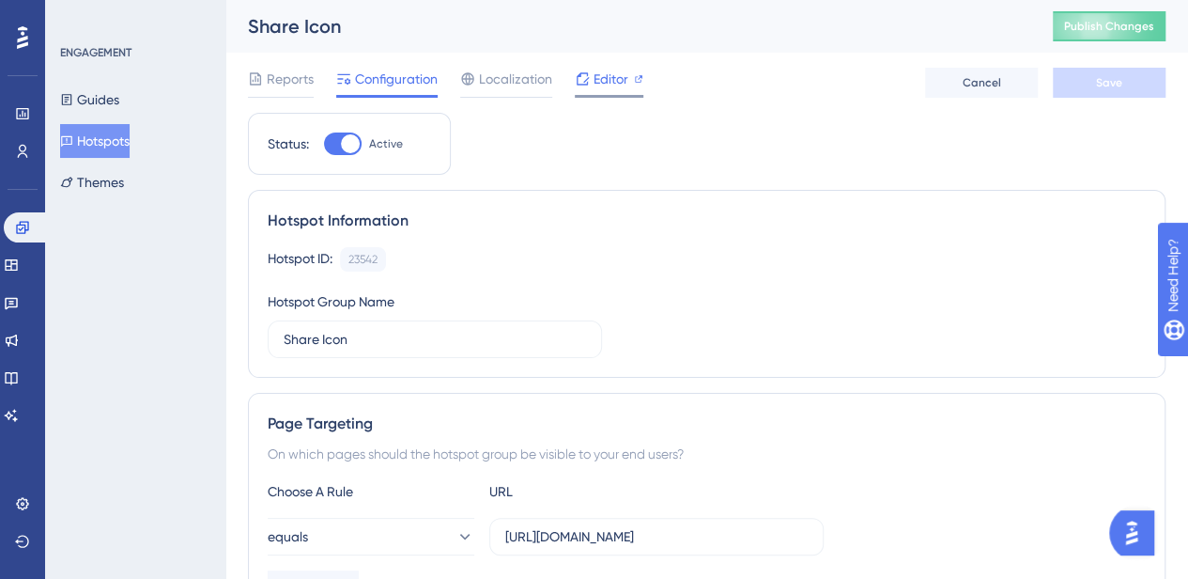
click at [592, 72] on div "Editor" at bounding box center [609, 79] width 69 height 23
click at [105, 145] on button "Hotspots" at bounding box center [95, 141] width 70 height 34
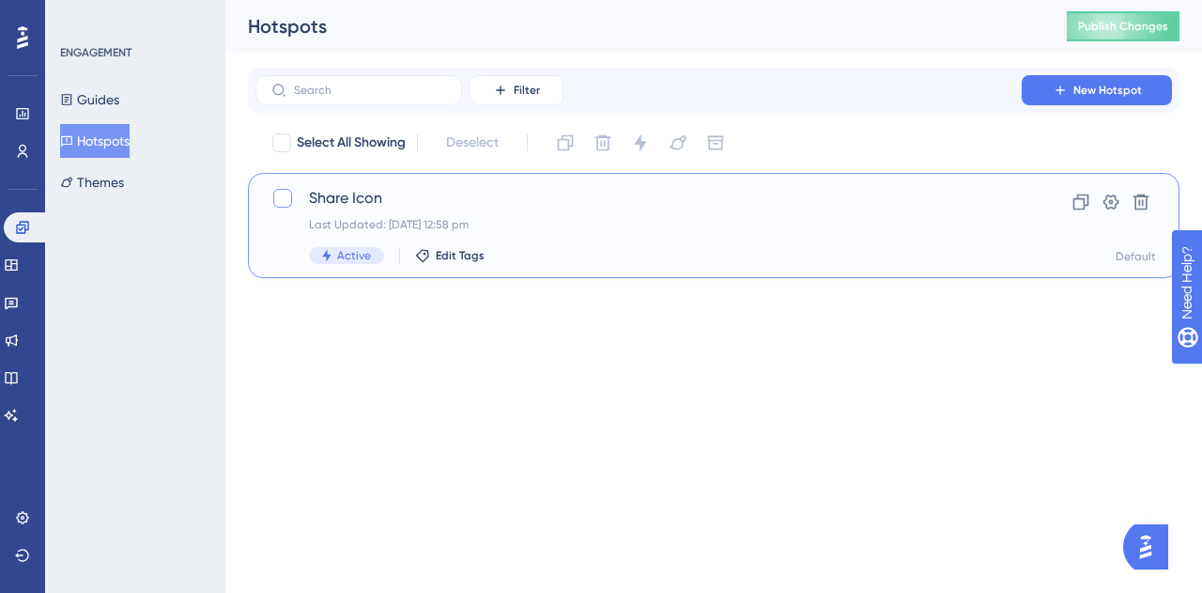
click at [278, 194] on div at bounding box center [282, 198] width 19 height 19
checkbox input "true"
click at [1150, 200] on icon at bounding box center [1141, 202] width 19 height 19
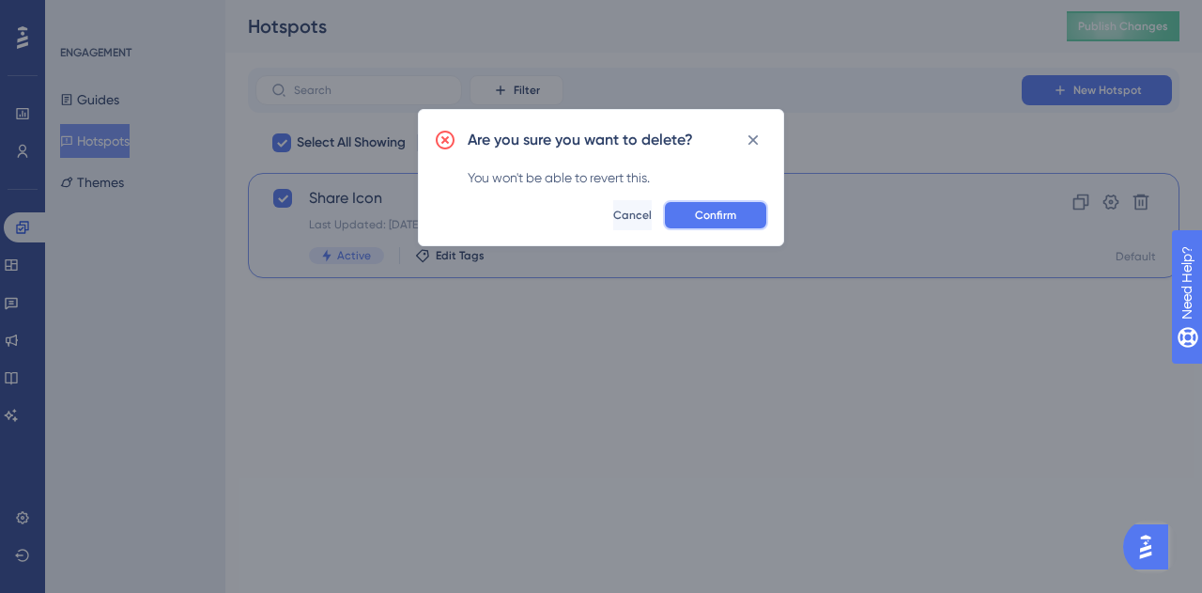
click at [708, 210] on span "Confirm" at bounding box center [715, 215] width 41 height 15
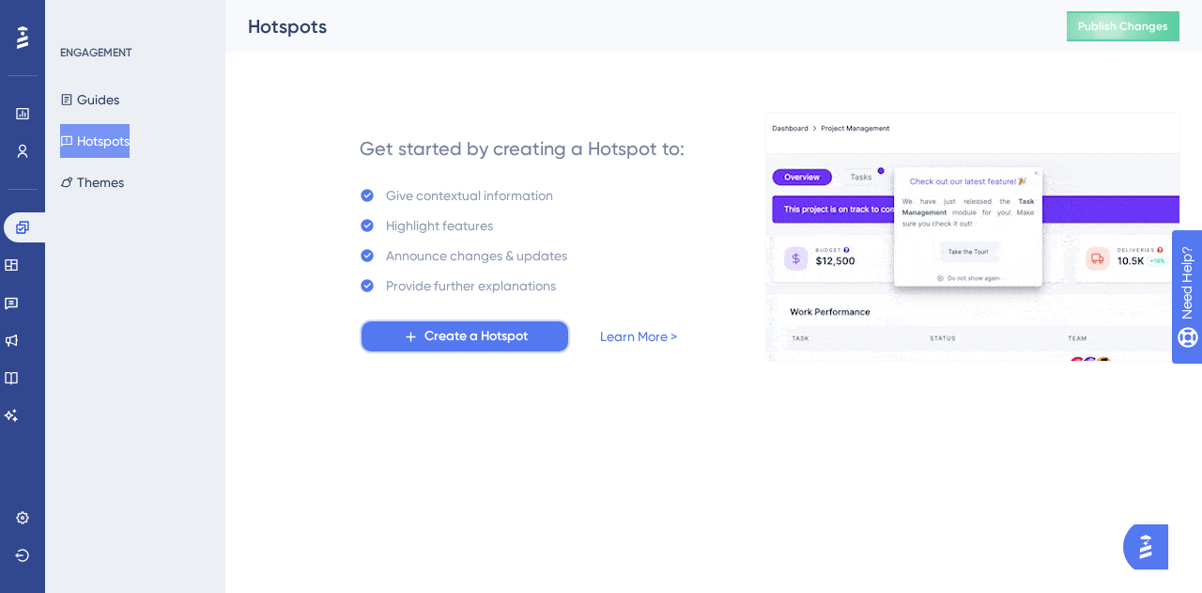
click at [470, 325] on span "Create a Hotspot" at bounding box center [476, 336] width 103 height 23
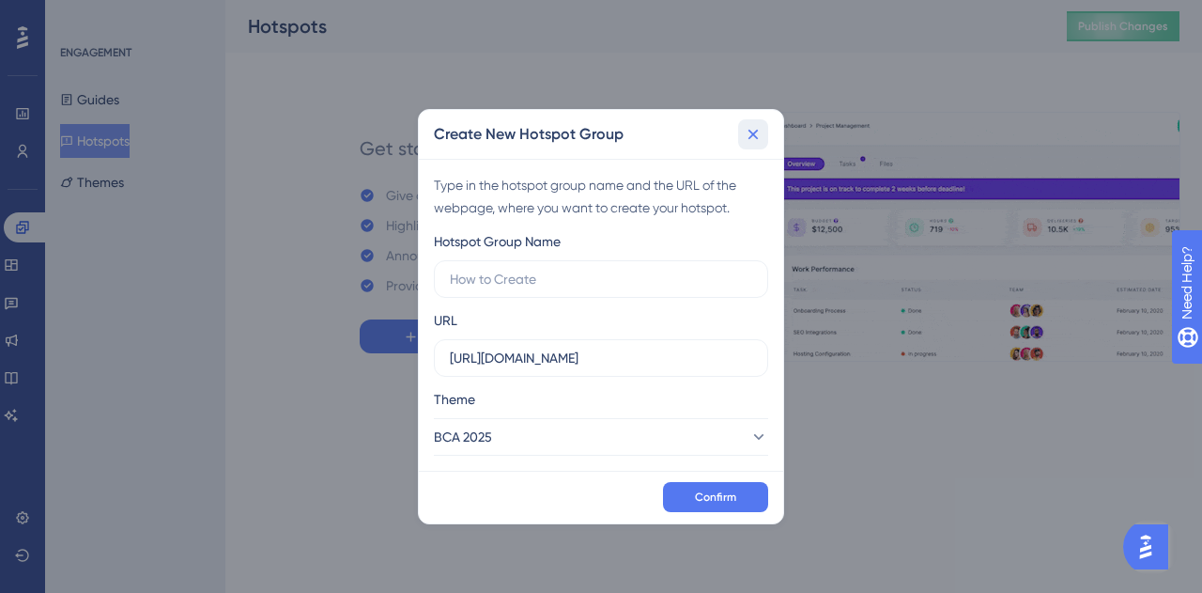
click at [754, 132] on icon at bounding box center [754, 134] width 10 height 10
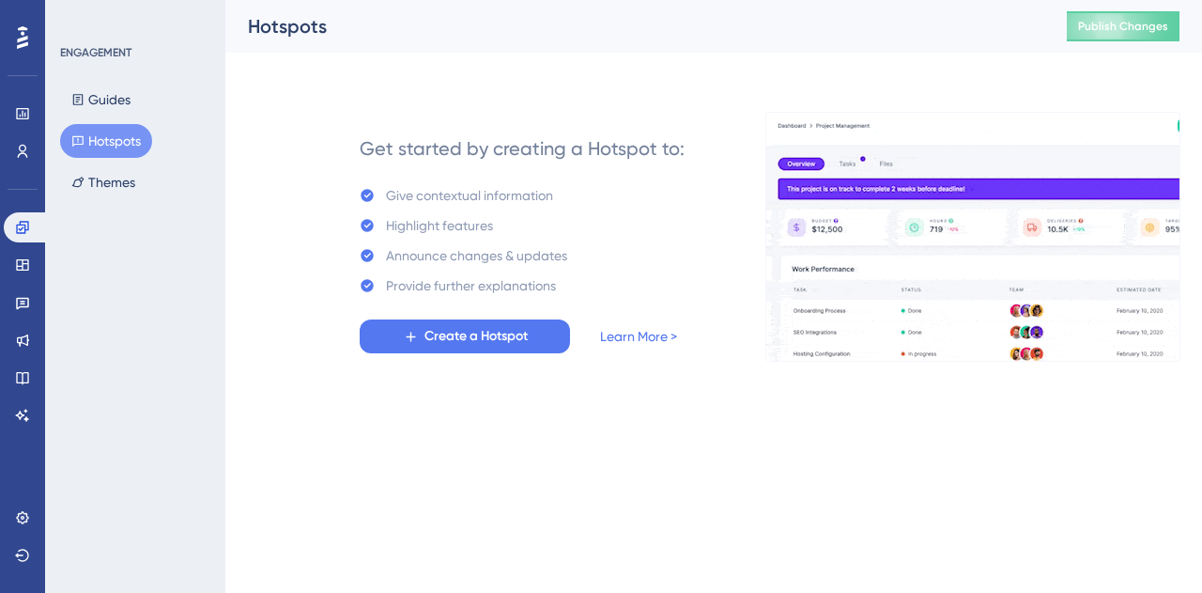
drag, startPoint x: 515, startPoint y: 587, endPoint x: 385, endPoint y: 96, distance: 508.1
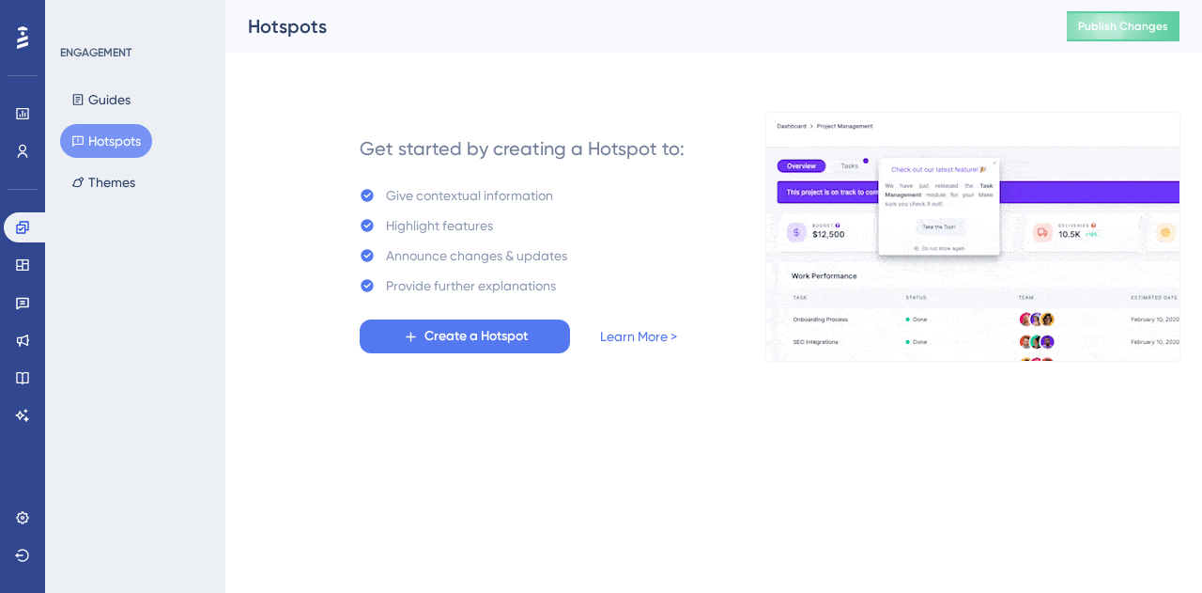
click at [385, 96] on div "Get started by creating a Hotspot to: Give contextual information Highlight fea…" at bounding box center [714, 214] width 932 height 293
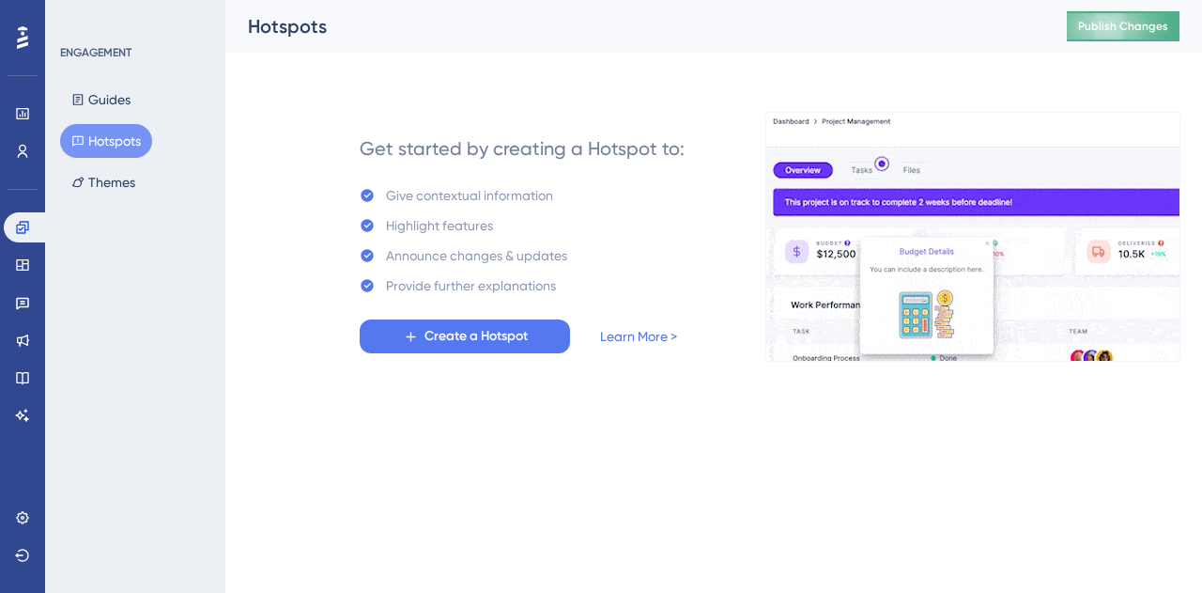
click at [1118, 18] on button "Publish Changes" at bounding box center [1123, 26] width 113 height 30
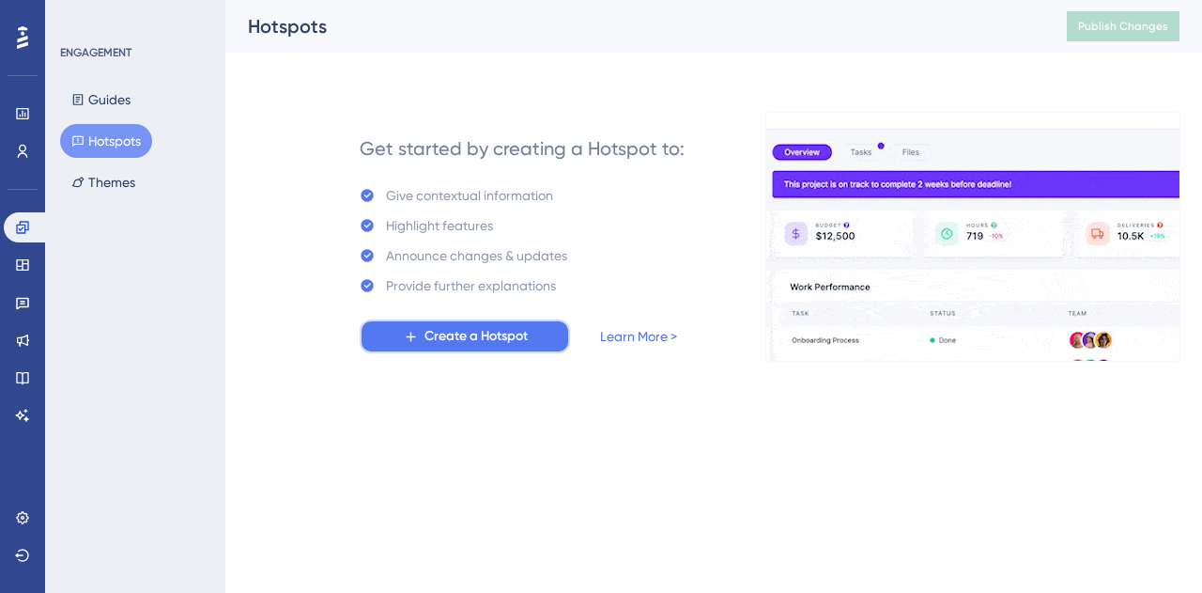
click at [474, 326] on span "Create a Hotspot" at bounding box center [476, 336] width 103 height 23
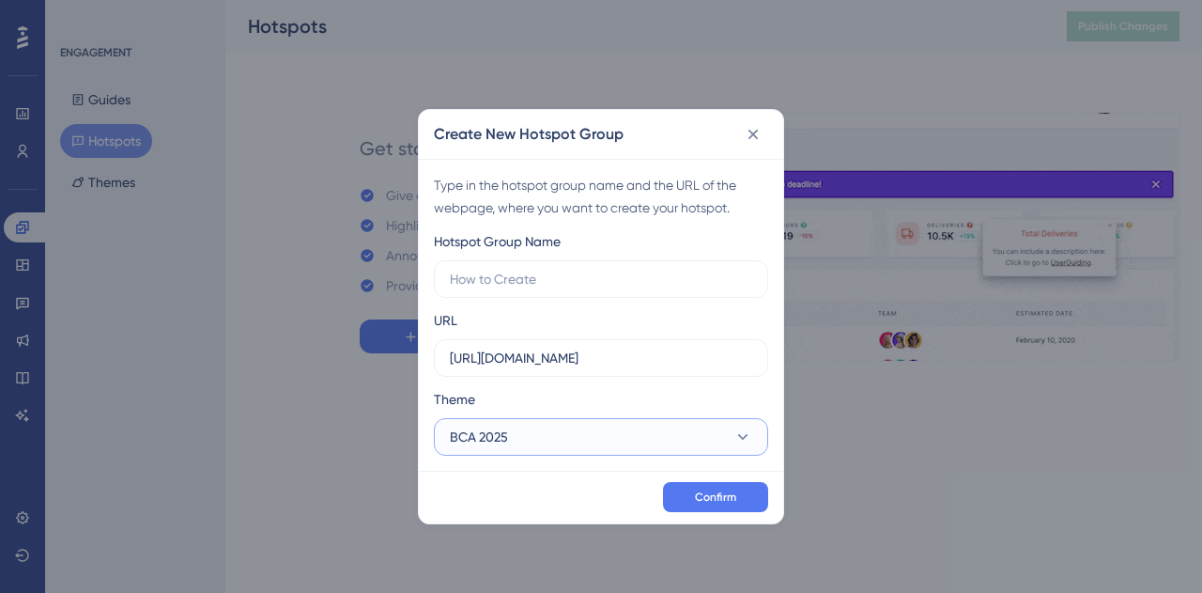
click at [503, 432] on span "BCA 2025" at bounding box center [479, 437] width 58 height 23
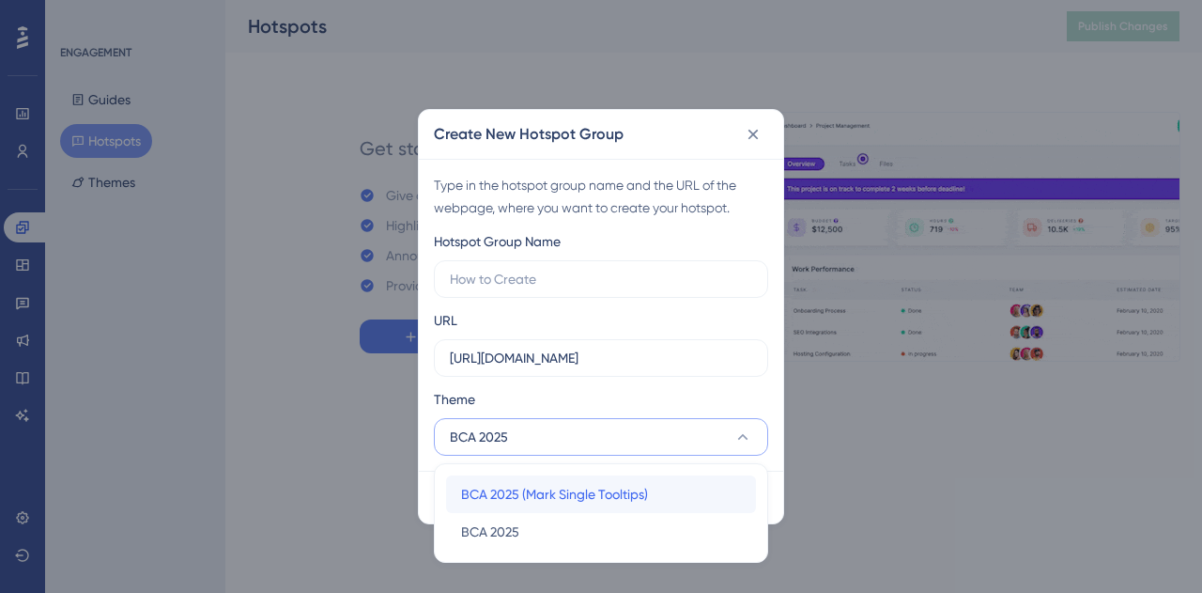
click at [509, 499] on span "BCA 2025 (Mark Single Tooltips)" at bounding box center [554, 494] width 187 height 23
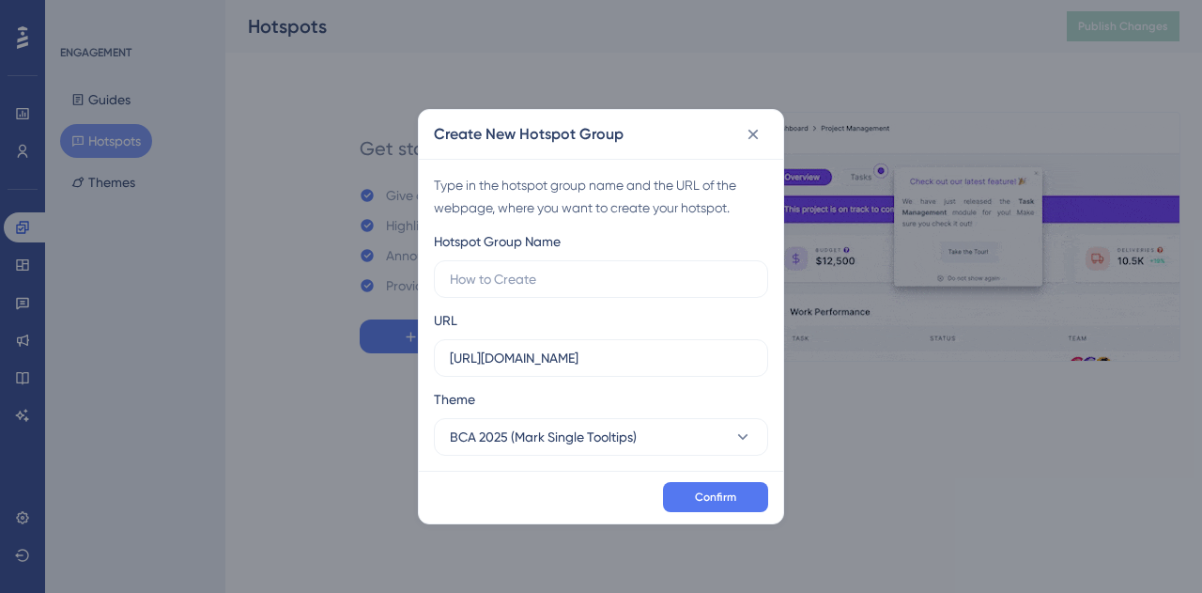
click at [473, 298] on div "Hotspot Group Name URL [URL][DOMAIN_NAME] Theme BCA 2025 (Mark Single Tooltips)" at bounding box center [601, 342] width 334 height 225
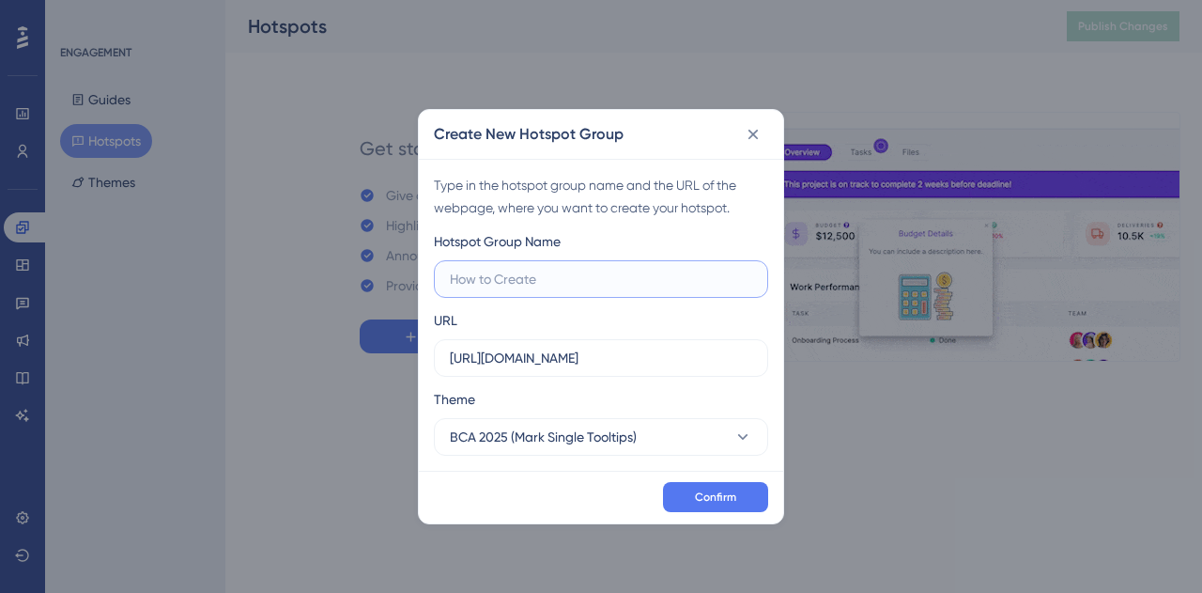
click at [467, 280] on input "text" at bounding box center [601, 279] width 302 height 21
type input "Share hotspot"
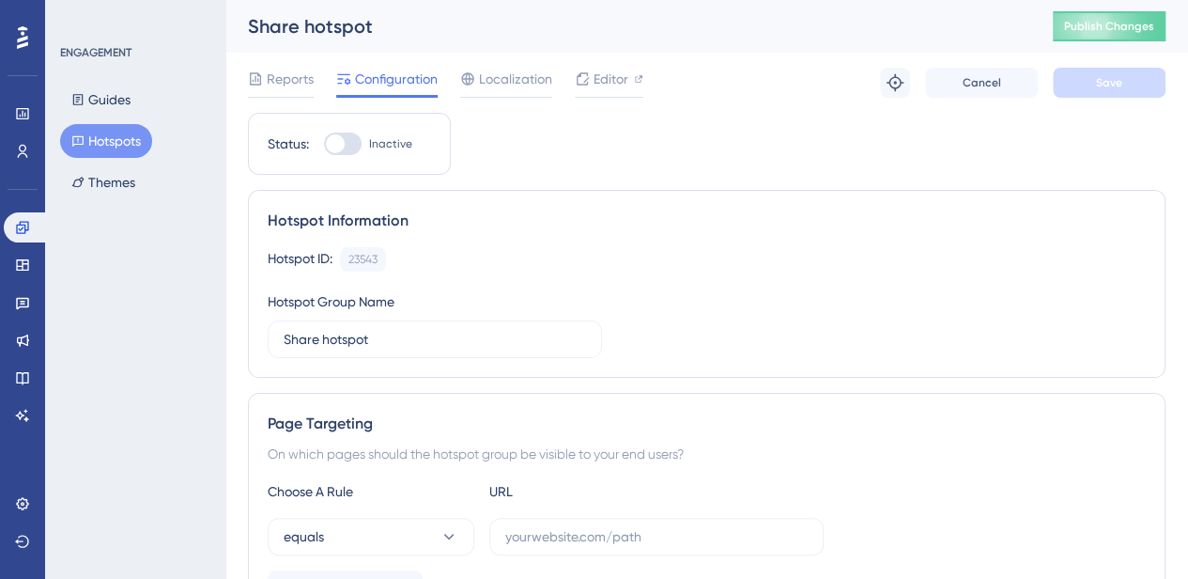
click at [101, 132] on button "Hotspots" at bounding box center [106, 141] width 92 height 34
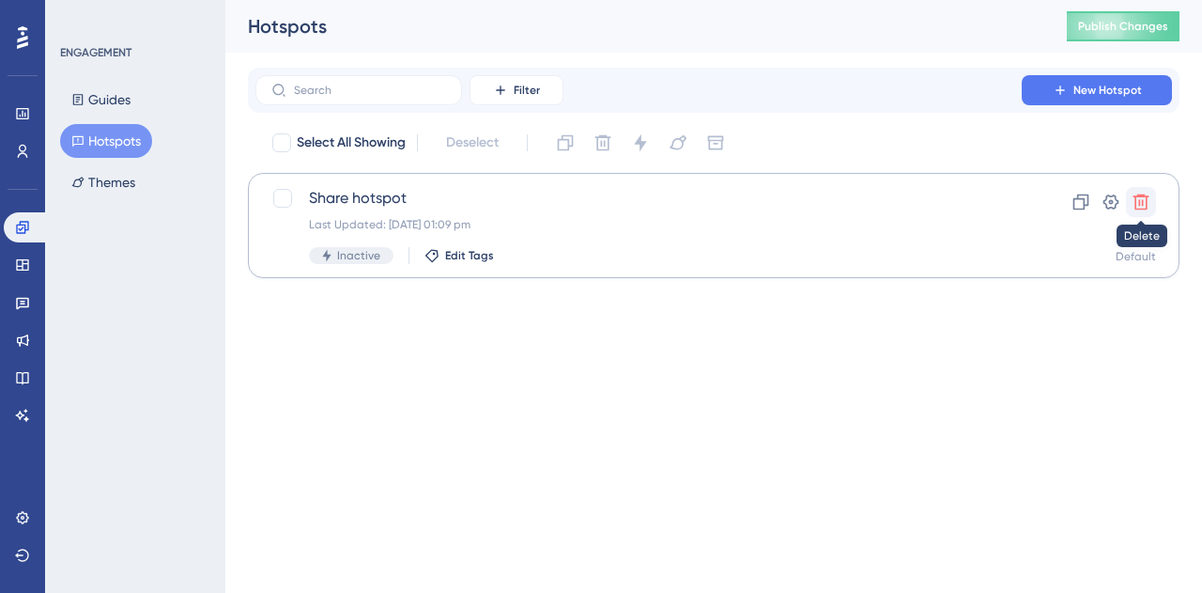
click at [1144, 198] on icon at bounding box center [1141, 202] width 19 height 19
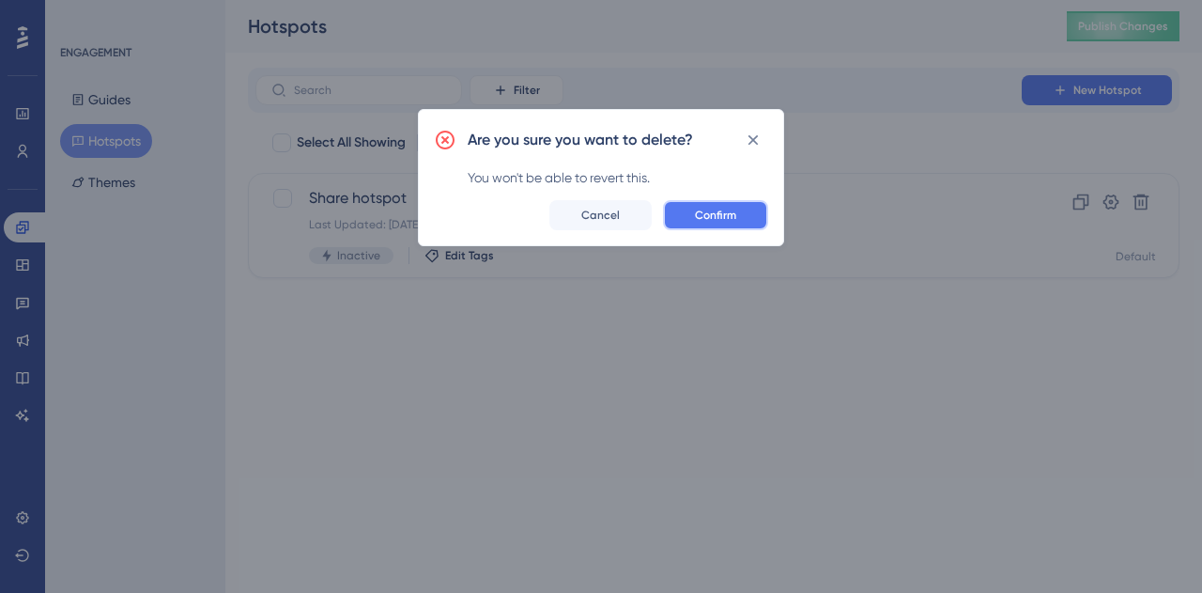
click at [721, 217] on span "Confirm" at bounding box center [715, 215] width 41 height 15
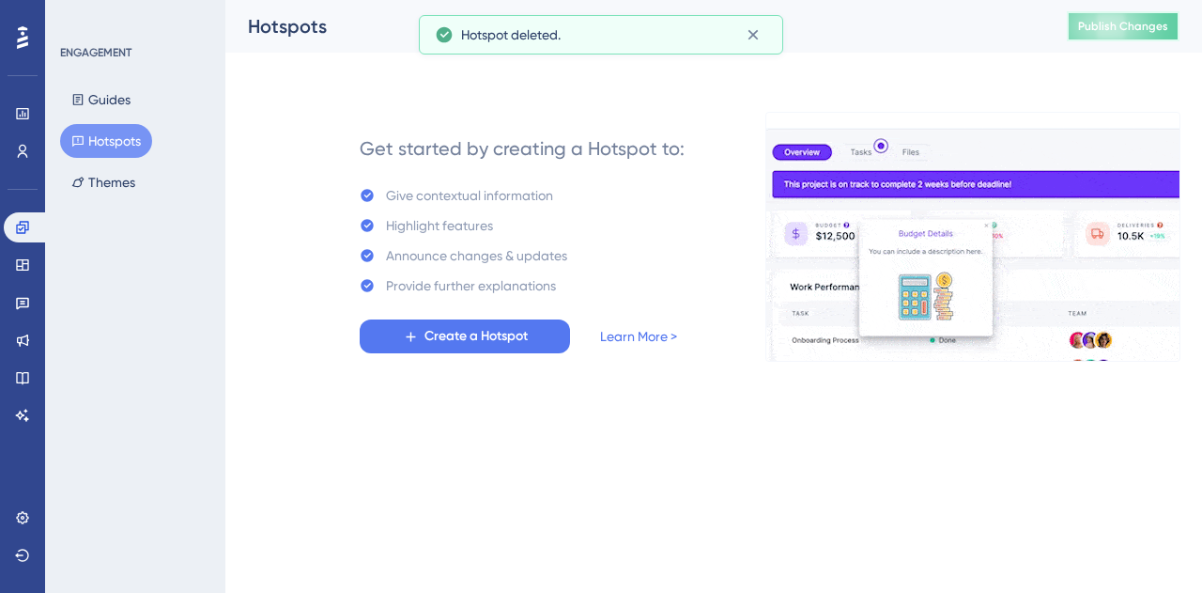
click at [1124, 16] on button "Publish Changes" at bounding box center [1123, 26] width 113 height 30
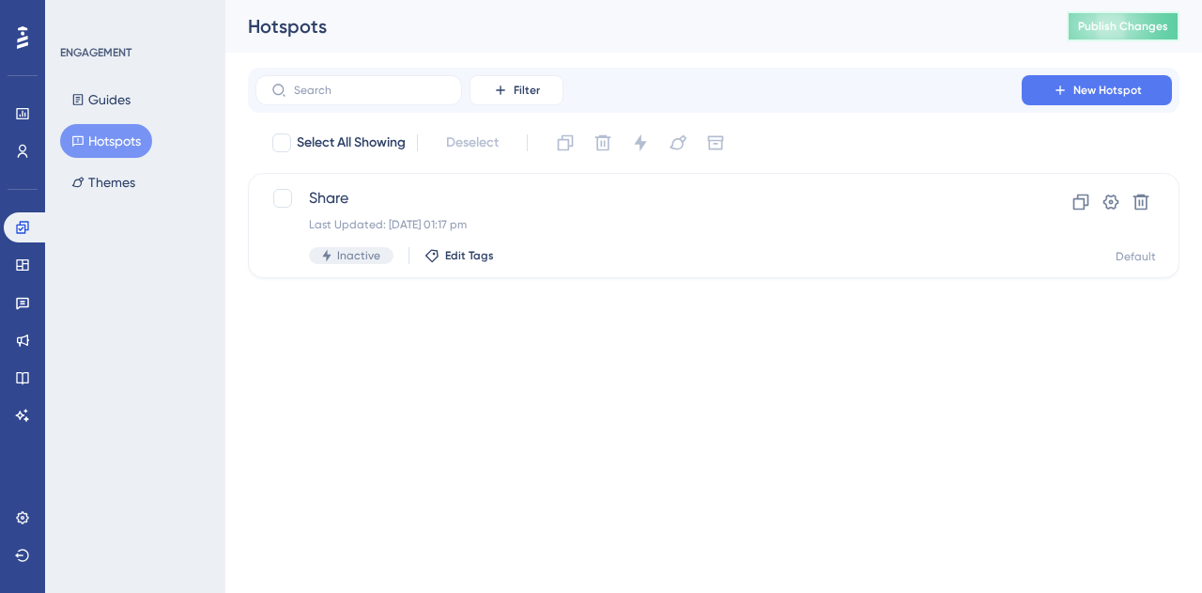
click at [1107, 32] on span "Publish Changes" at bounding box center [1123, 26] width 90 height 15
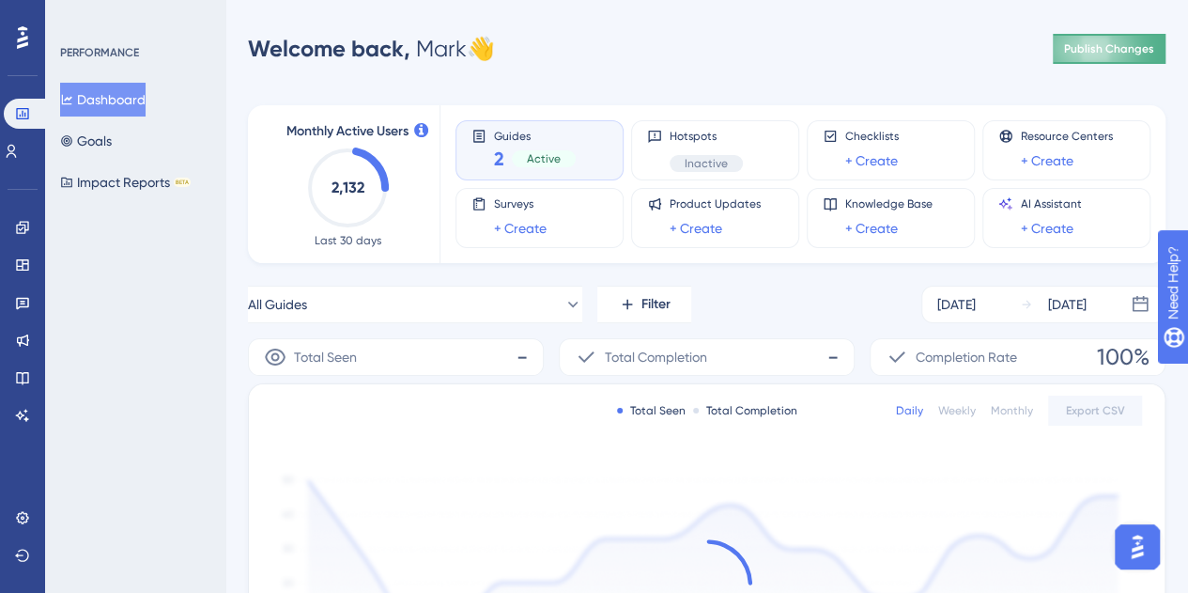
click at [1104, 45] on span "Publish Changes" at bounding box center [1109, 48] width 90 height 15
click at [1104, 45] on icon at bounding box center [1109, 49] width 24 height 24
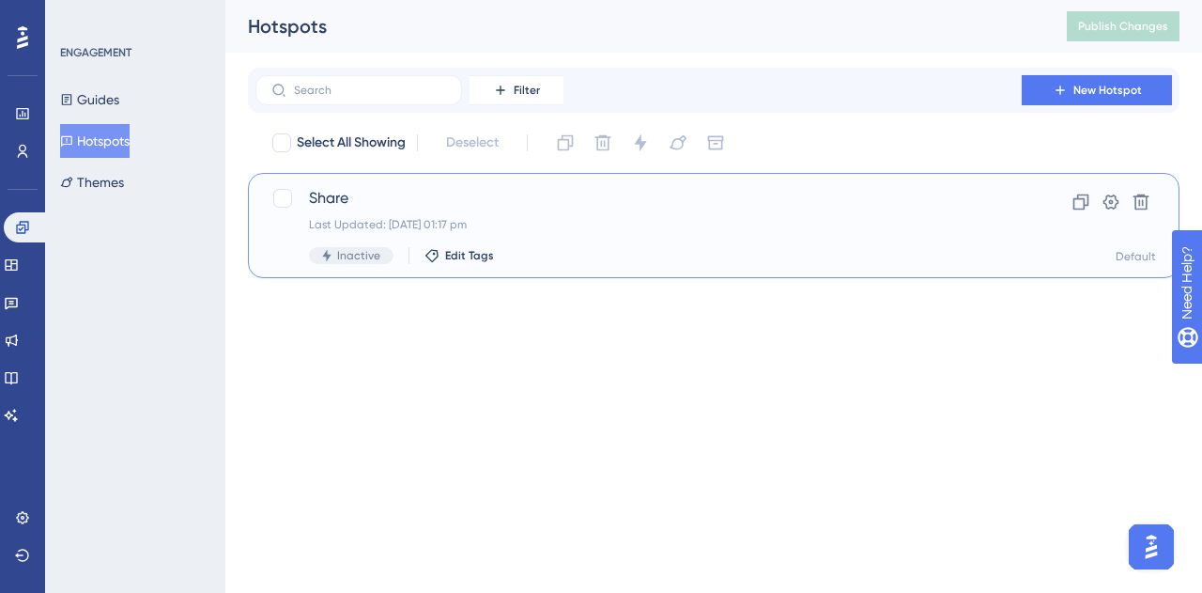
click at [519, 199] on span "Share" at bounding box center [638, 198] width 659 height 23
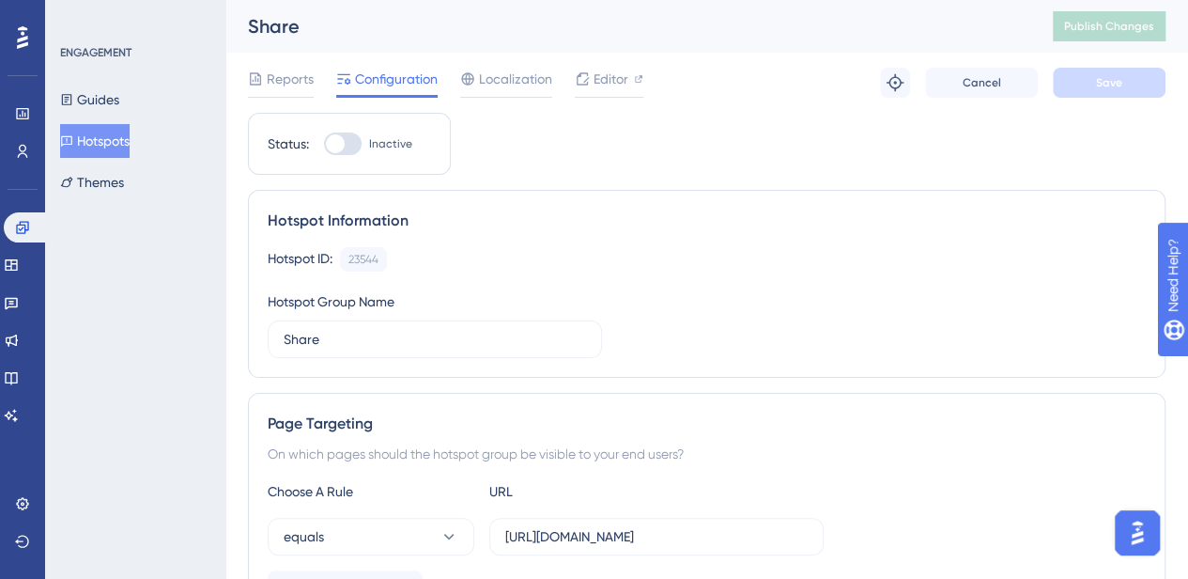
click at [341, 148] on div at bounding box center [335, 143] width 19 height 19
click at [324, 145] on input "Inactive" at bounding box center [323, 144] width 1 height 1
checkbox input "true"
click at [1093, 89] on button "Save" at bounding box center [1109, 83] width 113 height 30
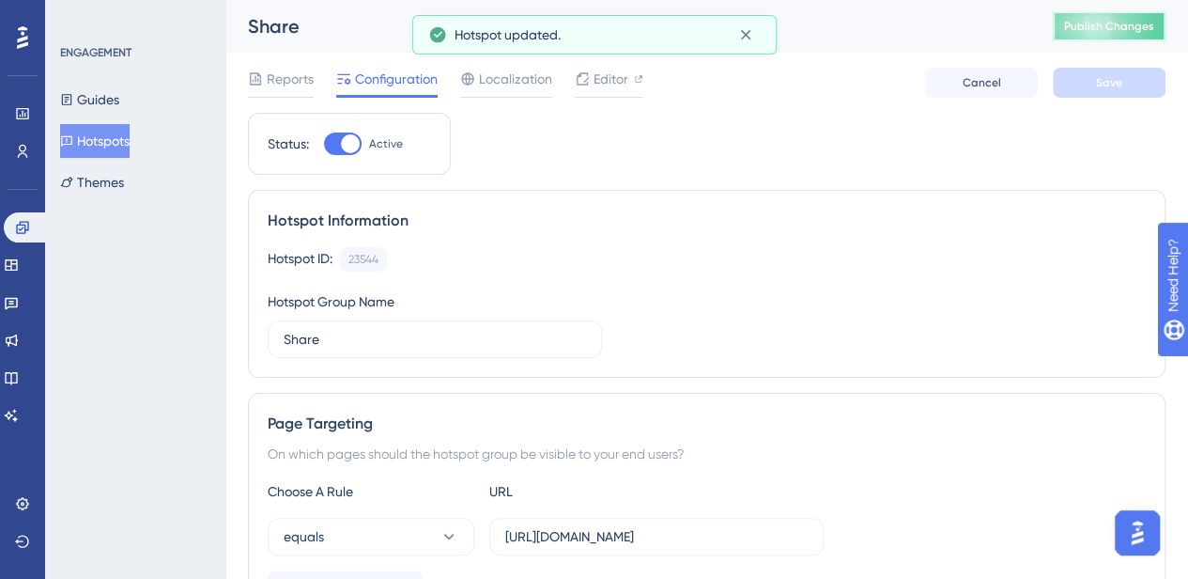
click at [1118, 31] on span "Publish Changes" at bounding box center [1109, 26] width 90 height 15
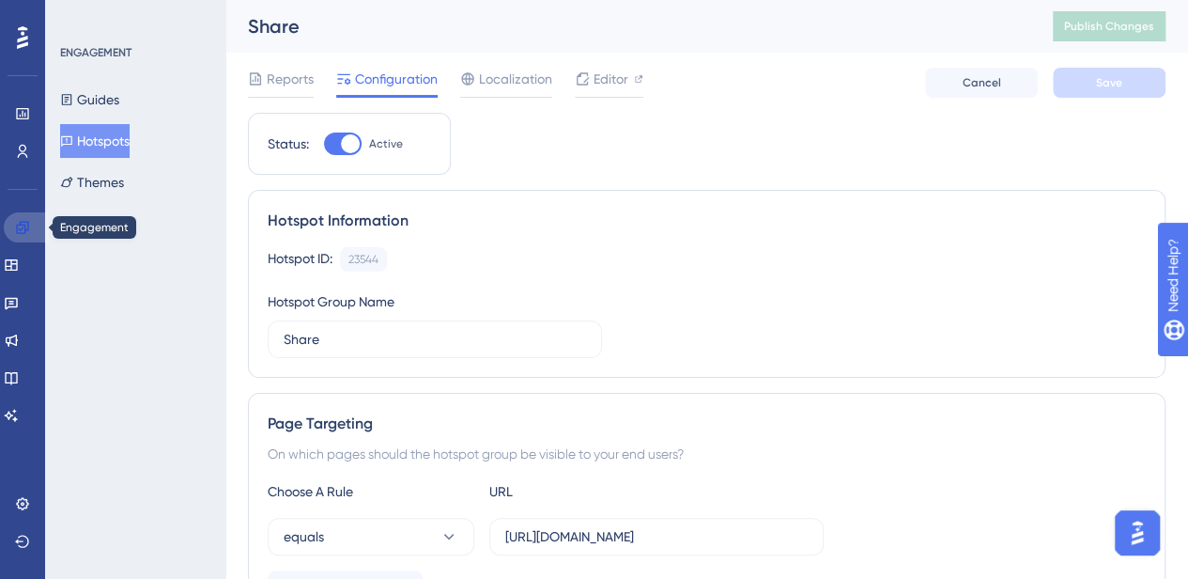
click at [23, 230] on icon at bounding box center [22, 227] width 15 height 15
